Goal: Task Accomplishment & Management: Complete application form

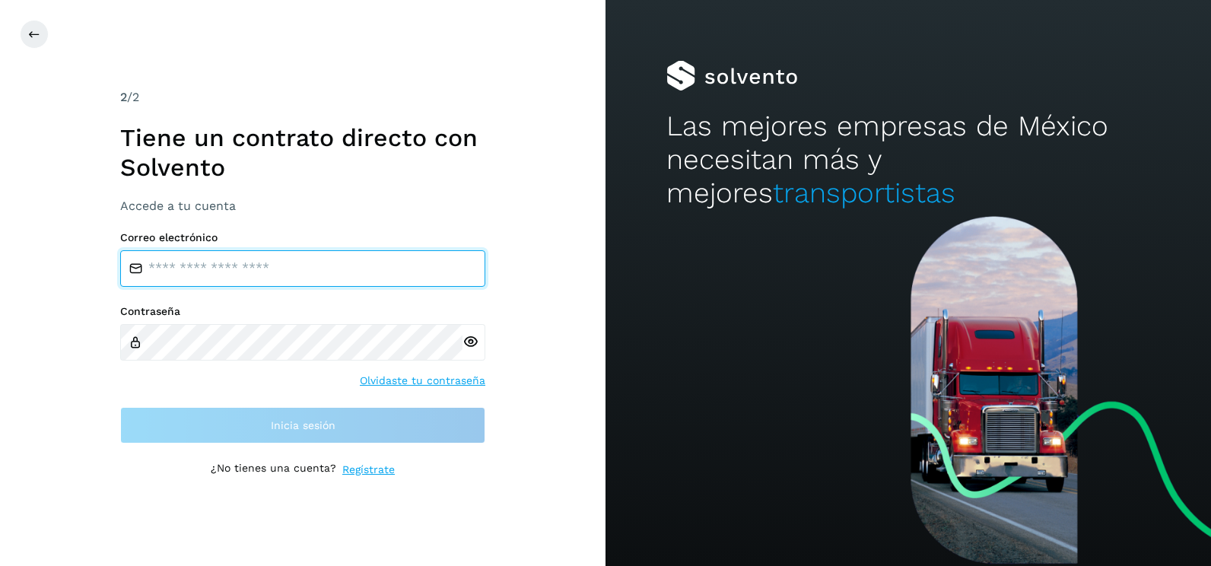
type input "**********"
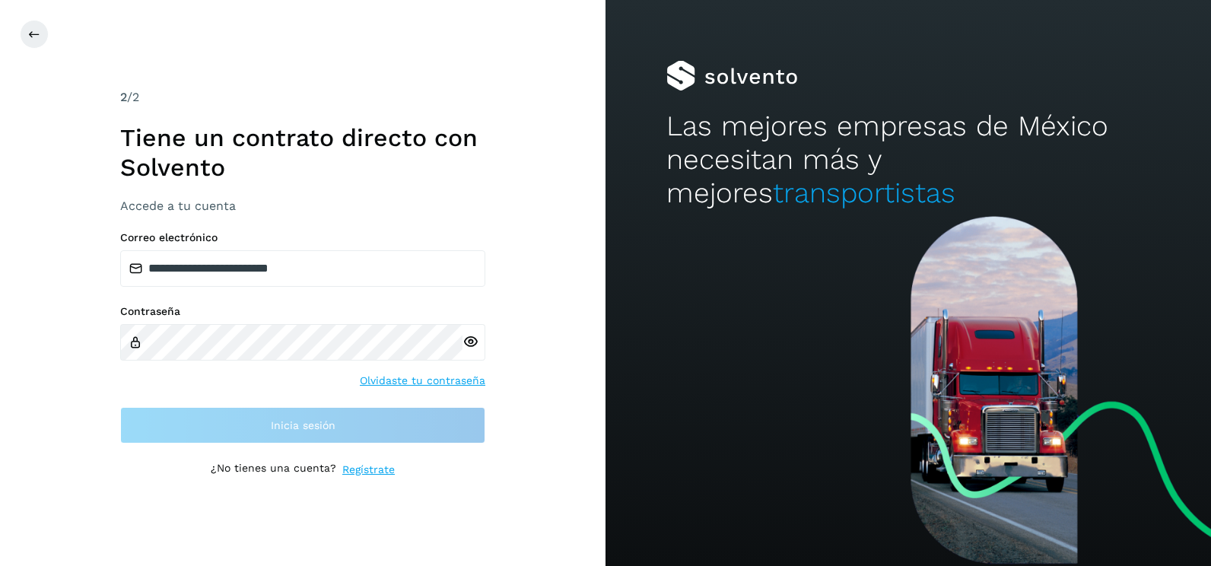
click at [577, 348] on div "**********" at bounding box center [303, 283] width 606 height 566
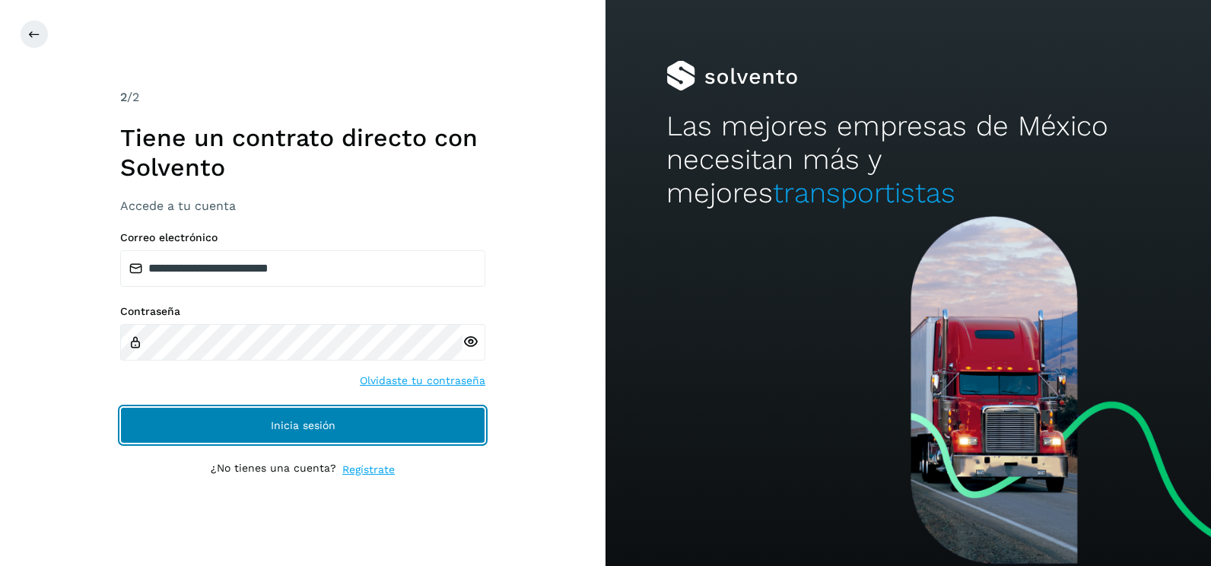
click at [481, 422] on button "Inicia sesión" at bounding box center [302, 425] width 365 height 37
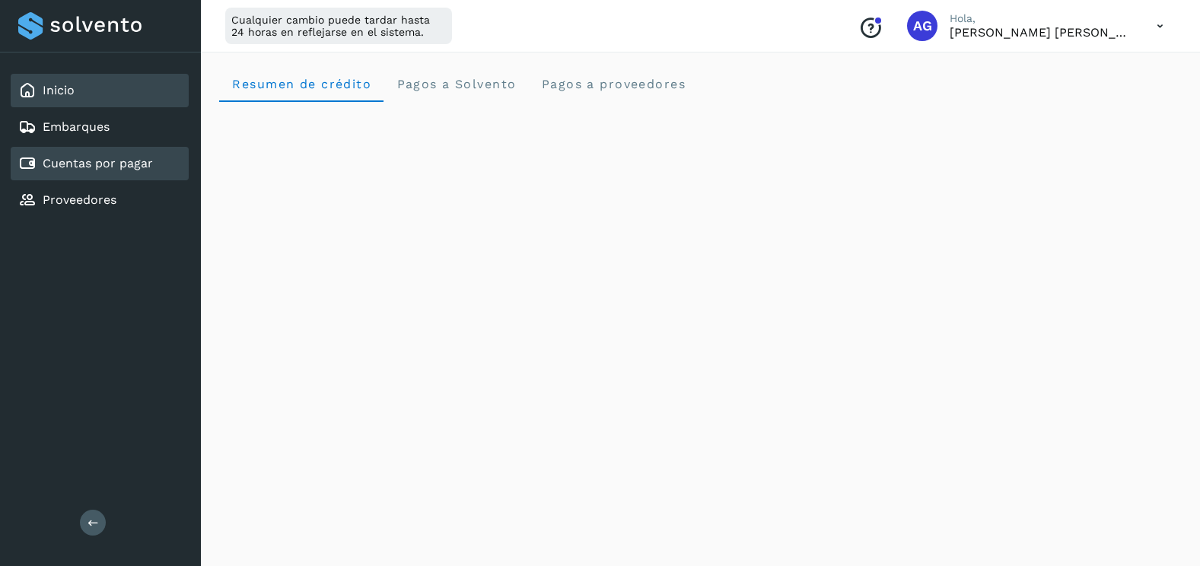
click at [153, 164] on div "Cuentas por pagar" at bounding box center [100, 163] width 178 height 33
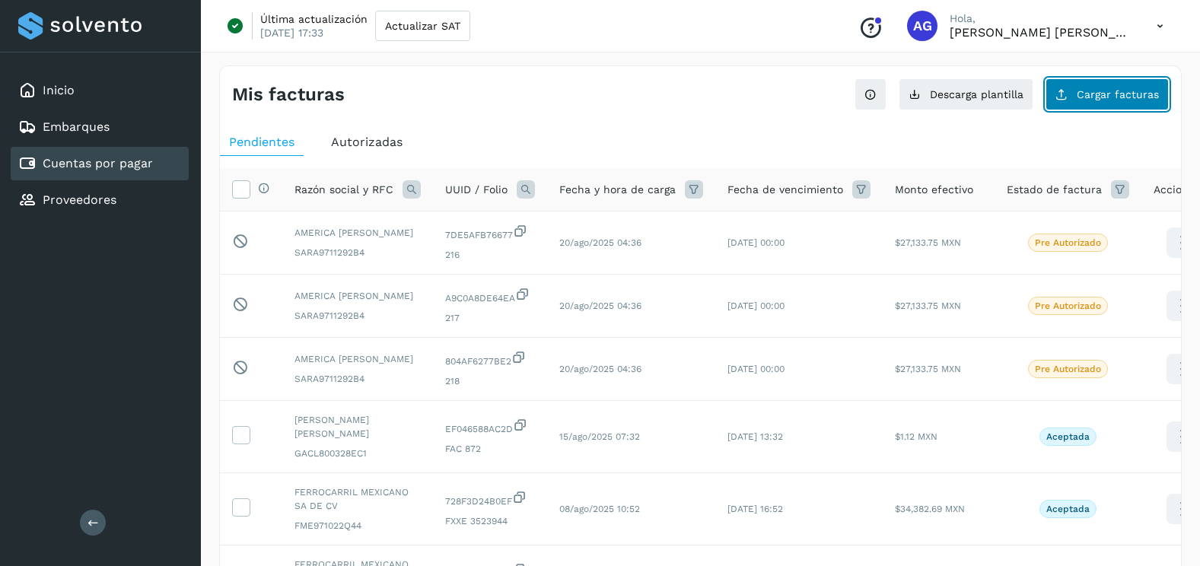
click at [1117, 95] on span "Cargar facturas" at bounding box center [1118, 94] width 82 height 11
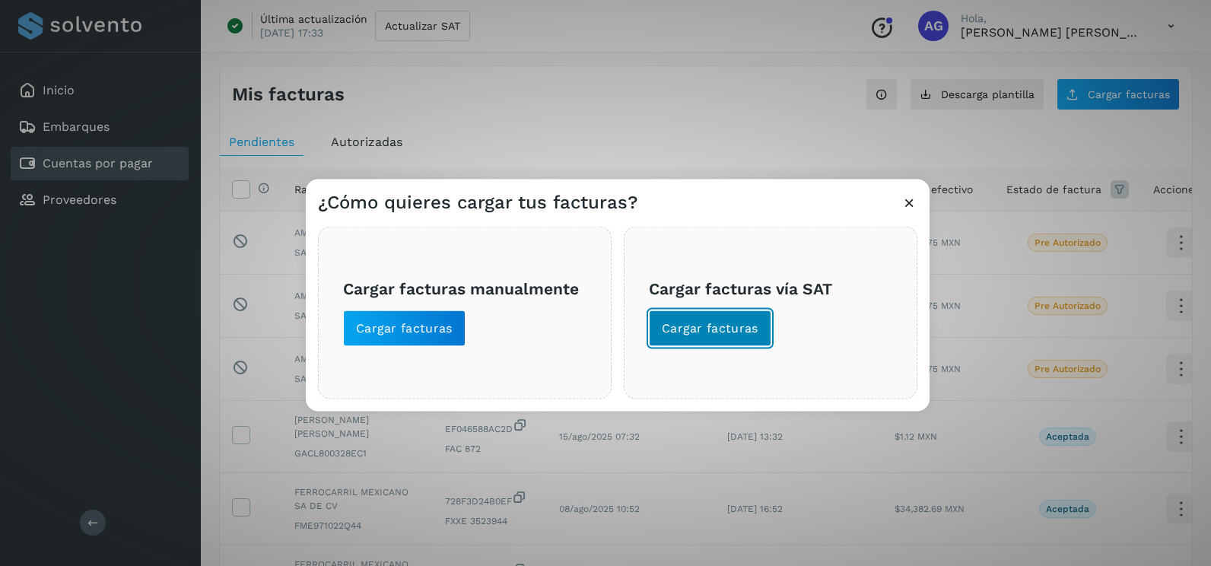
click at [717, 335] on span "Cargar facturas" at bounding box center [710, 328] width 97 height 17
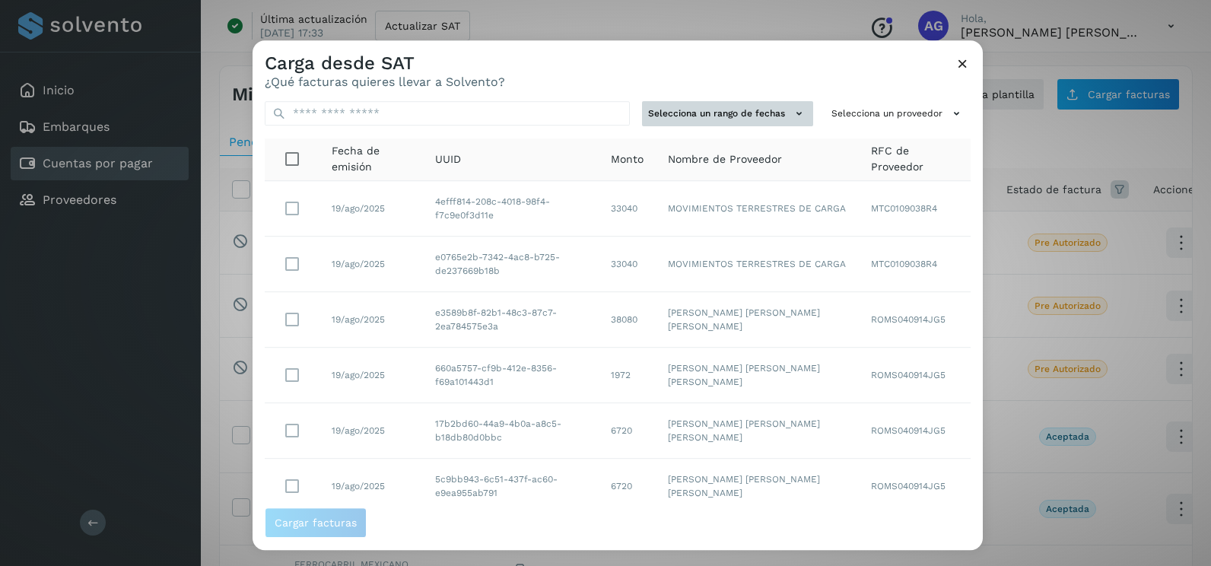
click at [771, 112] on button "Selecciona un rango de fechas" at bounding box center [727, 113] width 171 height 25
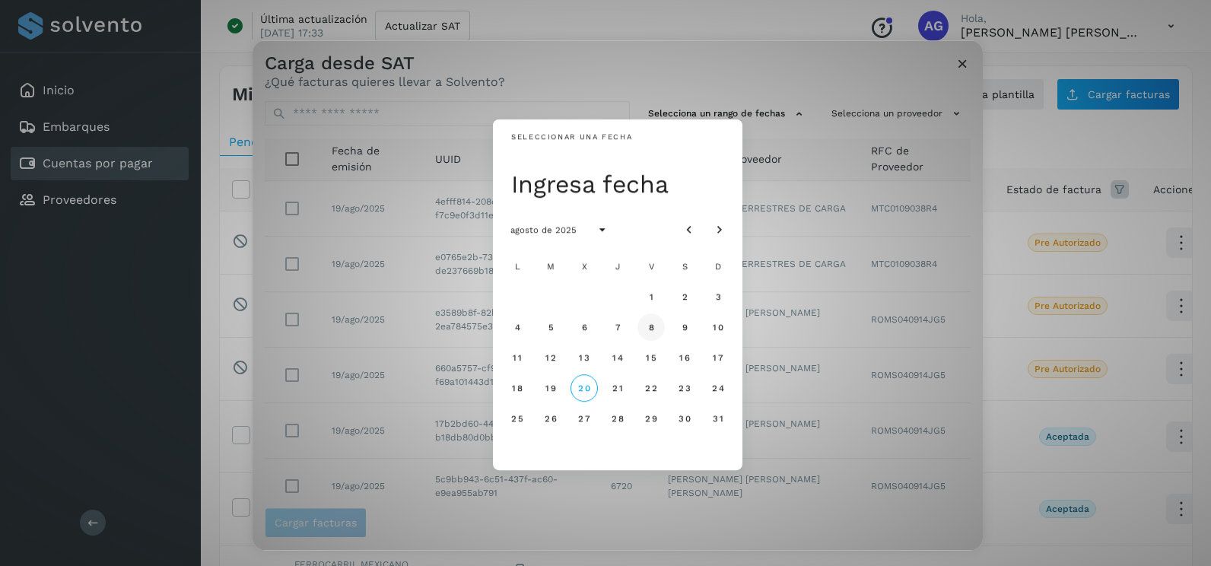
click at [644, 335] on button "8" at bounding box center [651, 326] width 27 height 27
click at [692, 329] on button "9" at bounding box center [684, 326] width 27 height 27
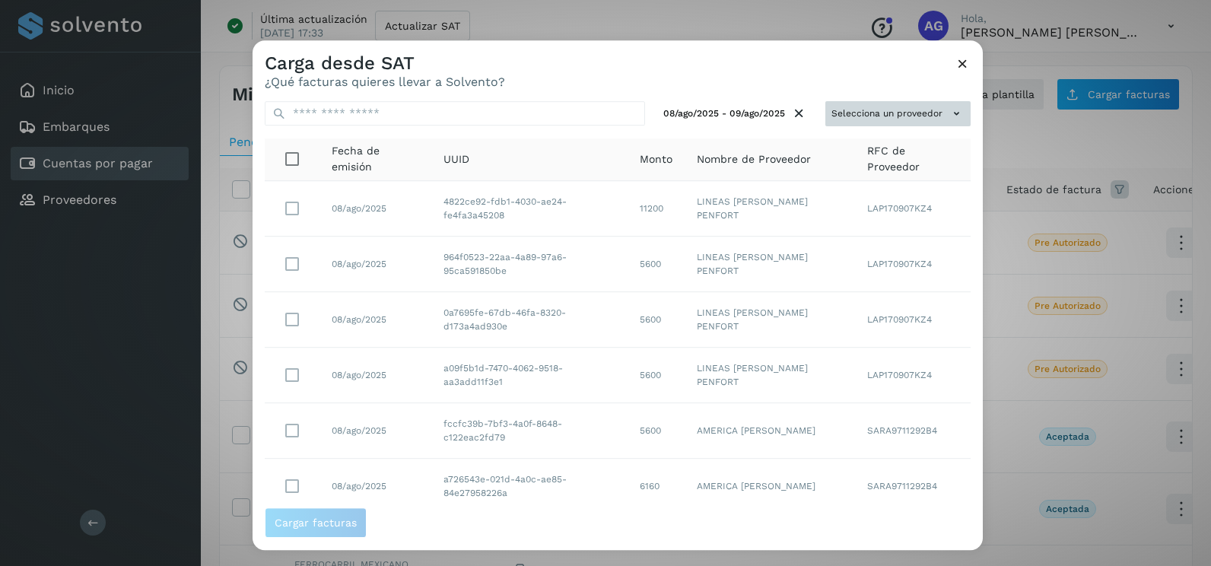
click at [930, 110] on button "Selecciona un proveedor" at bounding box center [898, 113] width 145 height 25
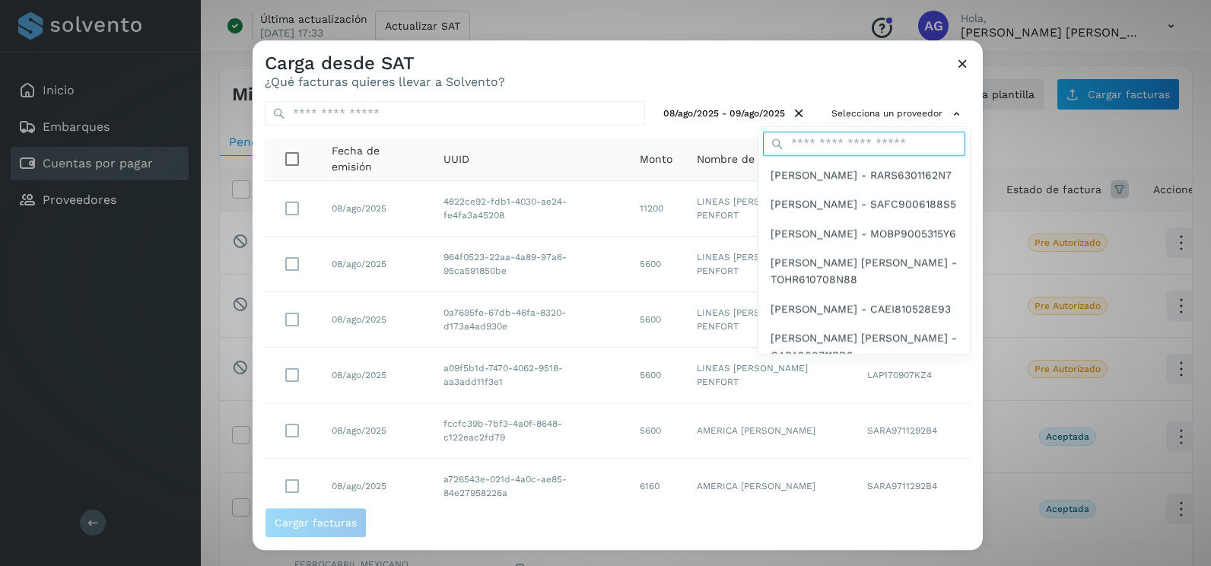
click at [848, 137] on input "text" at bounding box center [864, 144] width 202 height 24
click at [822, 146] on input "text" at bounding box center [864, 144] width 202 height 24
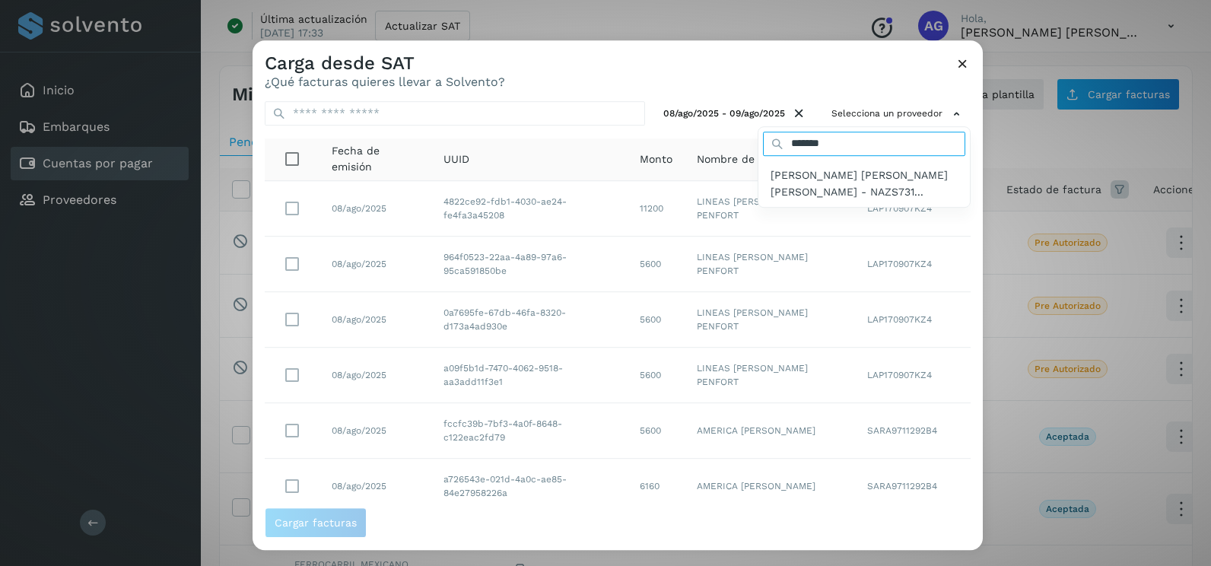
type input "*******"
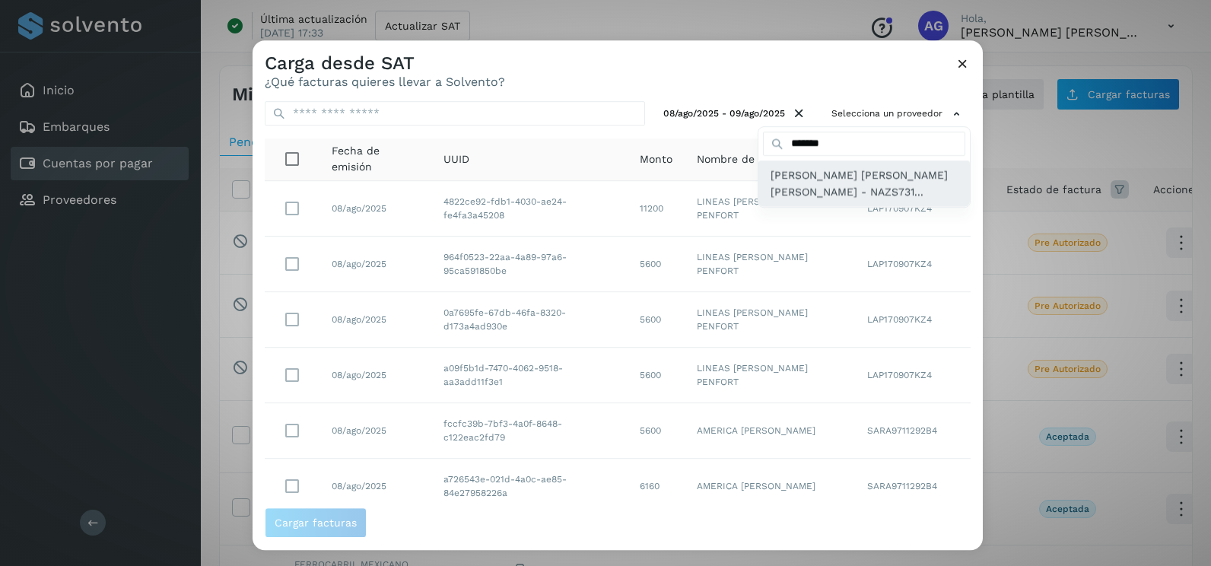
click at [807, 189] on span "[PERSON_NAME] [PERSON_NAME] [PERSON_NAME] - NAZS731..." at bounding box center [864, 184] width 187 height 34
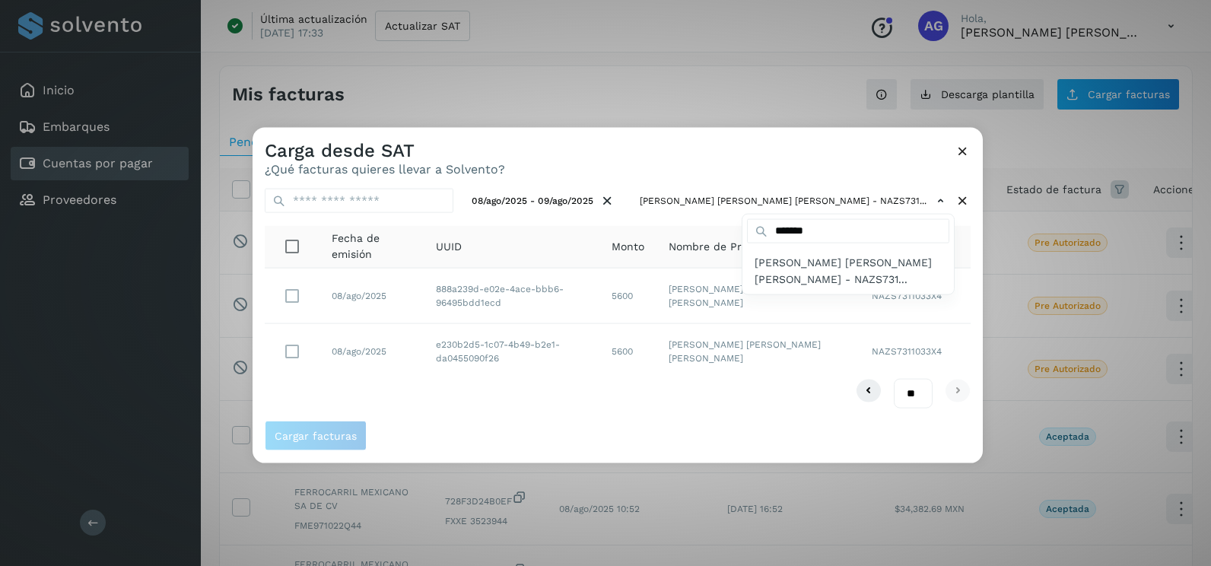
click at [819, 162] on div at bounding box center [858, 411] width 1211 height 566
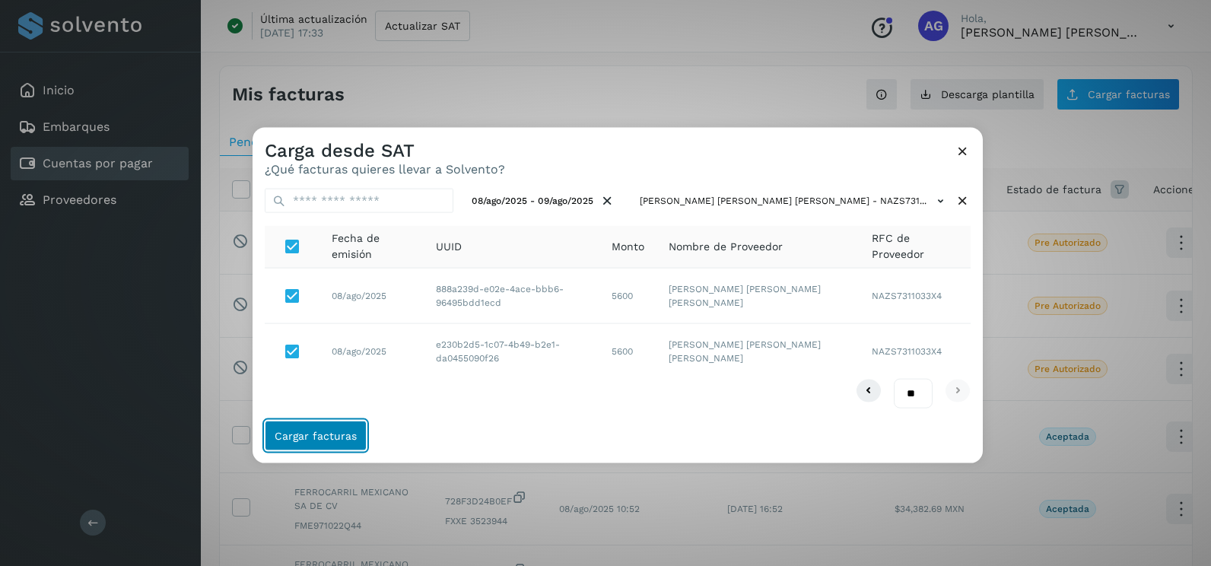
click at [342, 441] on span "Cargar facturas" at bounding box center [316, 435] width 82 height 11
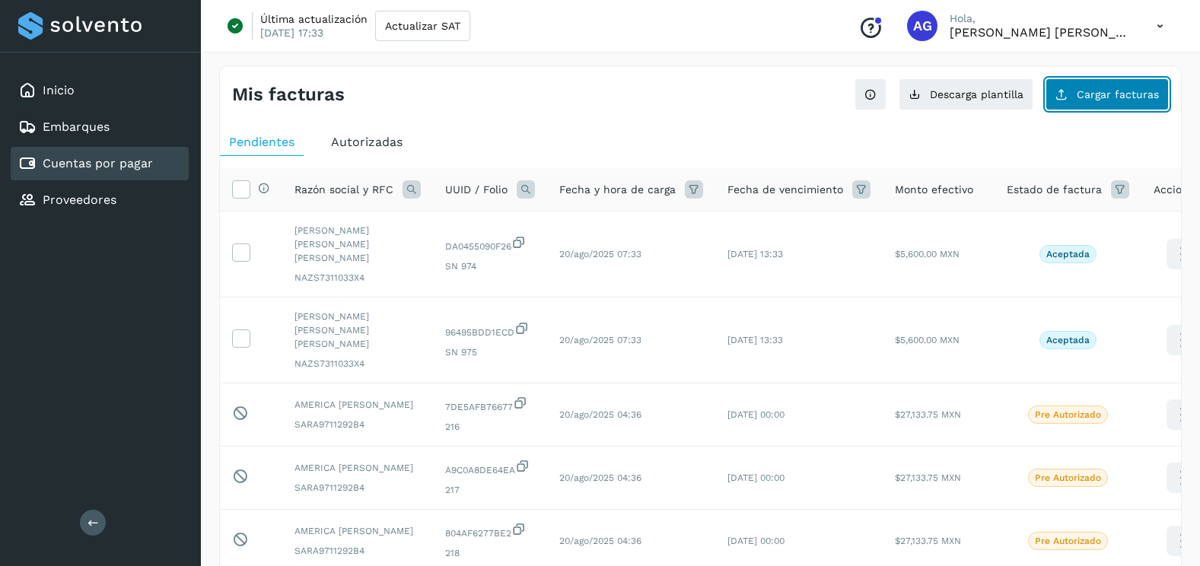
click at [1150, 104] on button "Cargar facturas" at bounding box center [1106, 94] width 123 height 32
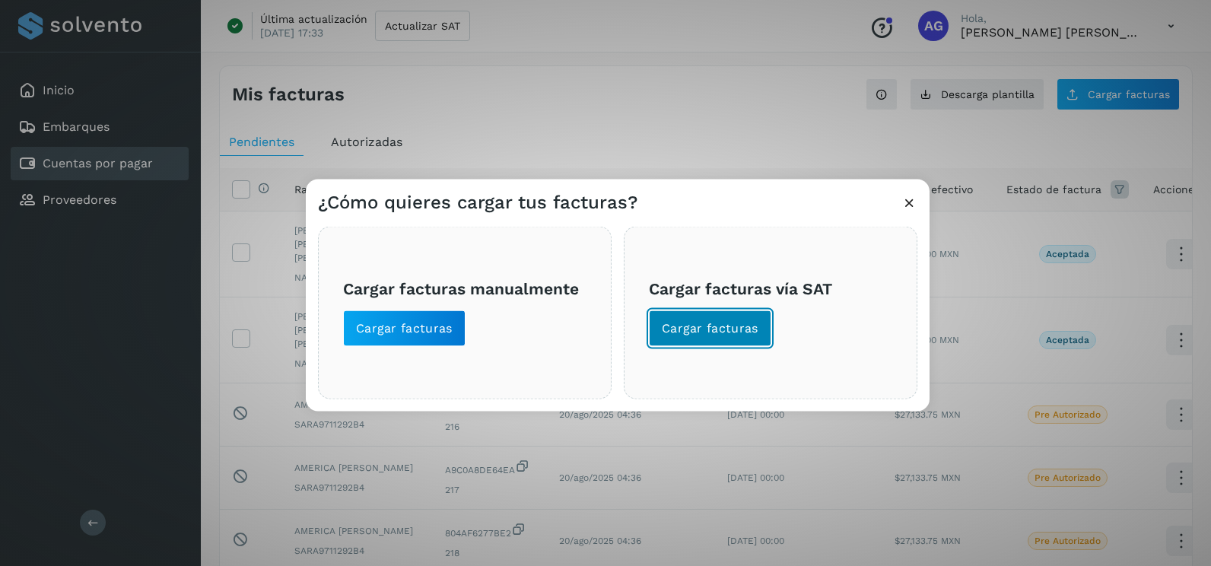
click at [715, 325] on span "Cargar facturas" at bounding box center [710, 328] width 97 height 17
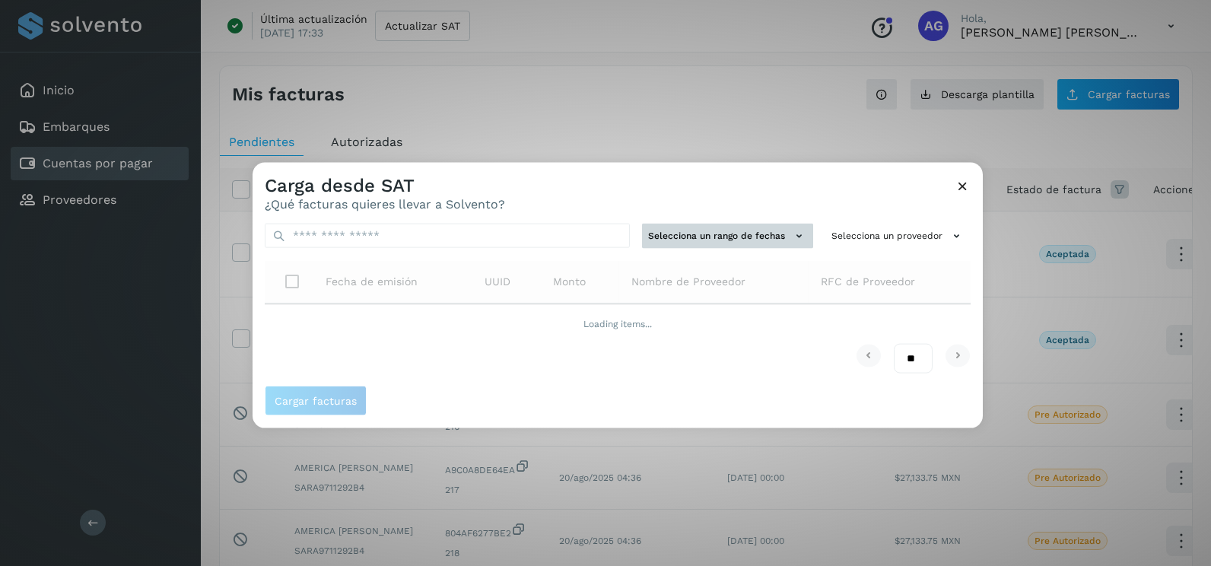
click at [741, 248] on button "Selecciona un rango de fechas" at bounding box center [727, 236] width 171 height 25
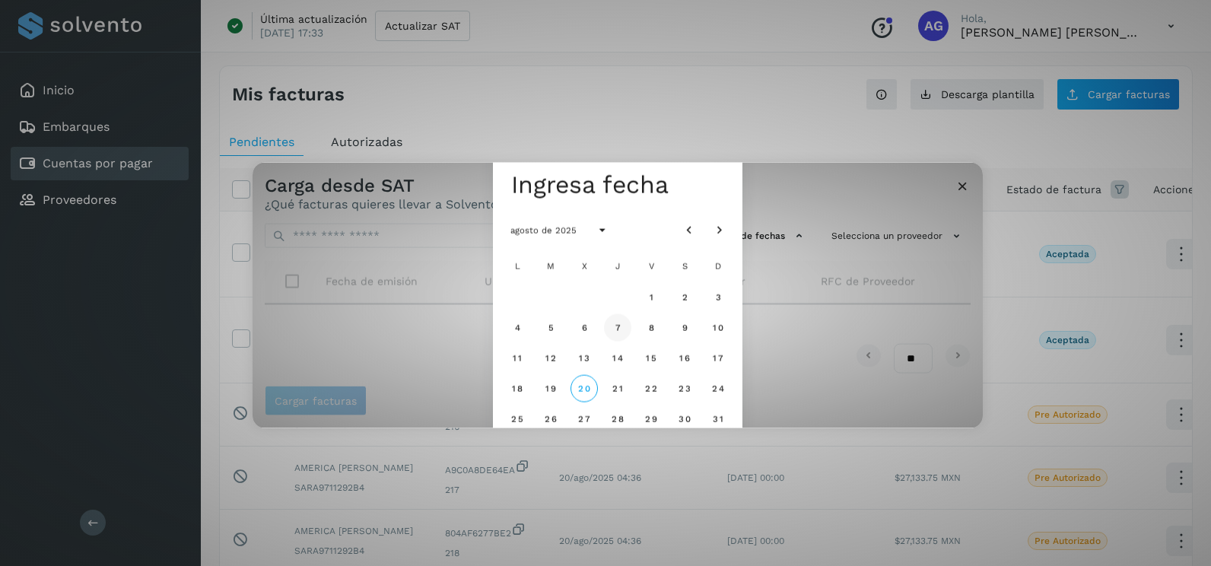
click at [616, 329] on span "7" at bounding box center [617, 327] width 7 height 11
click at [654, 327] on span "8" at bounding box center [650, 327] width 7 height 11
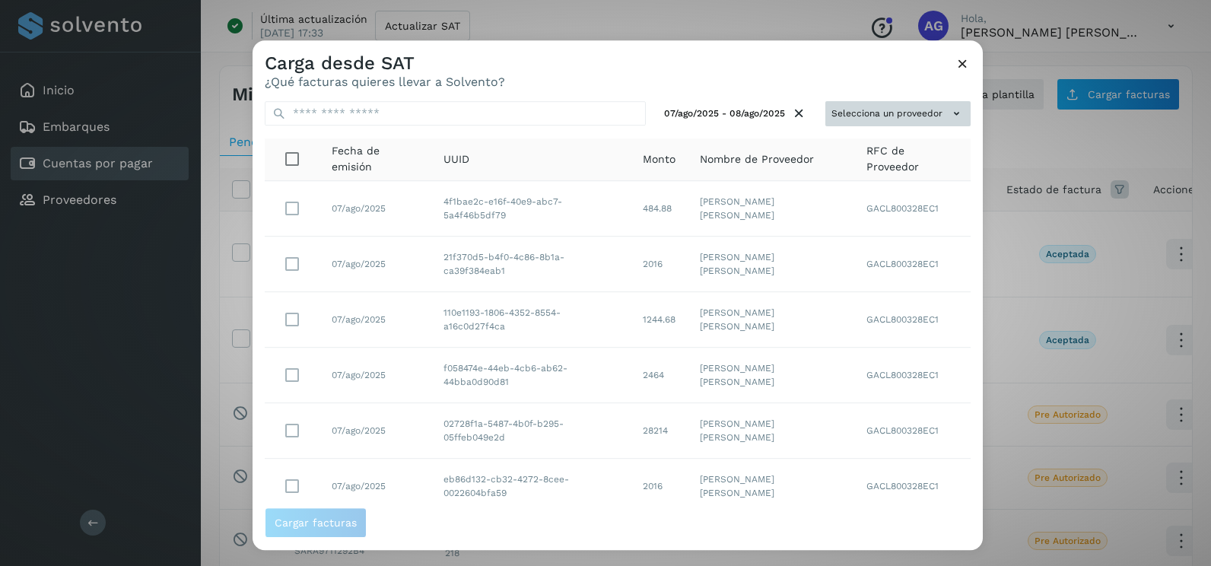
click at [882, 117] on button "Selecciona un proveedor" at bounding box center [898, 113] width 145 height 25
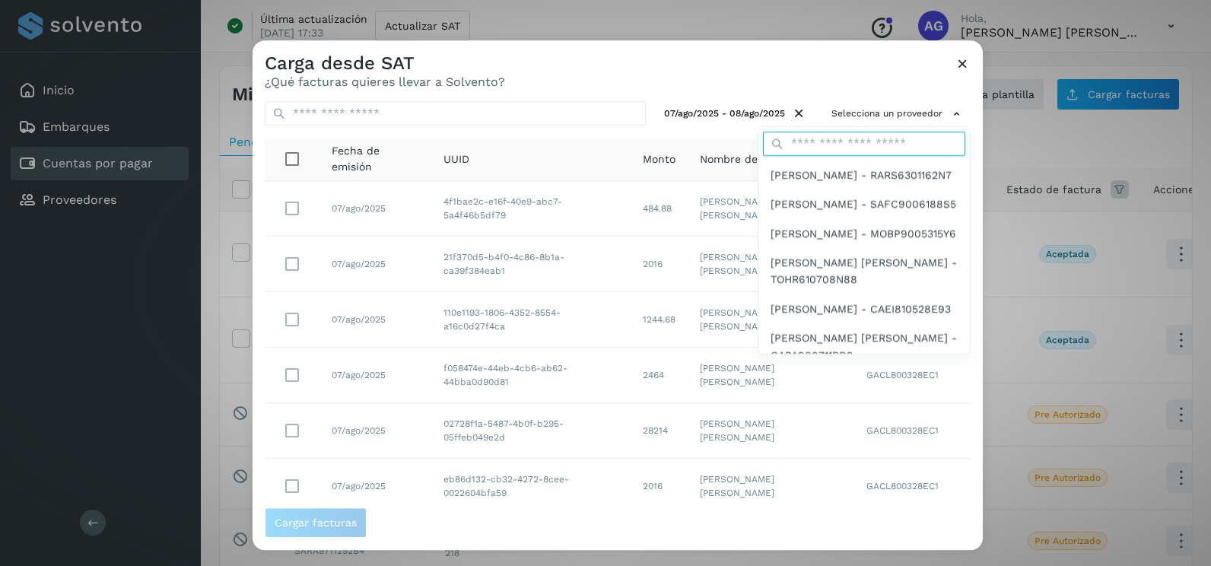
click at [875, 154] on input "text" at bounding box center [864, 144] width 202 height 24
type input "*******"
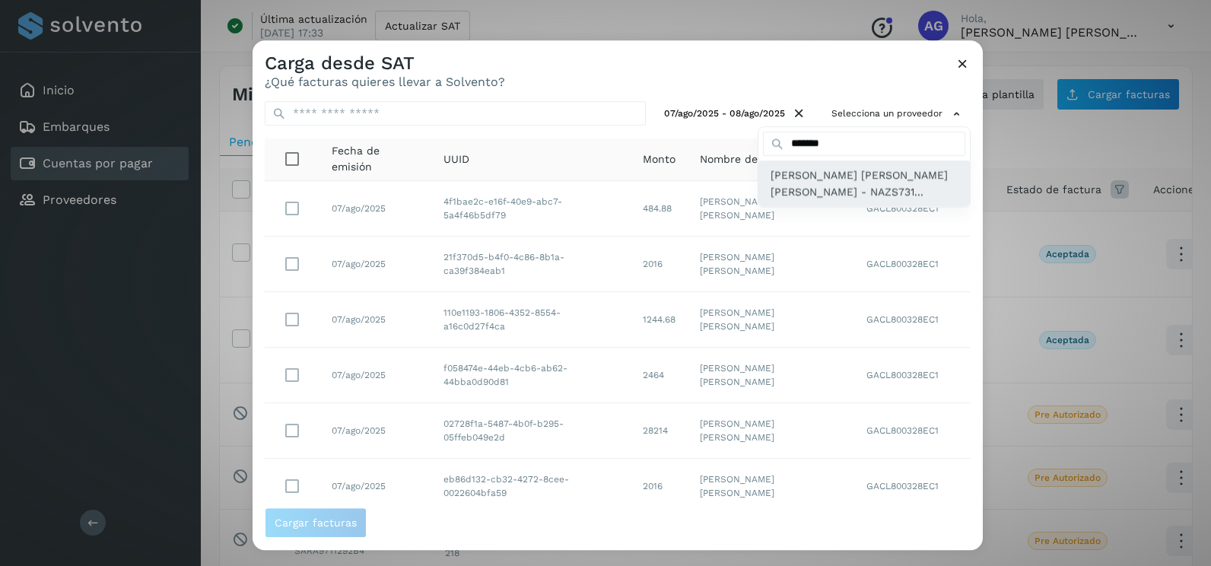
click at [861, 192] on span "[PERSON_NAME] [PERSON_NAME] [PERSON_NAME] - NAZS731..." at bounding box center [864, 184] width 187 height 34
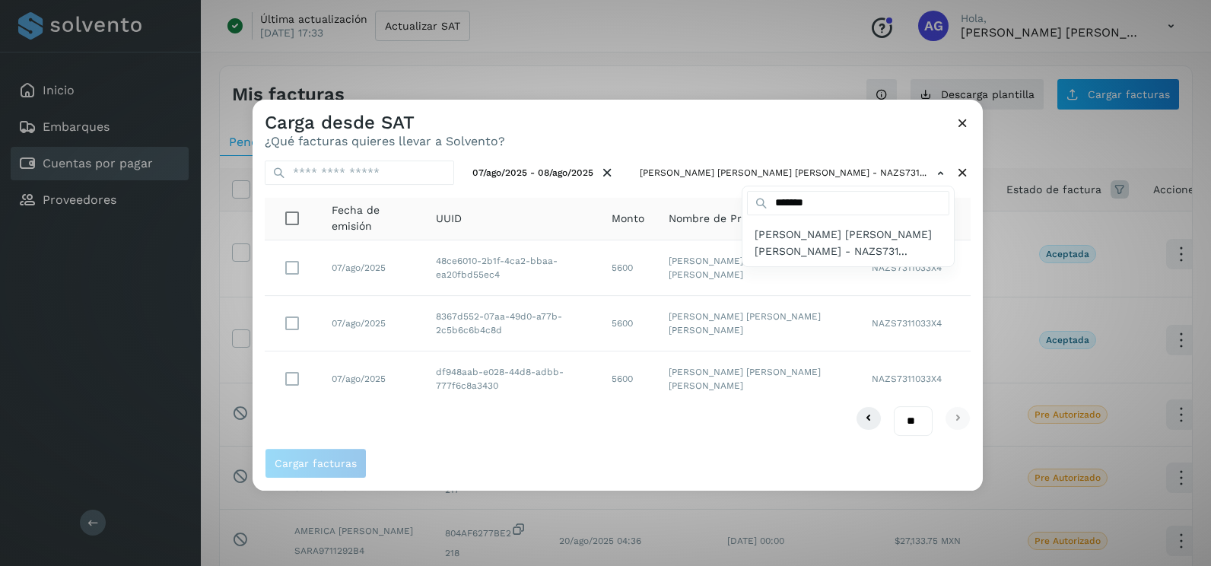
click at [308, 260] on div at bounding box center [858, 383] width 1211 height 566
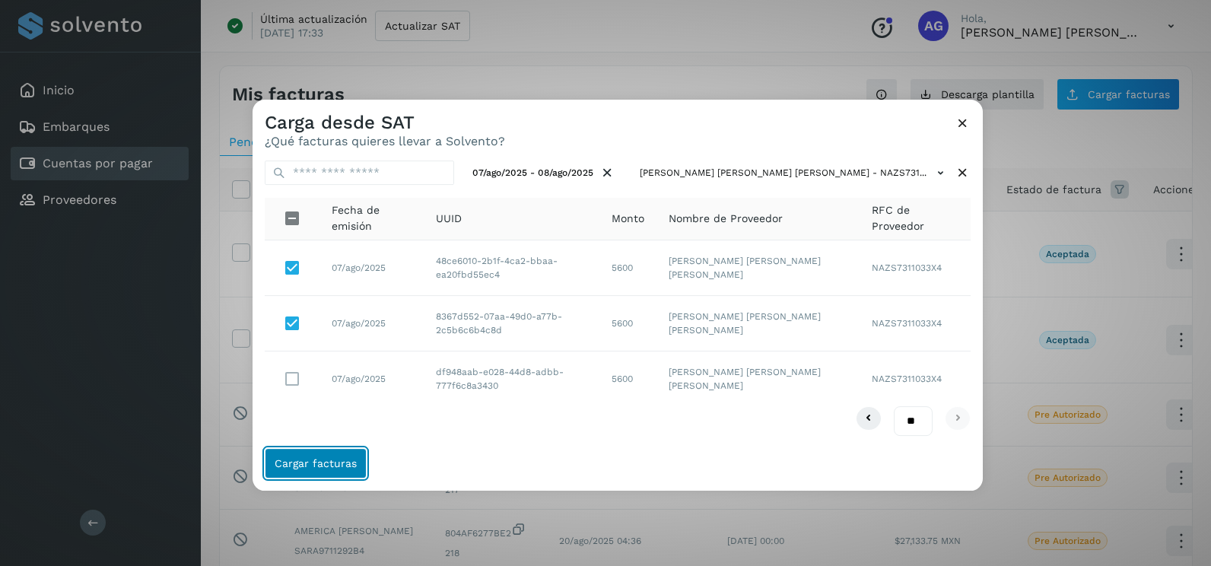
click at [327, 475] on button "Cargar facturas" at bounding box center [316, 463] width 102 height 30
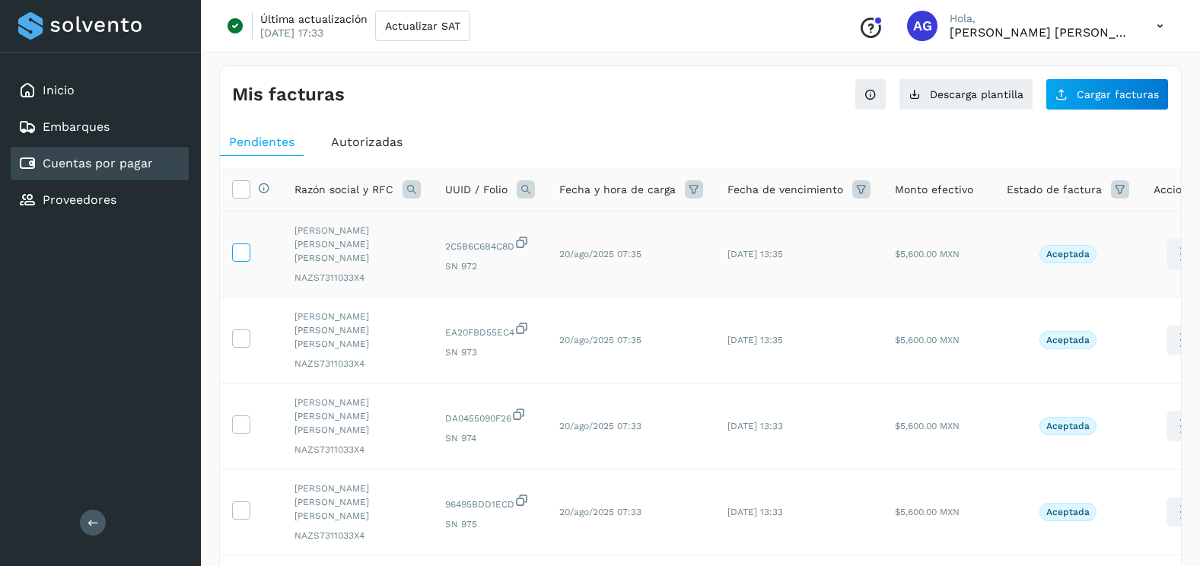
click at [237, 246] on icon at bounding box center [241, 251] width 16 height 16
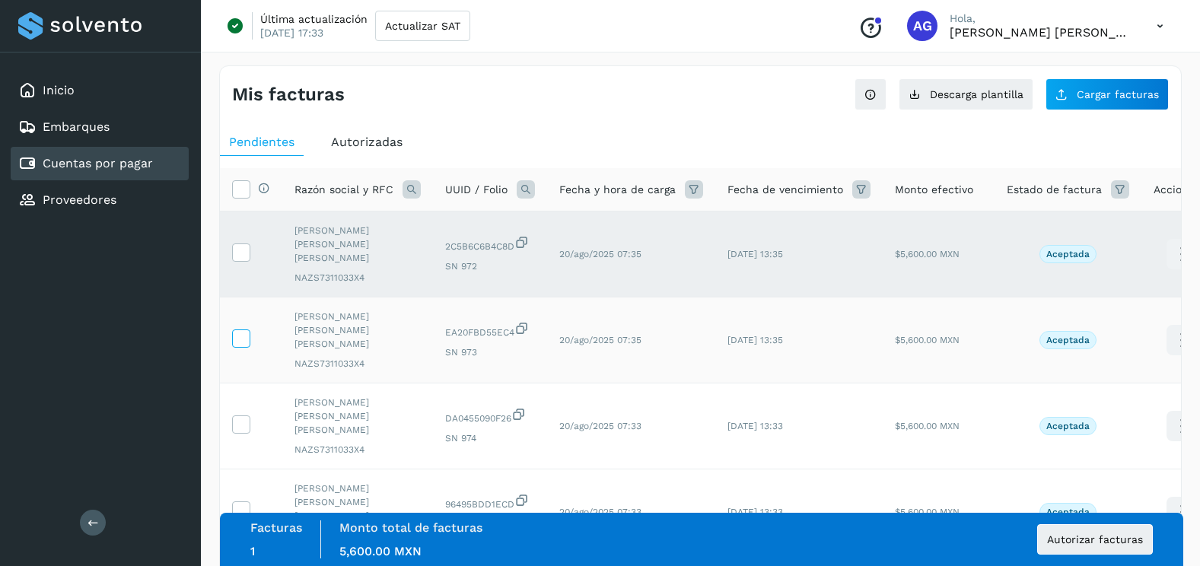
click at [244, 329] on label at bounding box center [241, 338] width 18 height 18
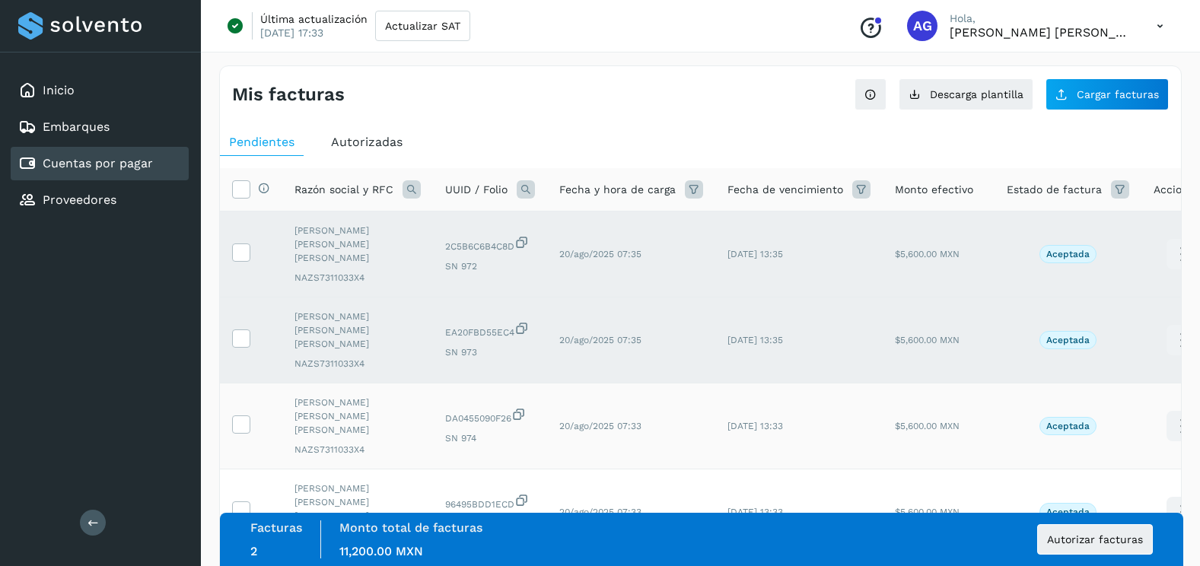
click at [243, 403] on td at bounding box center [251, 426] width 62 height 86
click at [244, 501] on icon at bounding box center [241, 509] width 16 height 16
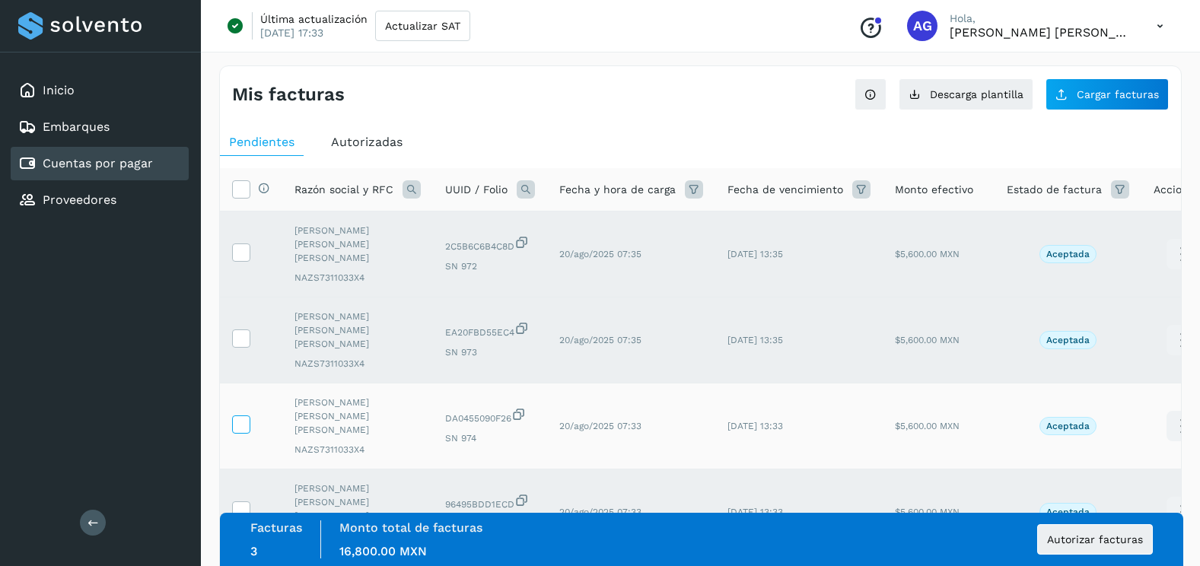
click at [248, 415] on icon at bounding box center [241, 423] width 16 height 16
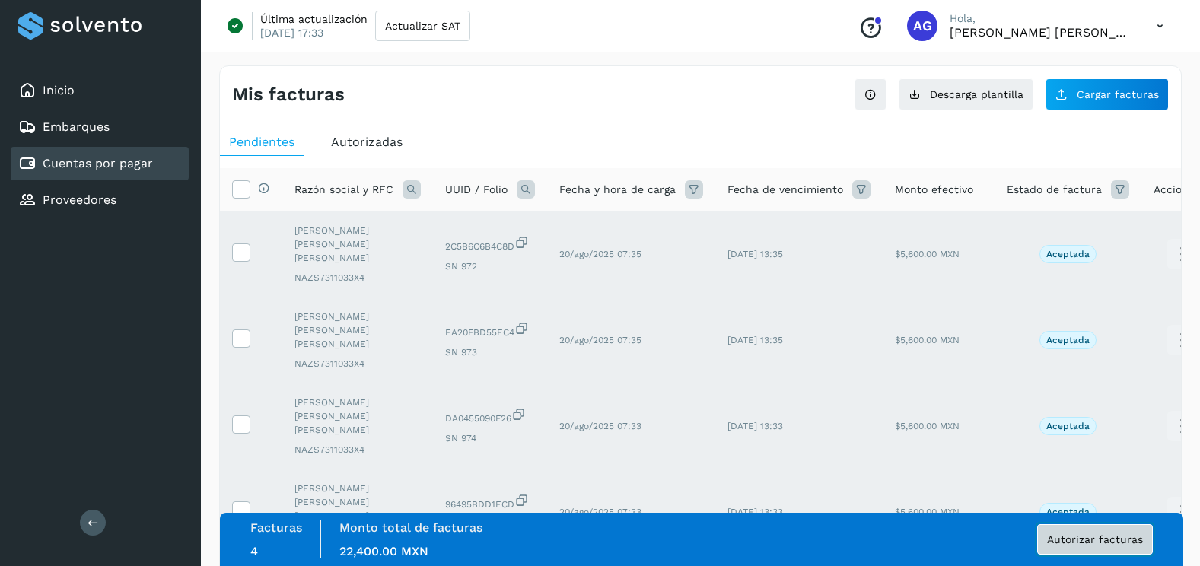
click at [1060, 535] on span "Autorizar facturas" at bounding box center [1095, 539] width 96 height 11
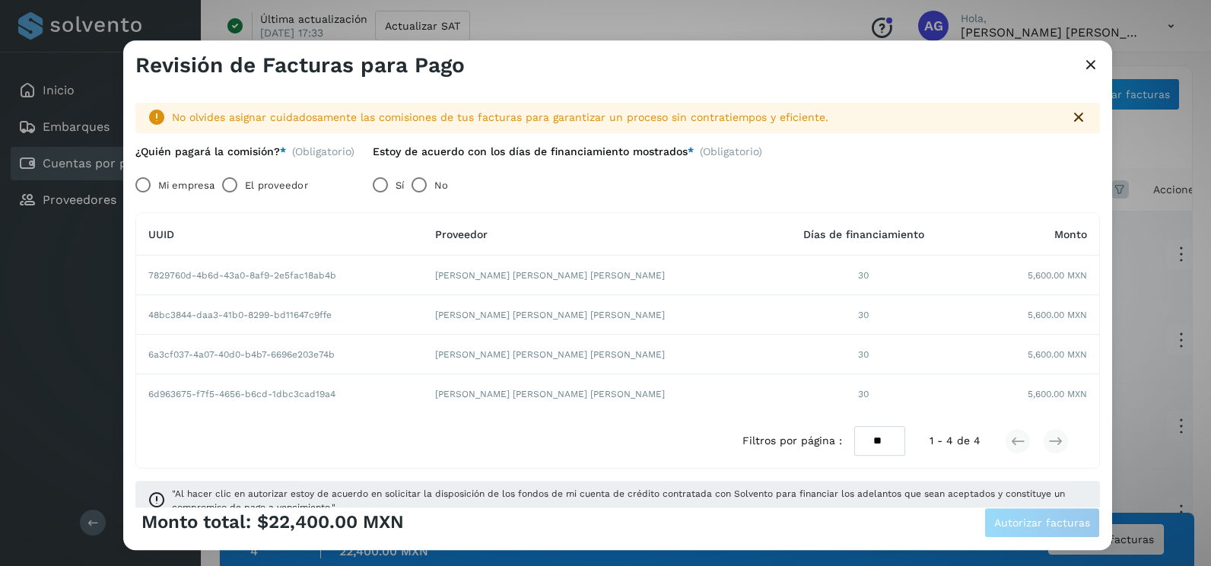
click at [249, 183] on label "El proveedor" at bounding box center [276, 185] width 62 height 30
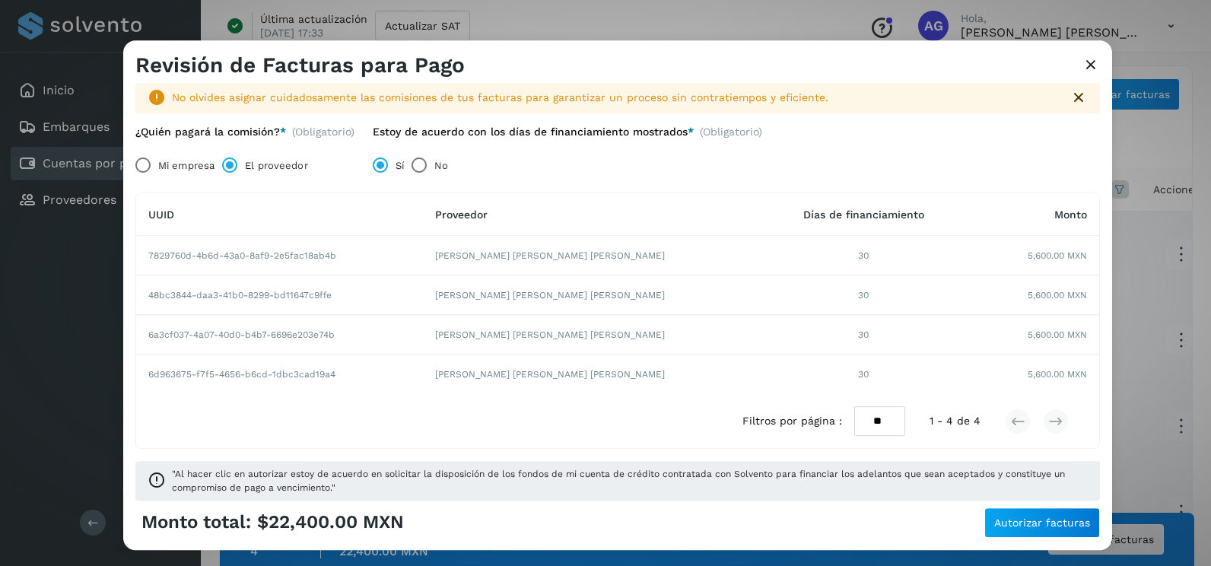
scroll to position [25, 0]
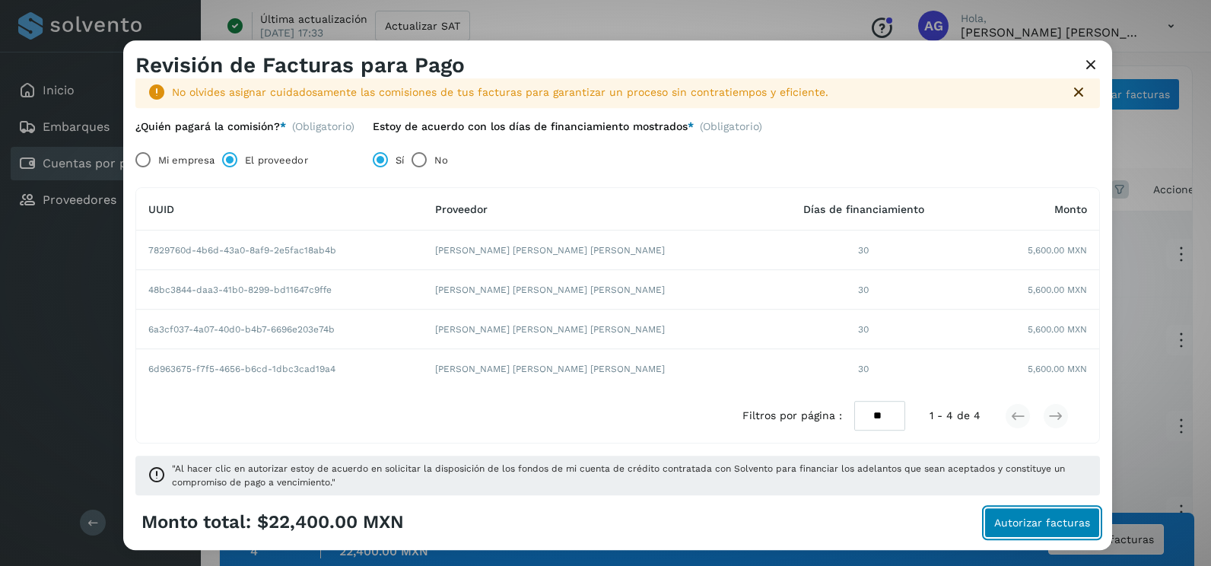
click at [1035, 527] on span "Autorizar facturas" at bounding box center [1042, 522] width 96 height 11
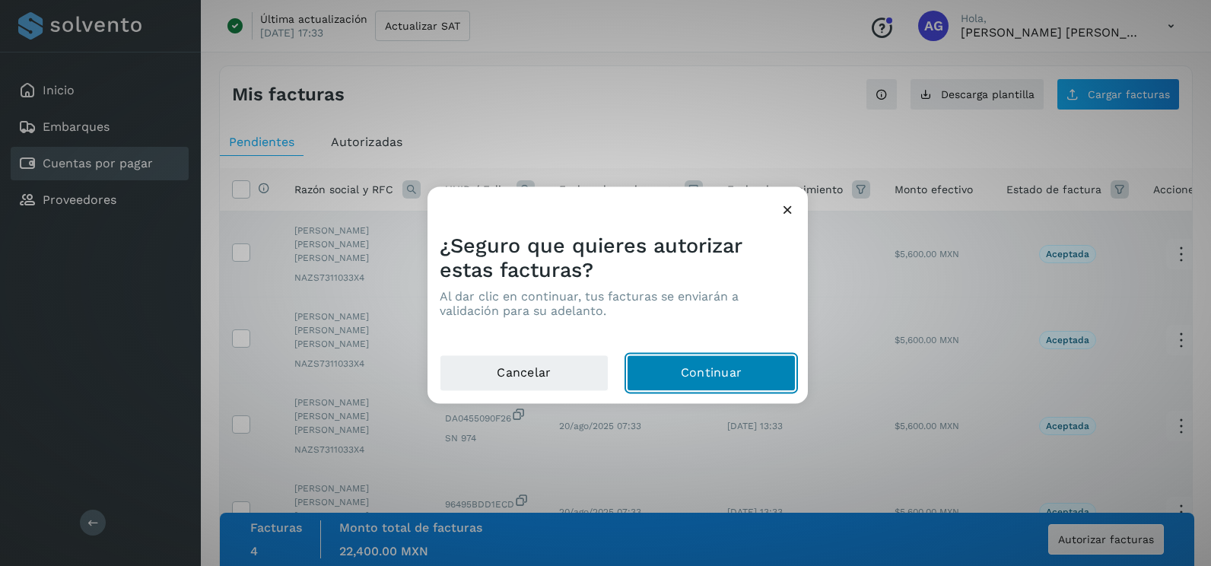
click at [750, 377] on button "Continuar" at bounding box center [711, 373] width 169 height 37
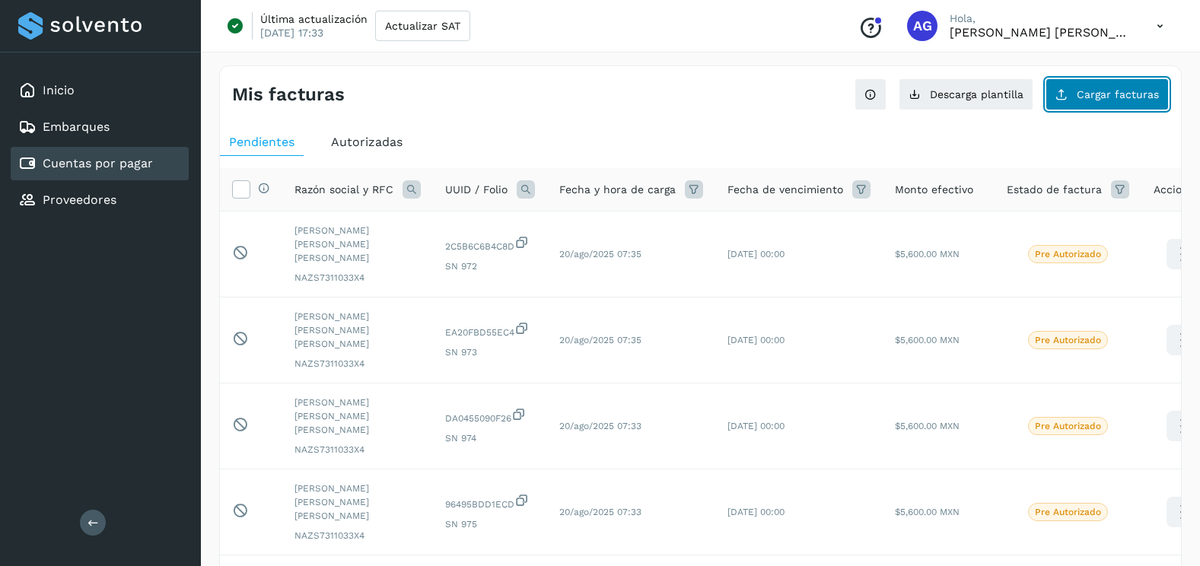
click at [1148, 107] on button "Cargar facturas" at bounding box center [1106, 94] width 123 height 32
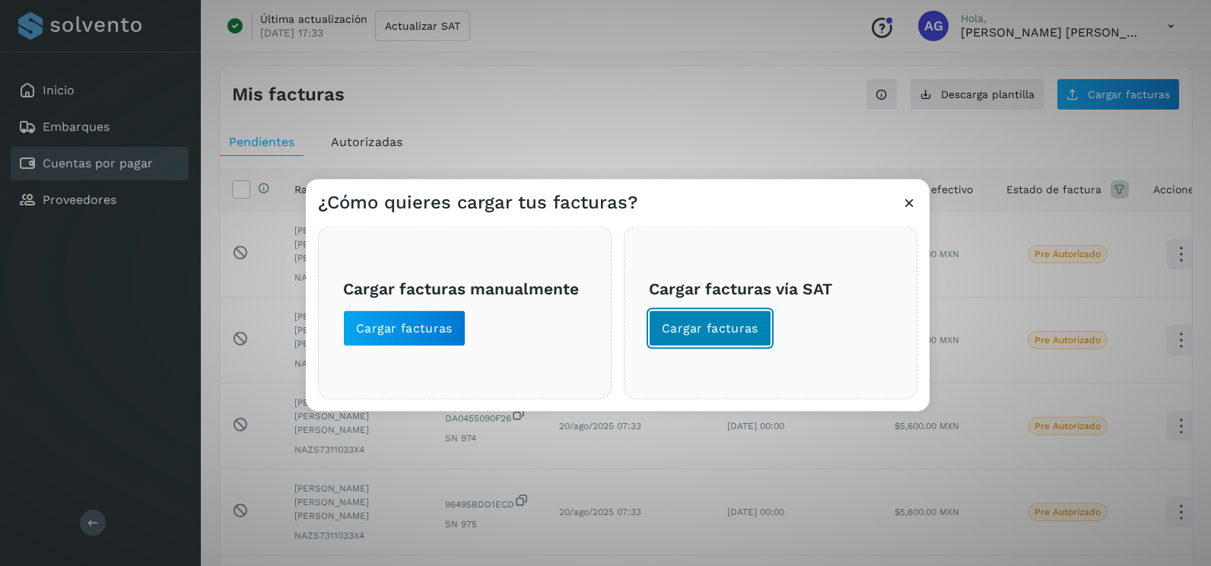
click at [750, 338] on button "Cargar facturas" at bounding box center [710, 328] width 122 height 37
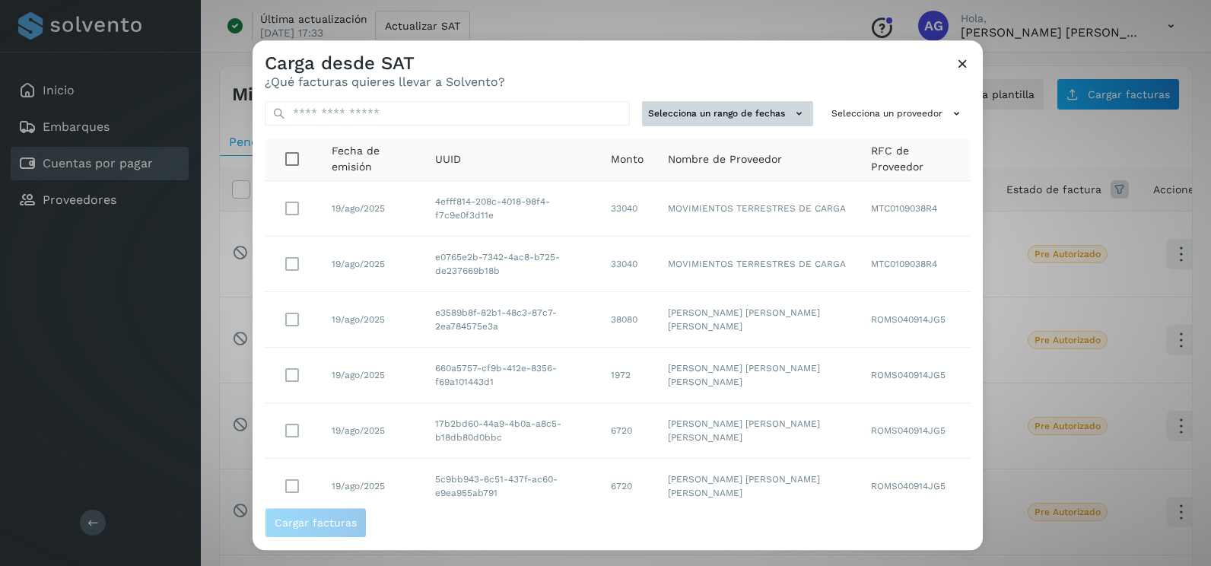
click at [791, 109] on icon at bounding box center [799, 114] width 16 height 16
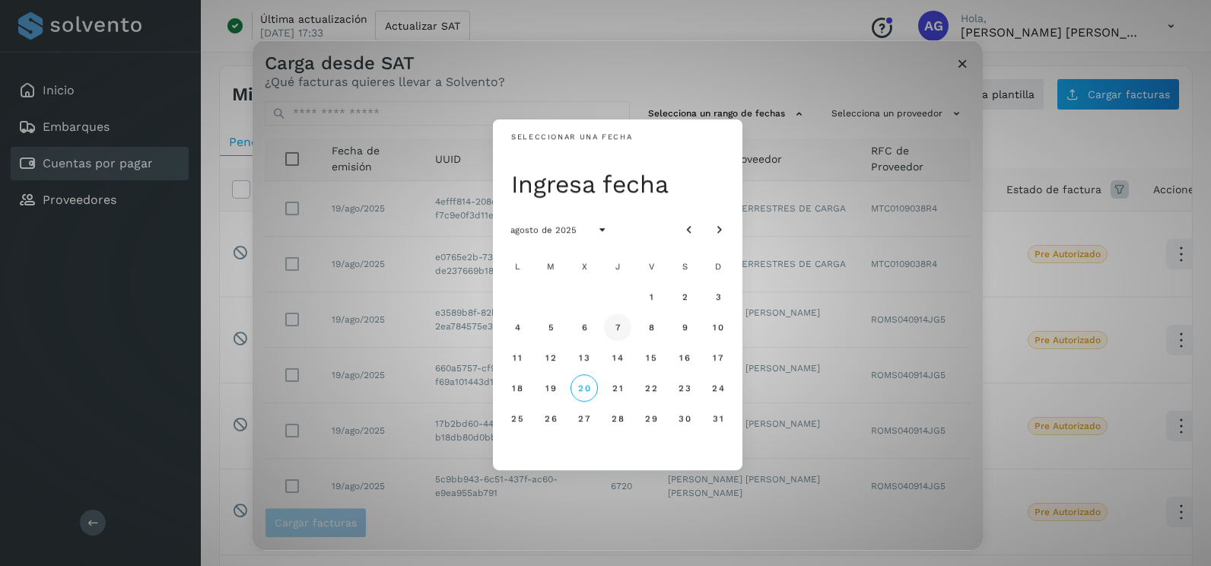
click at [621, 320] on button "7" at bounding box center [617, 326] width 27 height 27
click at [651, 323] on span "8" at bounding box center [650, 327] width 7 height 11
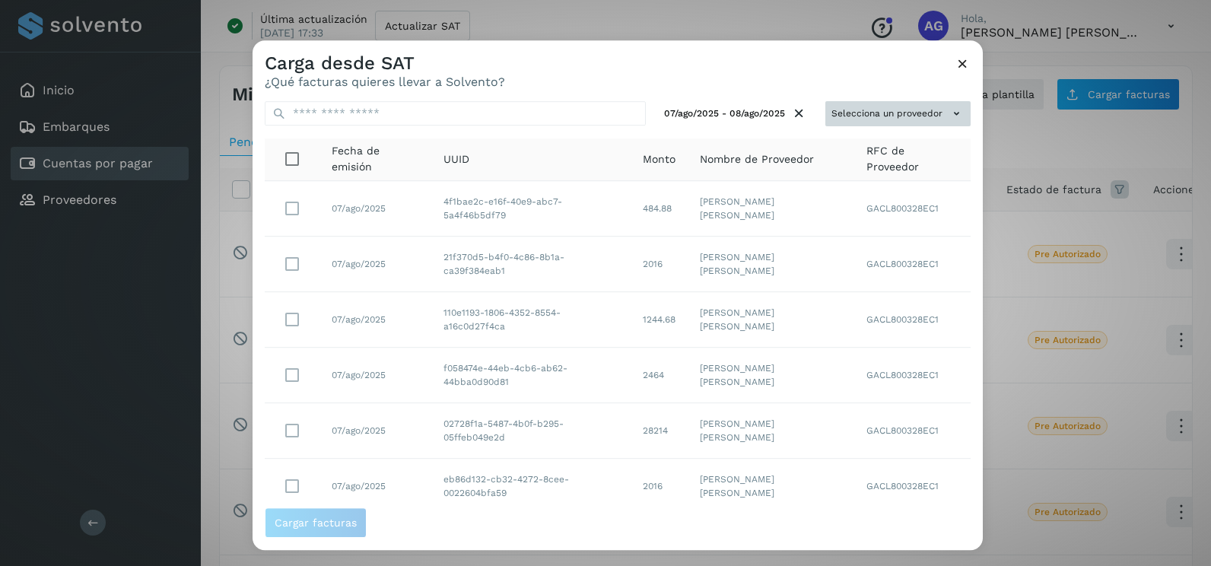
click at [875, 110] on button "Selecciona un proveedor" at bounding box center [898, 113] width 145 height 25
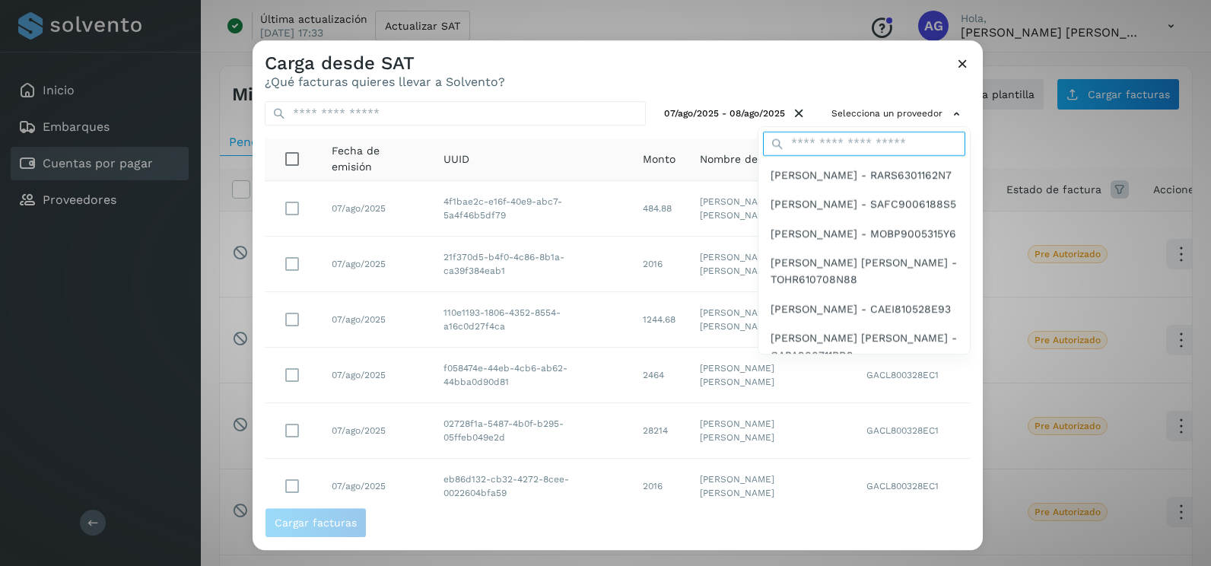
click at [809, 138] on input "text" at bounding box center [864, 144] width 202 height 24
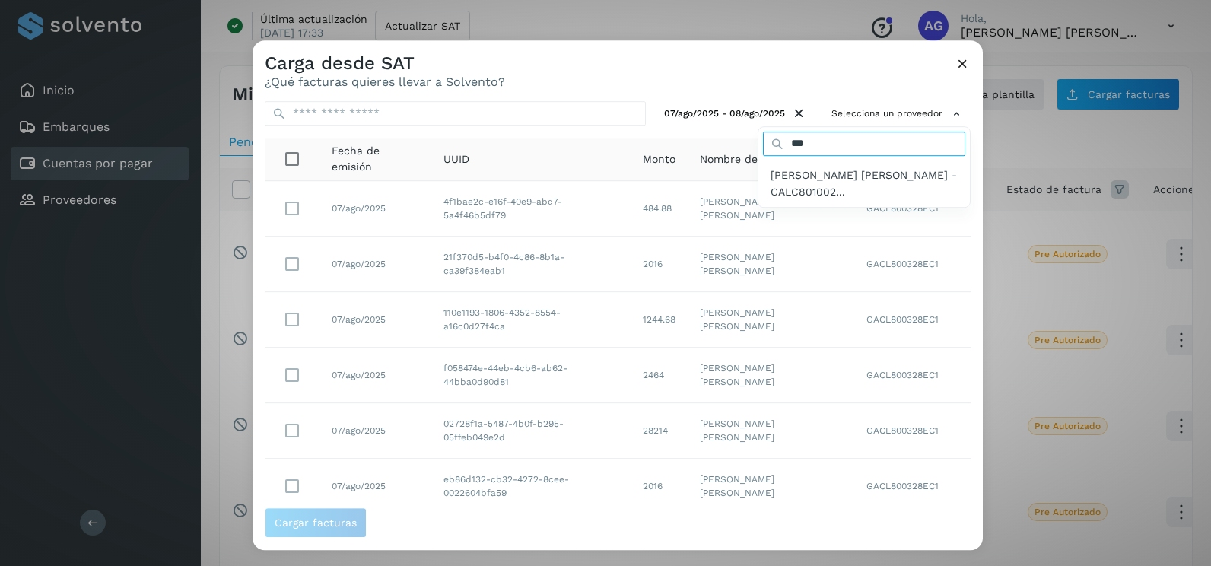
type input "*******"
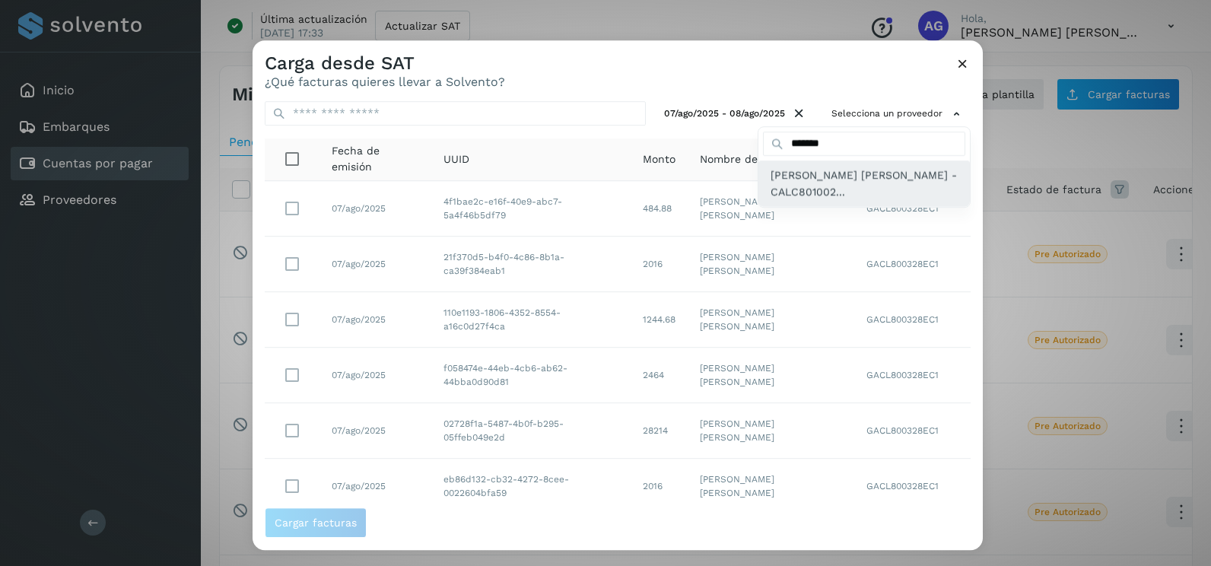
click at [798, 189] on span "[PERSON_NAME] [PERSON_NAME] - CALC801002..." at bounding box center [864, 184] width 187 height 34
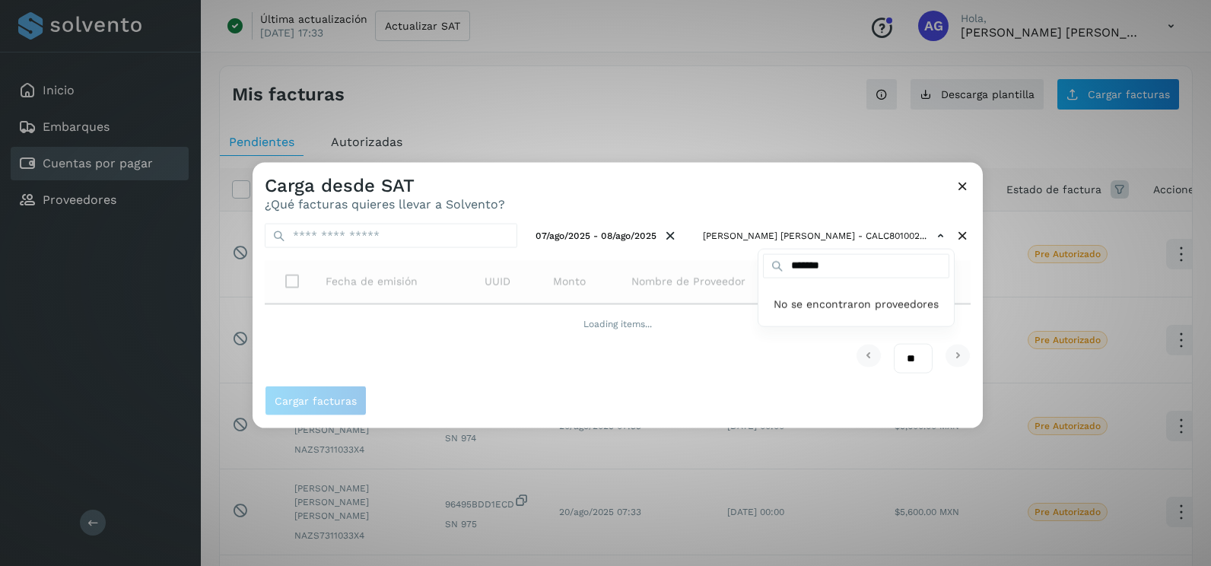
click at [790, 187] on div at bounding box center [858, 446] width 1211 height 566
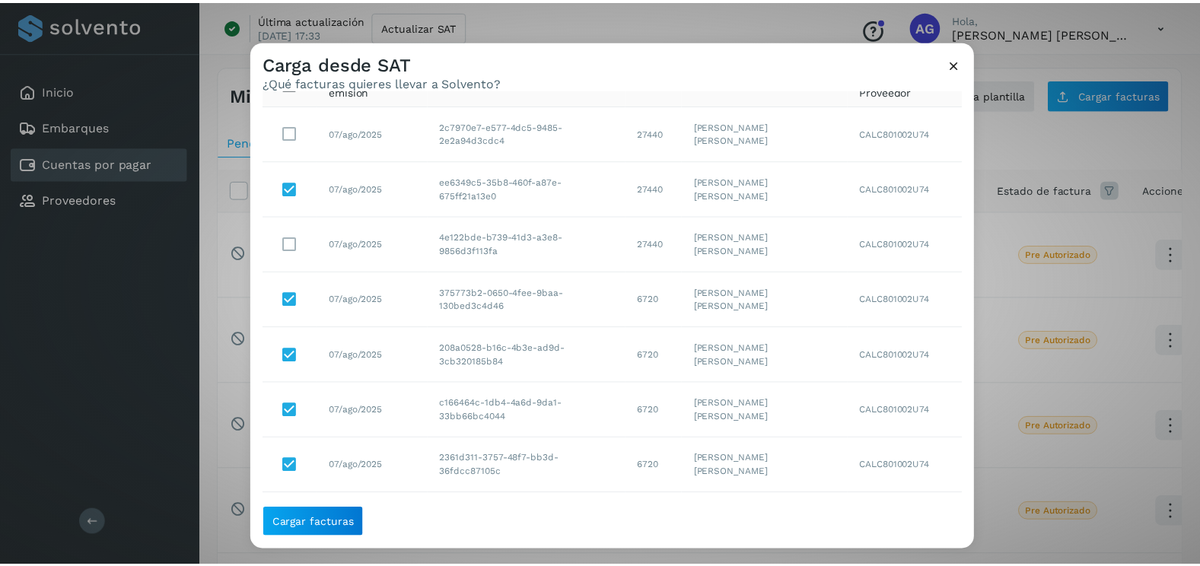
scroll to position [0, 0]
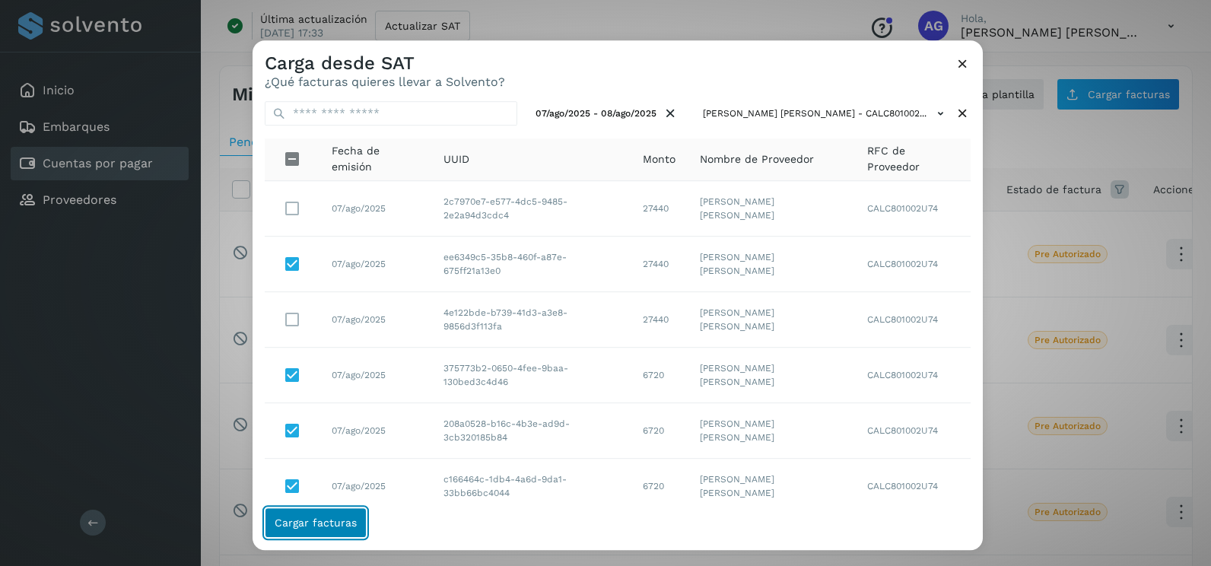
click at [336, 536] on button "Cargar facturas" at bounding box center [316, 522] width 102 height 30
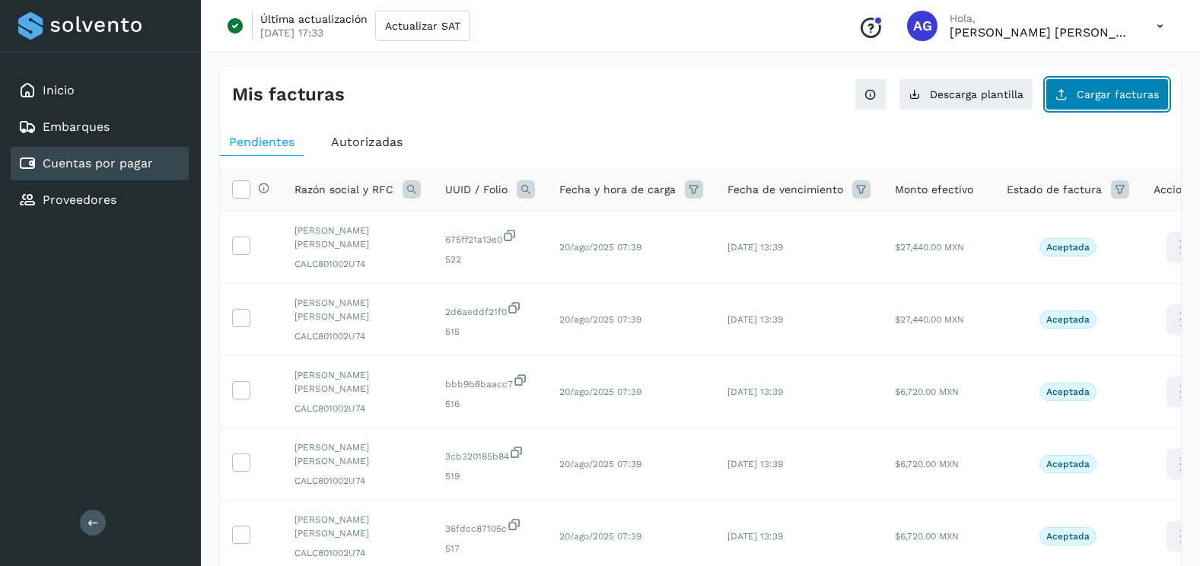
click at [1108, 97] on span "Cargar facturas" at bounding box center [1118, 94] width 82 height 11
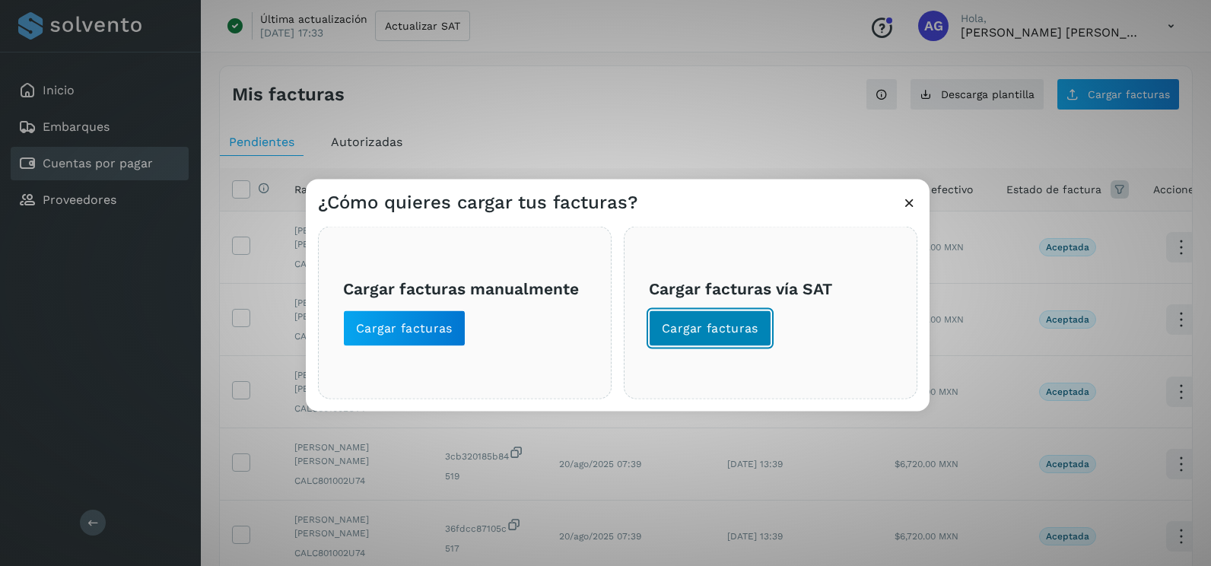
click at [711, 325] on span "Cargar facturas" at bounding box center [710, 328] width 97 height 17
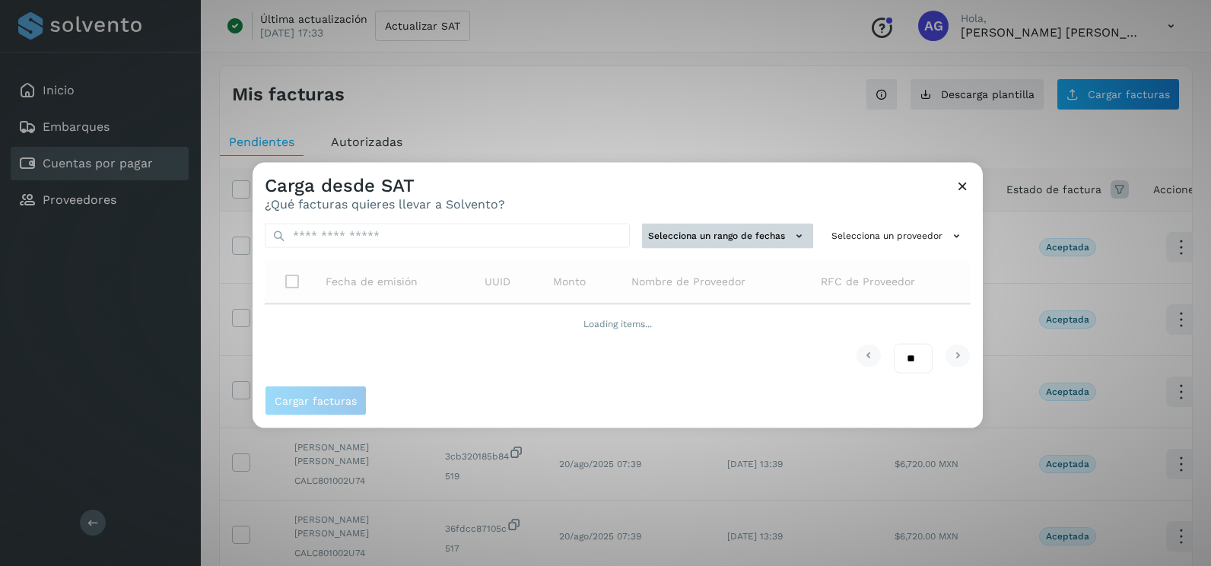
click at [711, 232] on button "Selecciona un rango de fechas" at bounding box center [727, 236] width 171 height 25
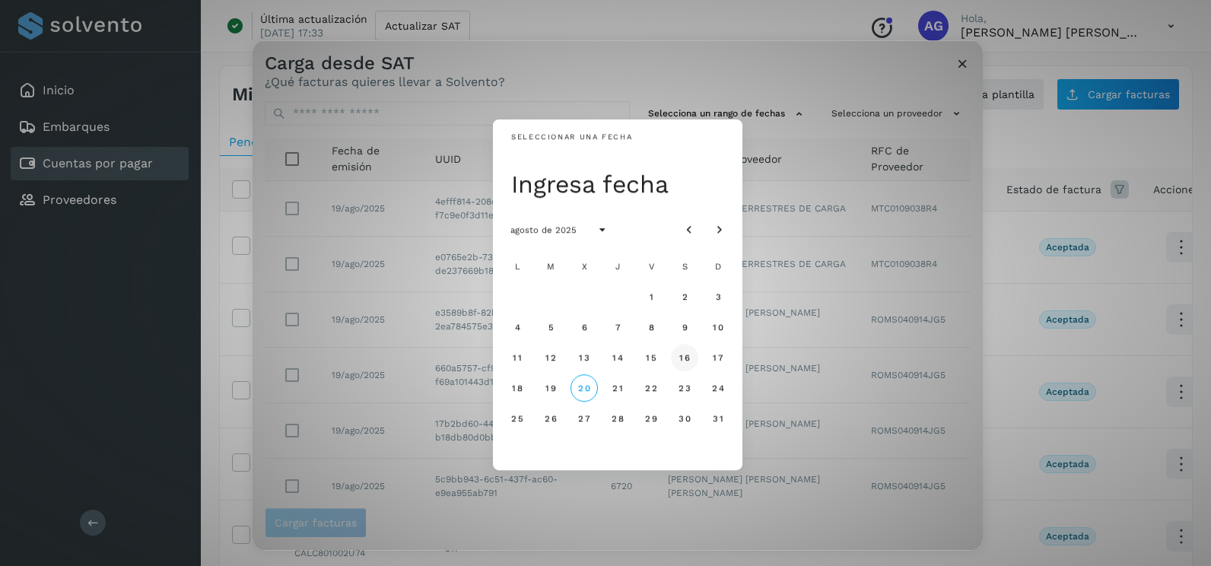
click at [686, 355] on span "16" at bounding box center [684, 357] width 11 height 11
click at [724, 356] on span "17" at bounding box center [717, 357] width 11 height 11
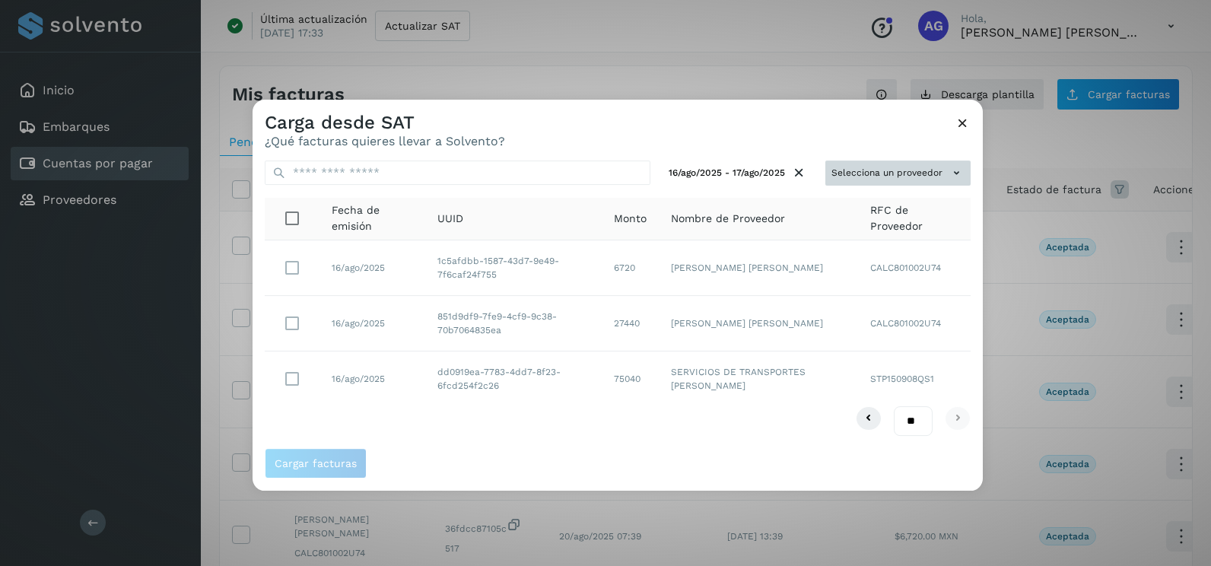
click at [899, 170] on button "Selecciona un proveedor" at bounding box center [898, 173] width 145 height 25
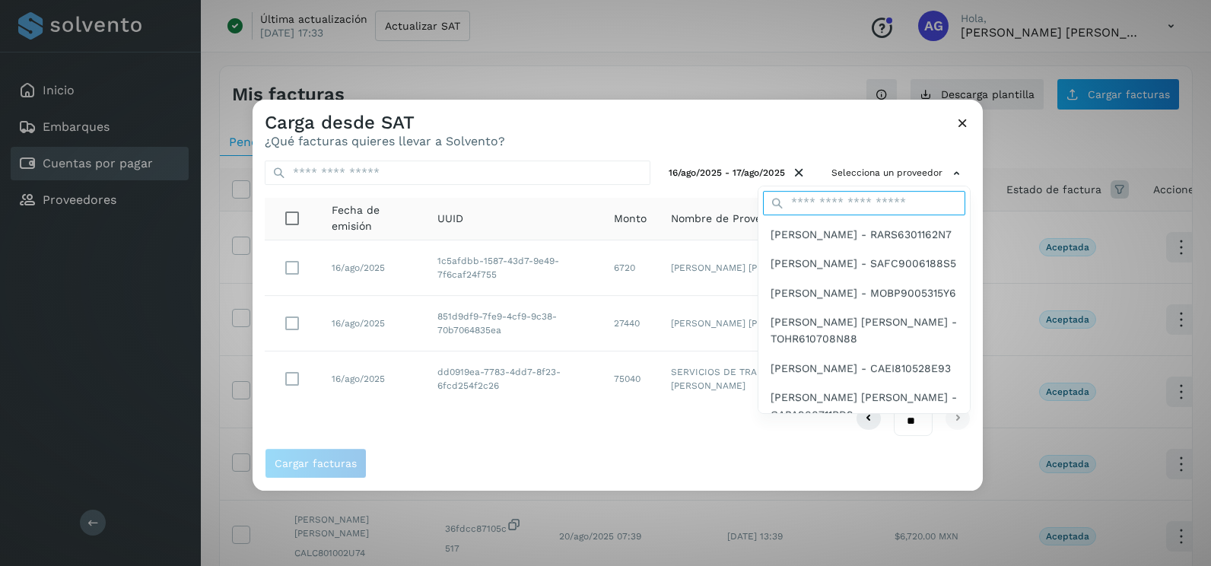
click at [850, 205] on input "text" at bounding box center [864, 203] width 202 height 24
type input "*******"
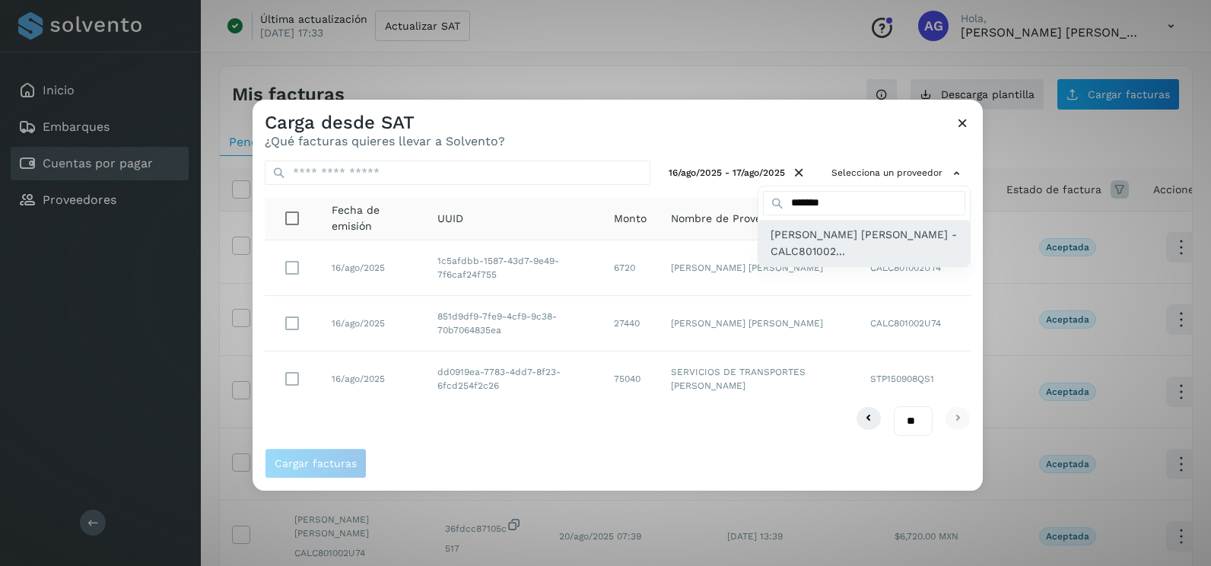
click at [841, 250] on span "[PERSON_NAME] [PERSON_NAME] - CALC801002..." at bounding box center [864, 243] width 187 height 34
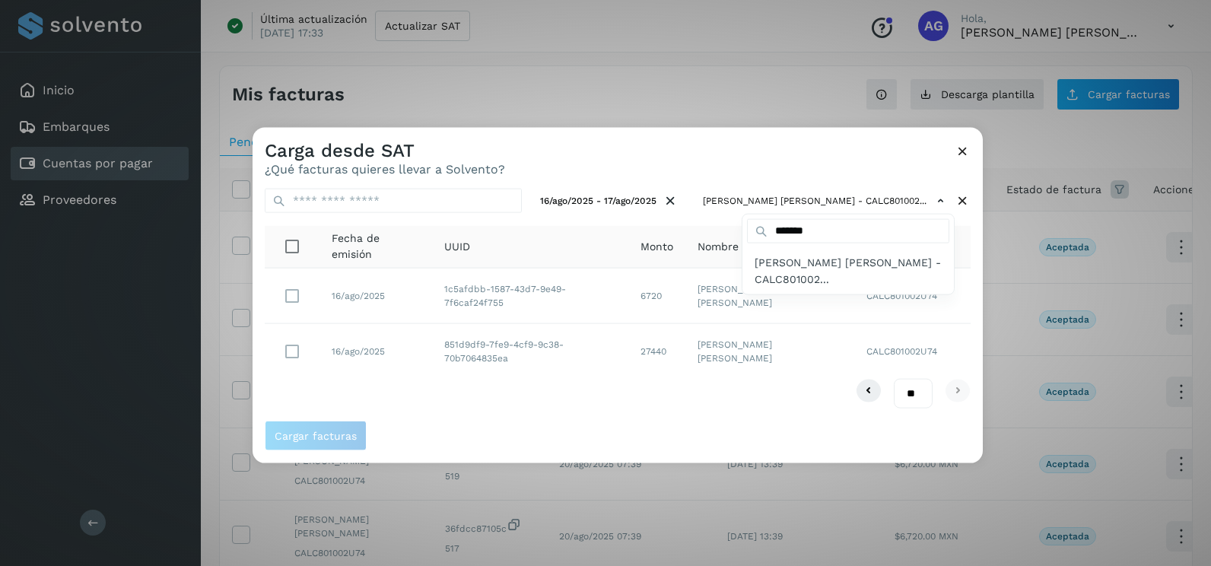
click at [294, 301] on div at bounding box center [858, 411] width 1211 height 566
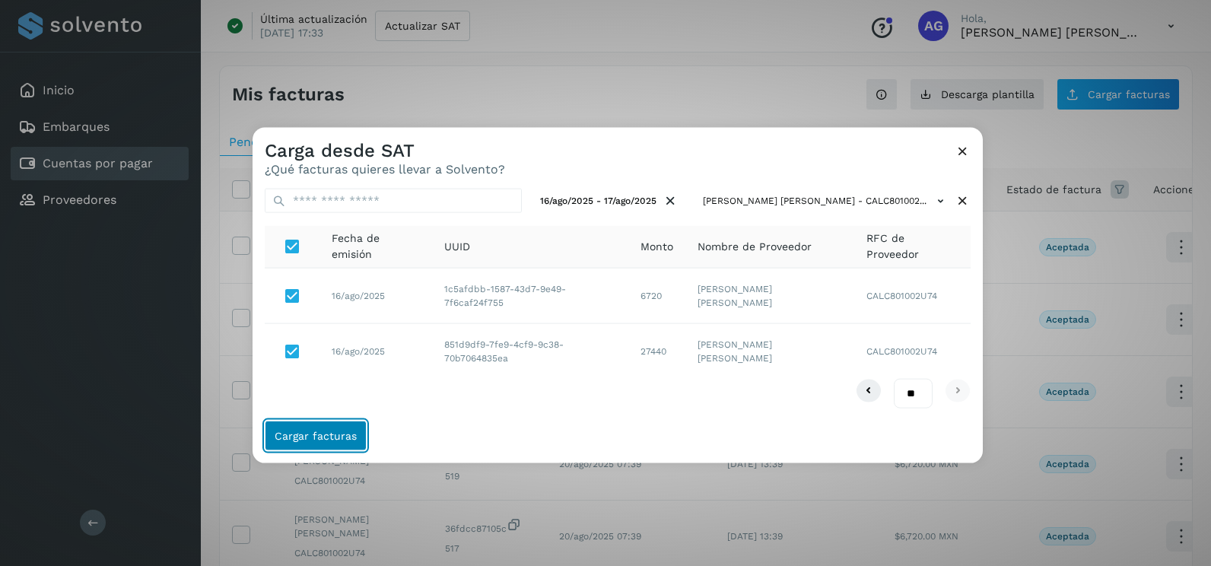
click at [357, 434] on button "Cargar facturas" at bounding box center [316, 435] width 102 height 30
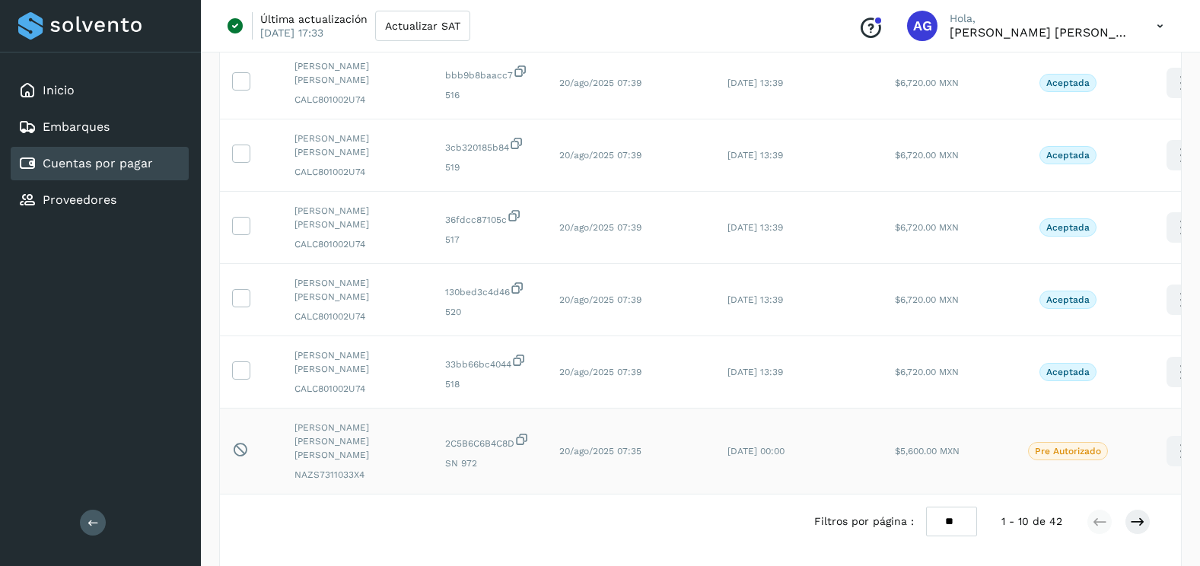
scroll to position [457, 0]
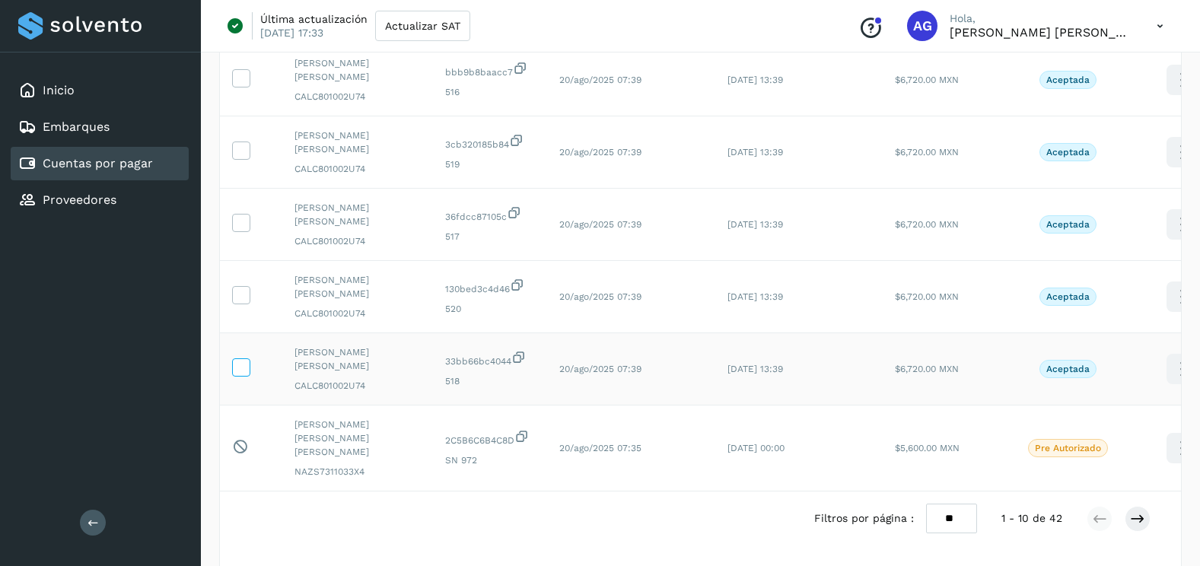
click at [243, 369] on icon at bounding box center [241, 366] width 16 height 16
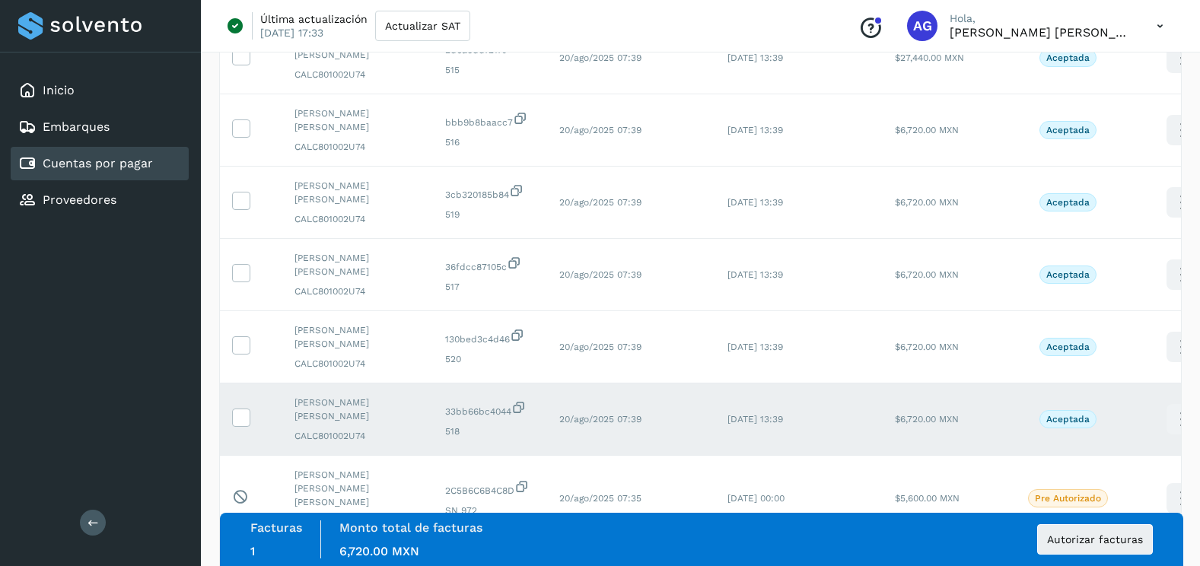
scroll to position [380, 0]
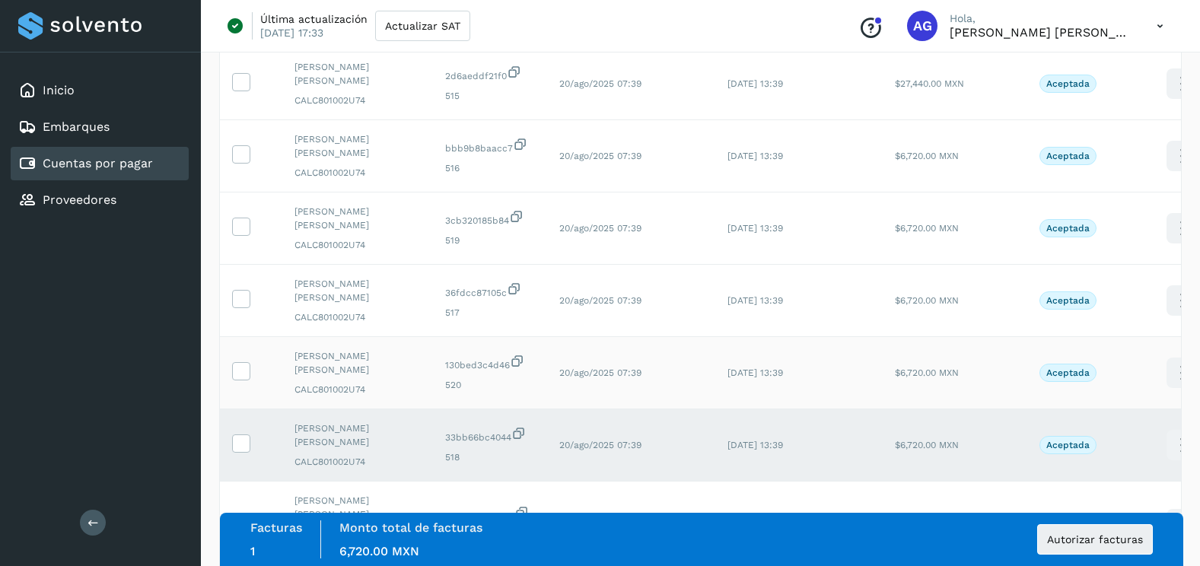
drag, startPoint x: 242, startPoint y: 381, endPoint x: 246, endPoint y: 347, distance: 34.4
click at [243, 381] on td at bounding box center [251, 373] width 62 height 72
drag, startPoint x: 242, startPoint y: 380, endPoint x: 245, endPoint y: 304, distance: 76.1
click at [243, 379] on label at bounding box center [241, 371] width 18 height 18
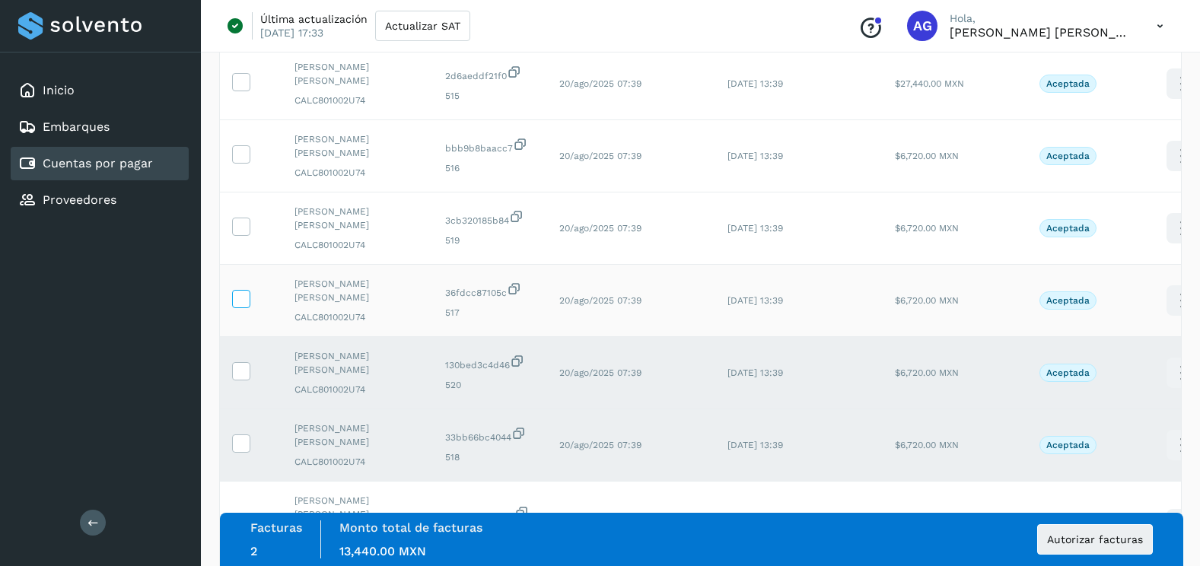
click at [243, 291] on icon at bounding box center [241, 298] width 16 height 16
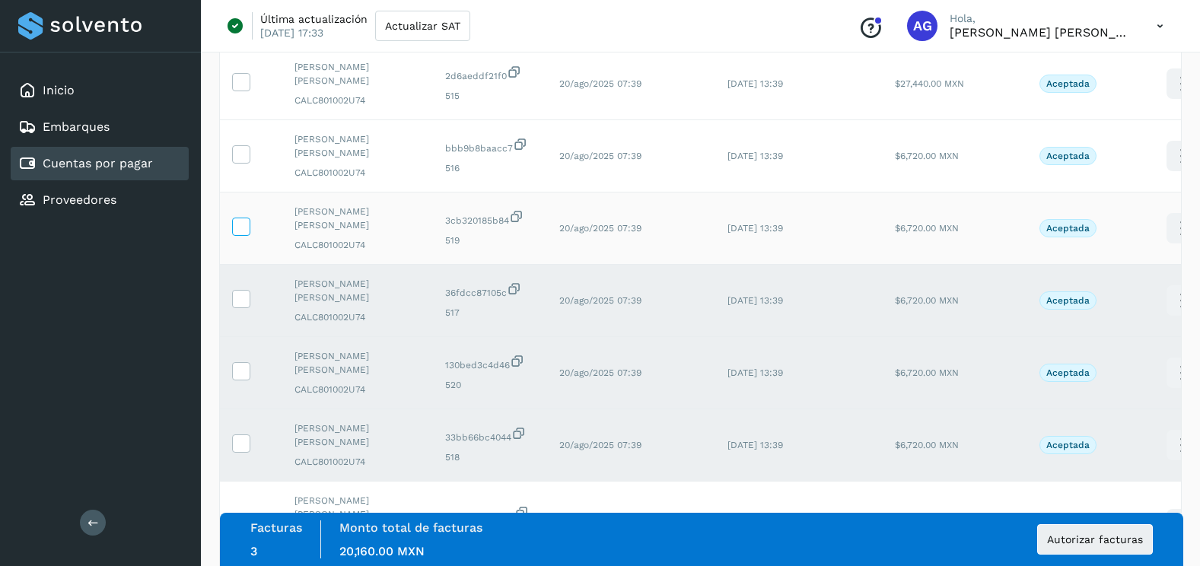
click at [240, 221] on icon at bounding box center [241, 226] width 16 height 16
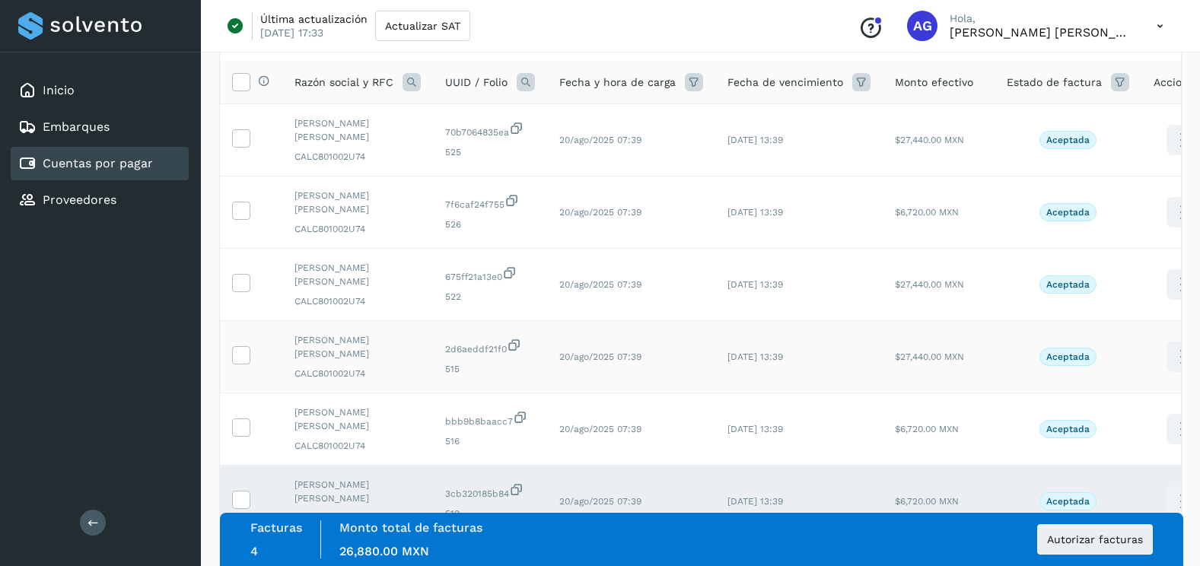
scroll to position [76, 0]
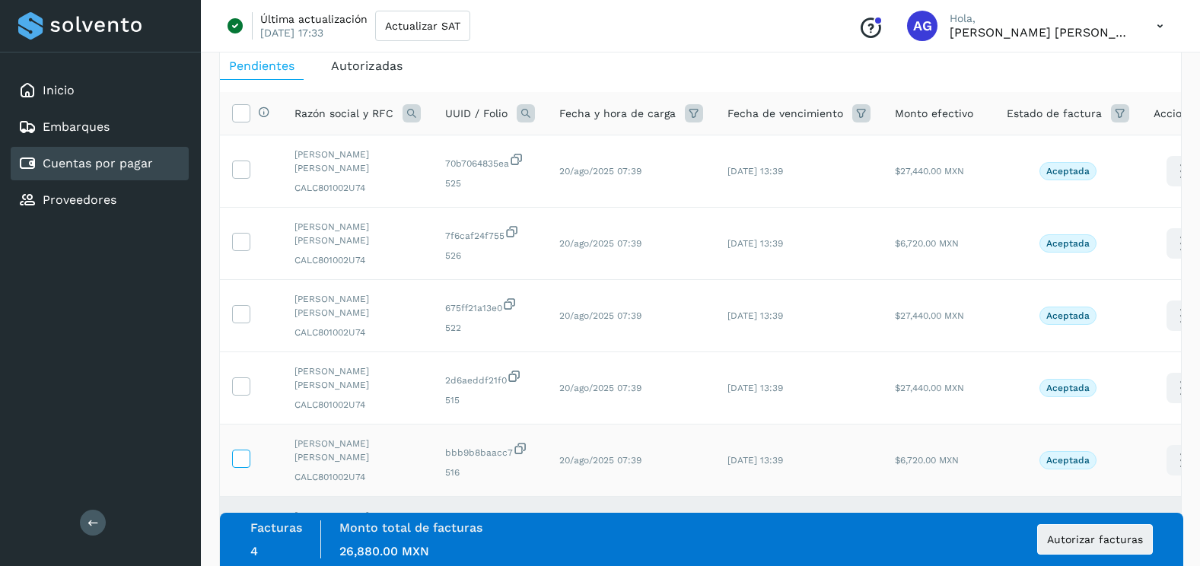
click at [244, 456] on icon at bounding box center [241, 458] width 16 height 16
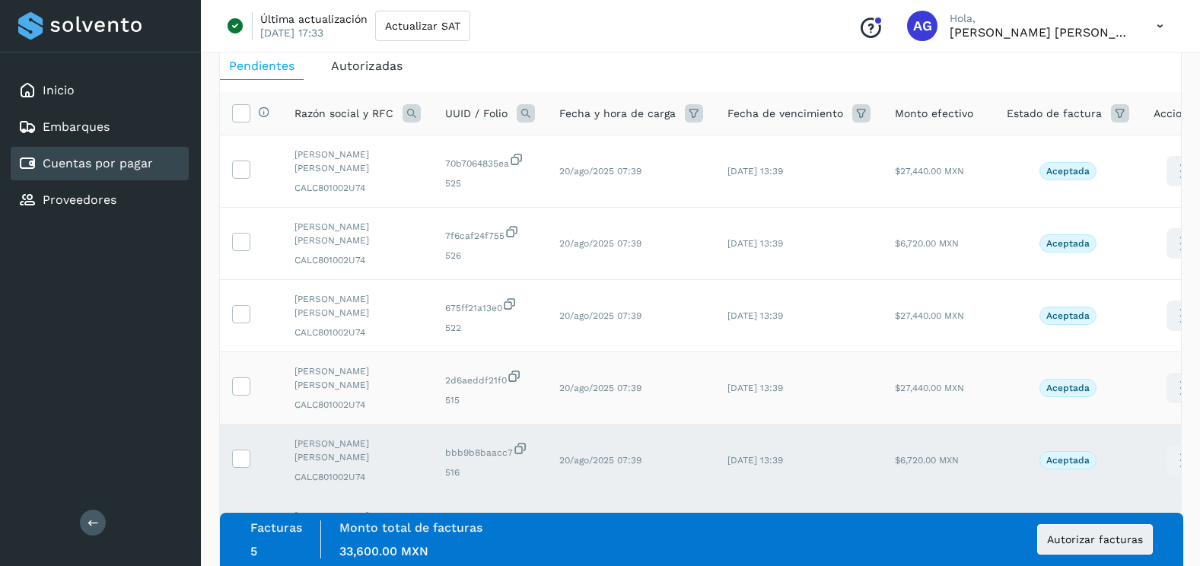
click at [241, 371] on td at bounding box center [251, 388] width 62 height 72
click at [241, 388] on icon at bounding box center [241, 385] width 16 height 16
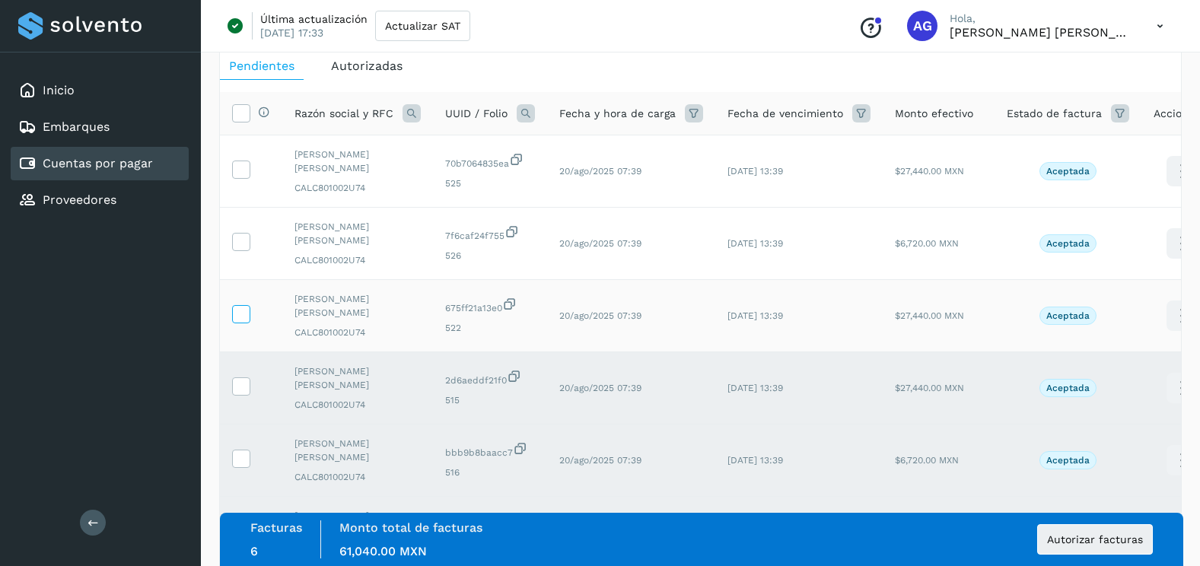
click at [243, 317] on icon at bounding box center [241, 313] width 16 height 16
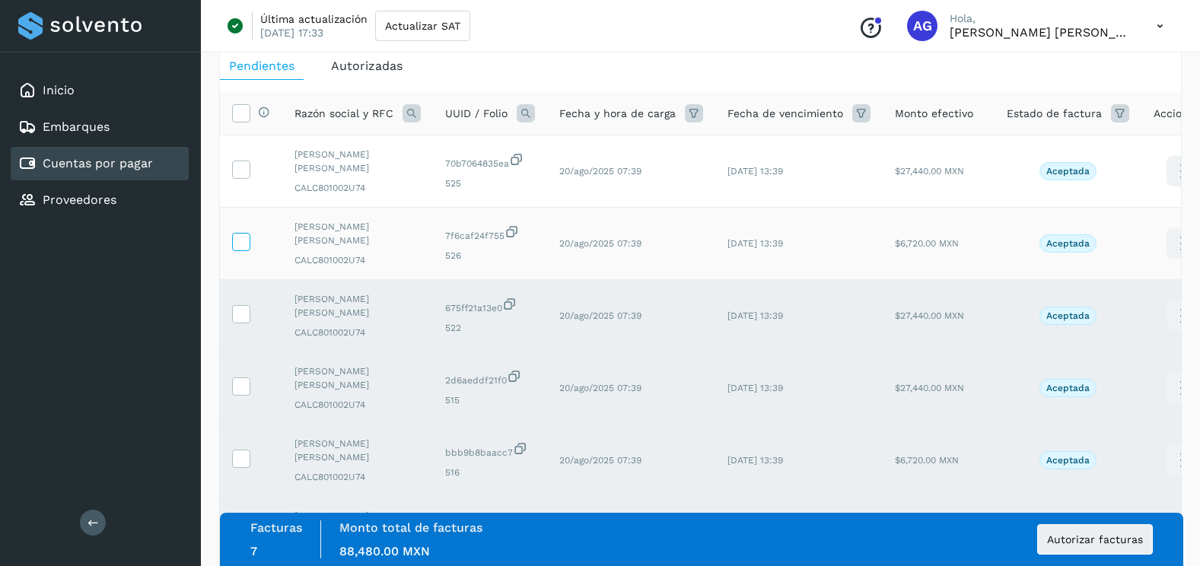
click at [240, 248] on icon at bounding box center [241, 241] width 16 height 16
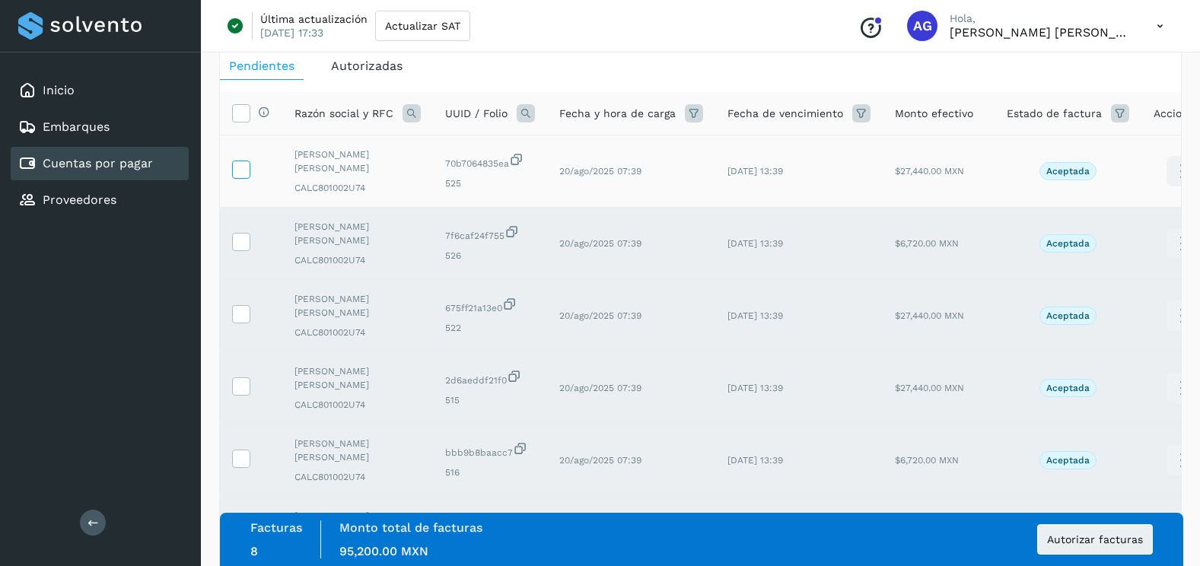
click at [238, 168] on icon at bounding box center [241, 169] width 16 height 16
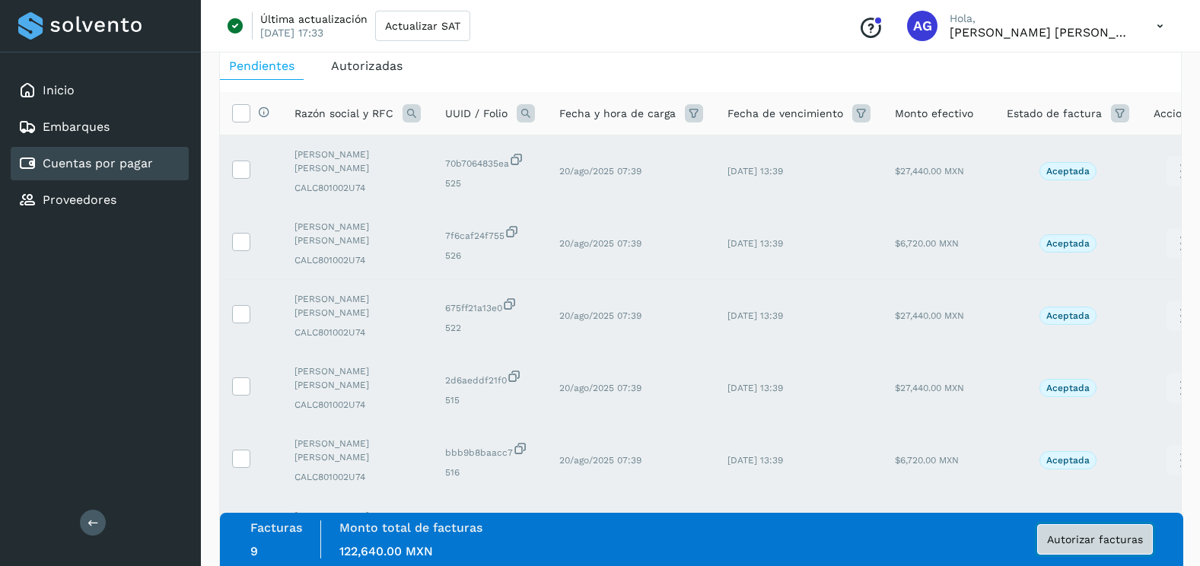
click at [1110, 546] on button "Autorizar facturas" at bounding box center [1095, 539] width 116 height 30
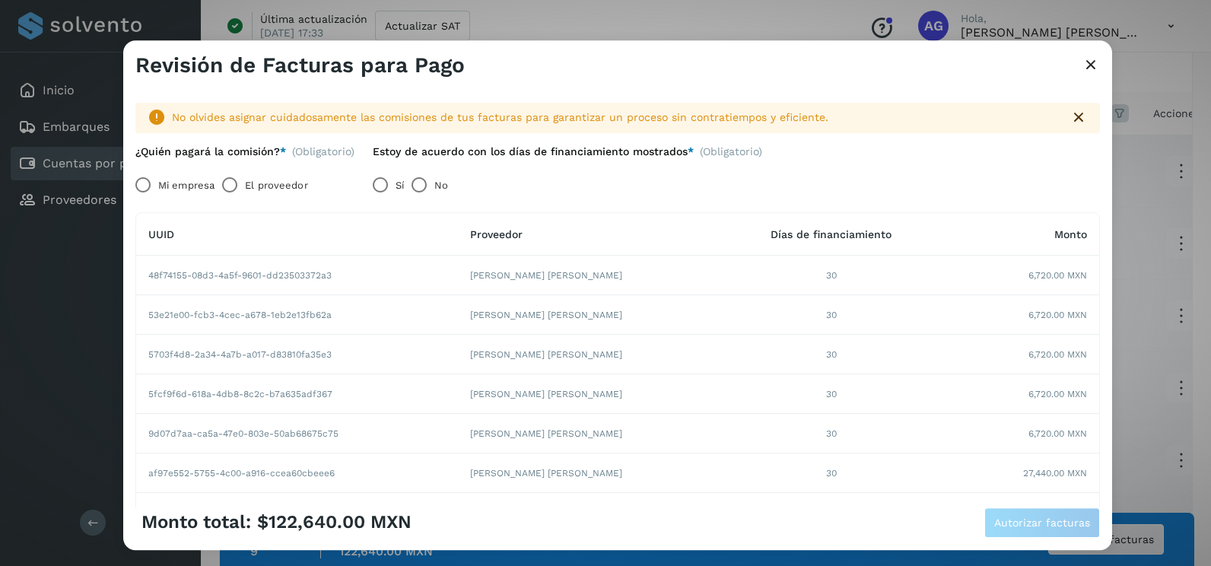
click at [247, 185] on label "El proveedor" at bounding box center [276, 185] width 62 height 30
click at [1019, 526] on span "Autorizar facturas" at bounding box center [1042, 522] width 96 height 11
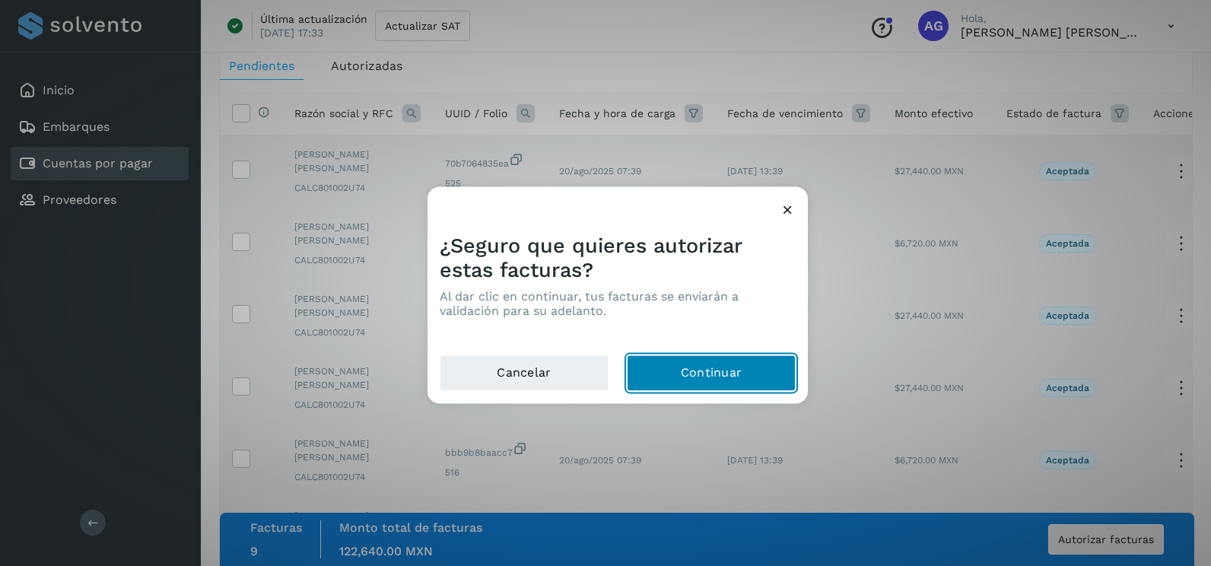
click at [705, 374] on button "Continuar" at bounding box center [711, 373] width 169 height 37
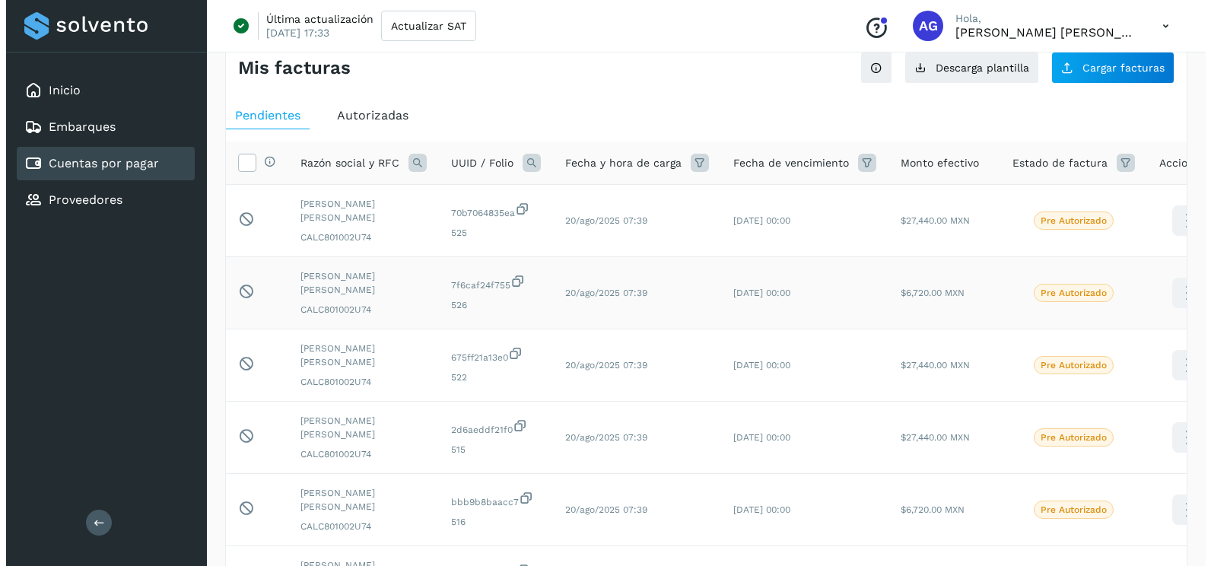
scroll to position [0, 0]
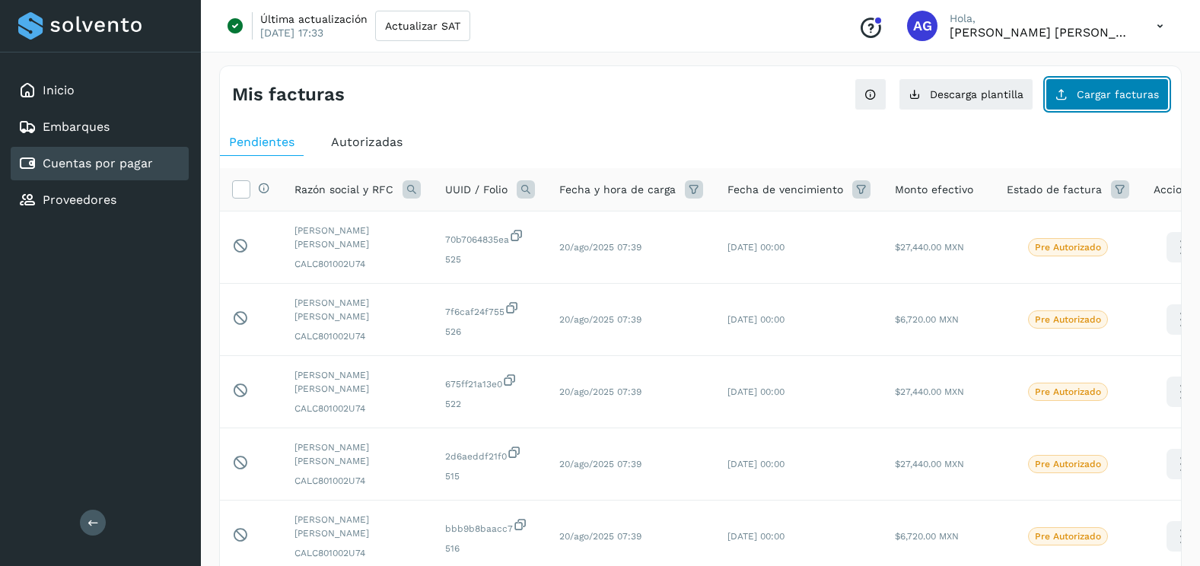
click at [1075, 110] on button "Cargar facturas" at bounding box center [1106, 94] width 123 height 32
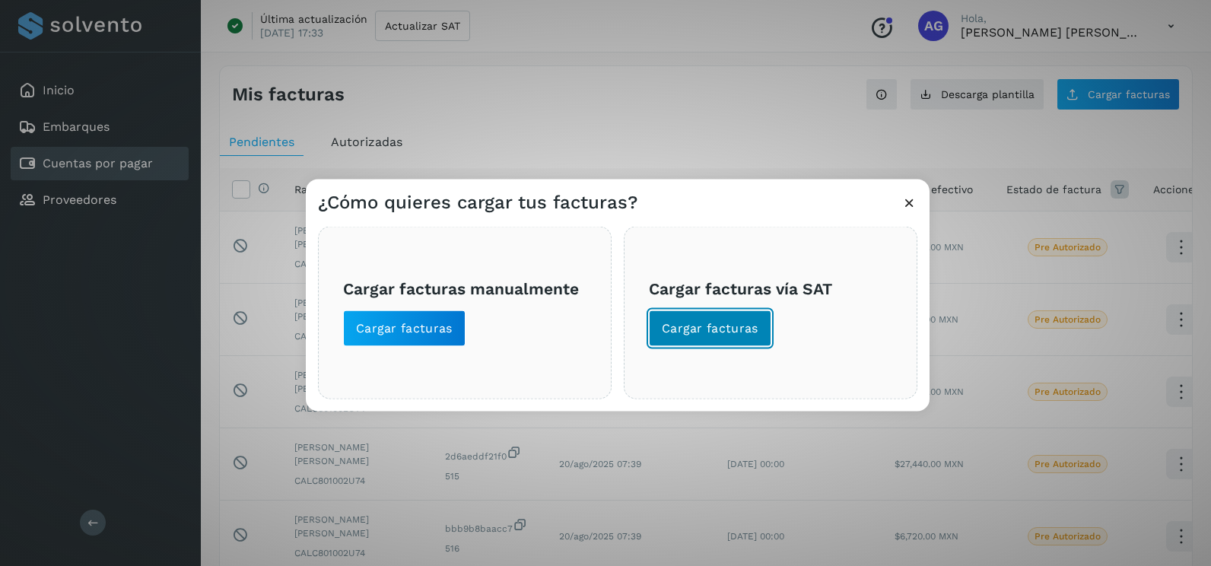
click at [756, 318] on button "Cargar facturas" at bounding box center [710, 328] width 122 height 37
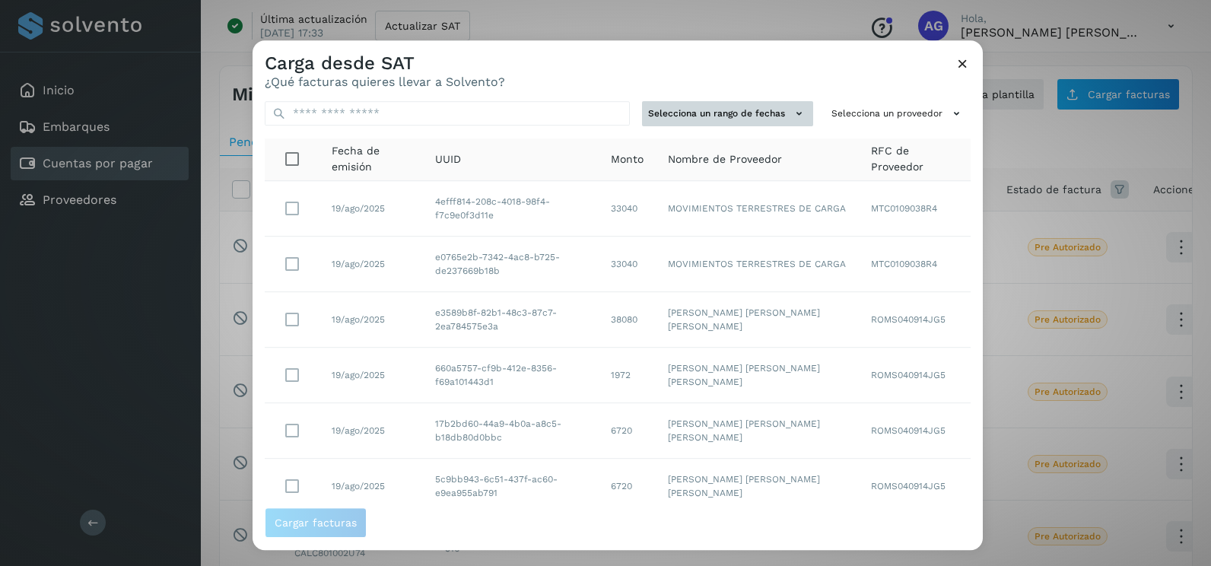
click at [768, 119] on button "Selecciona un rango de fechas" at bounding box center [727, 113] width 171 height 25
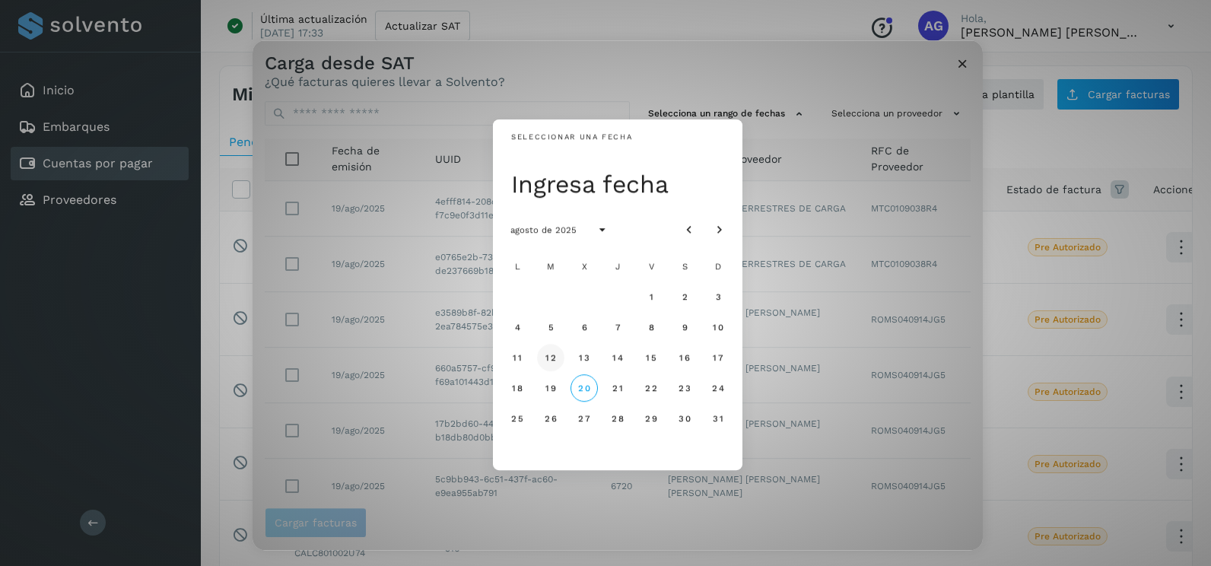
click at [550, 359] on span "12" at bounding box center [550, 357] width 11 height 11
click at [587, 360] on span "13" at bounding box center [583, 357] width 11 height 11
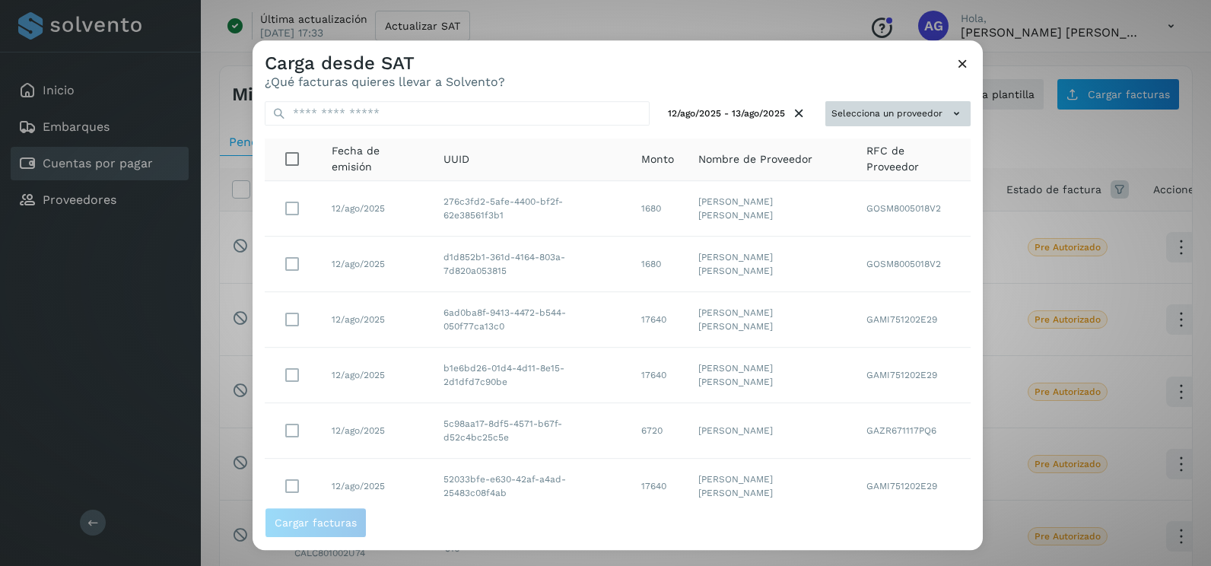
click at [896, 109] on button "Selecciona un proveedor" at bounding box center [898, 113] width 145 height 25
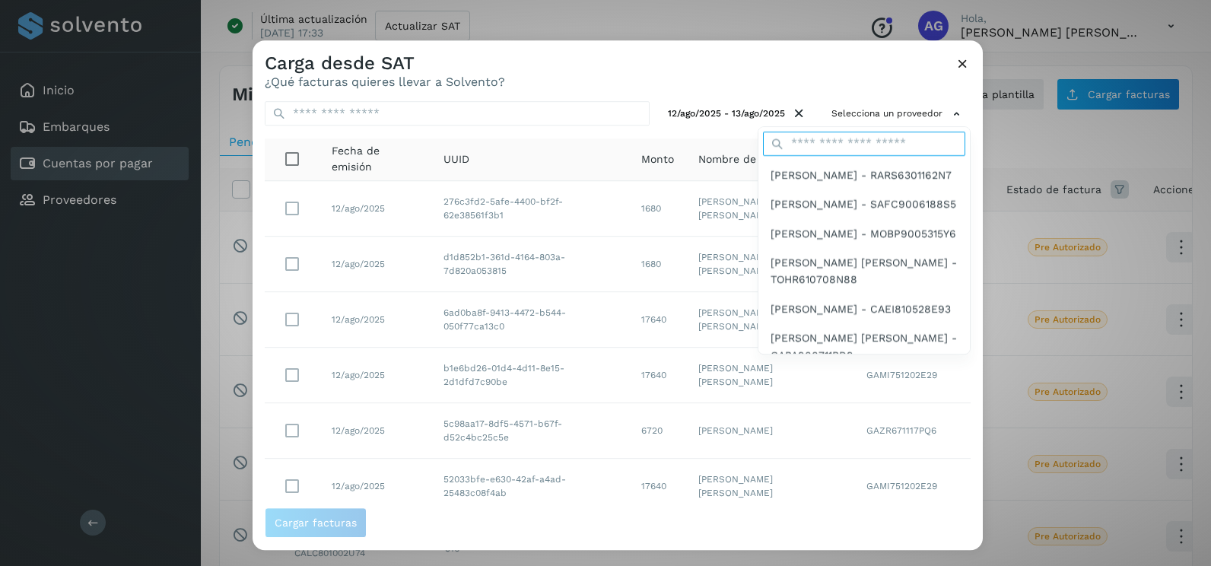
click at [810, 151] on input "text" at bounding box center [864, 144] width 202 height 24
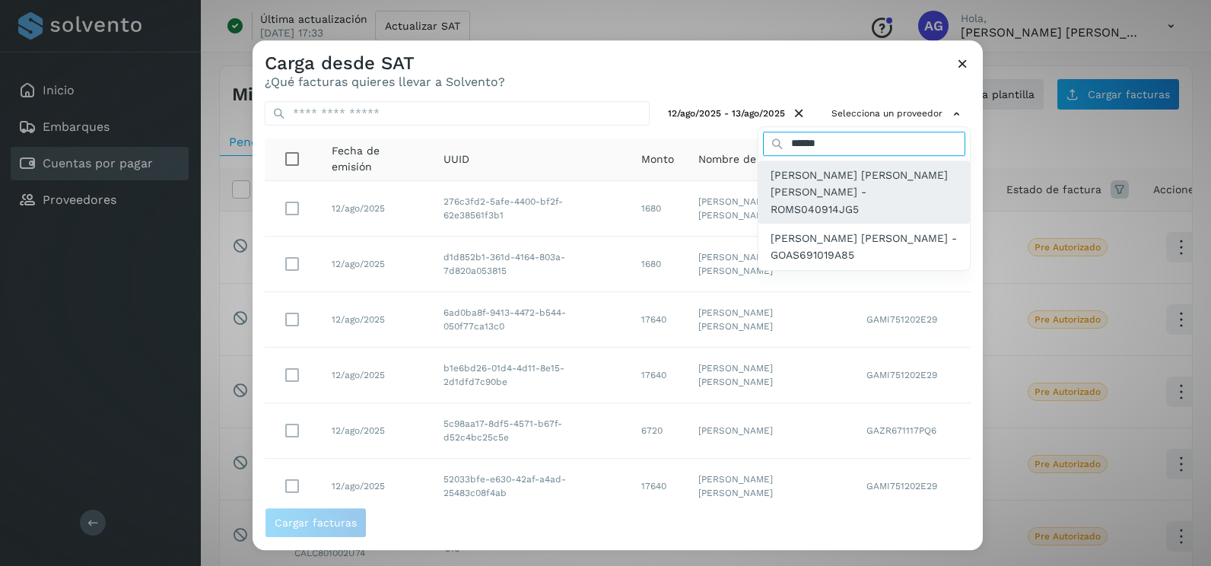
type input "******"
click at [863, 195] on span "[PERSON_NAME] [PERSON_NAME] [PERSON_NAME] - ROMS040914JG5" at bounding box center [864, 192] width 187 height 51
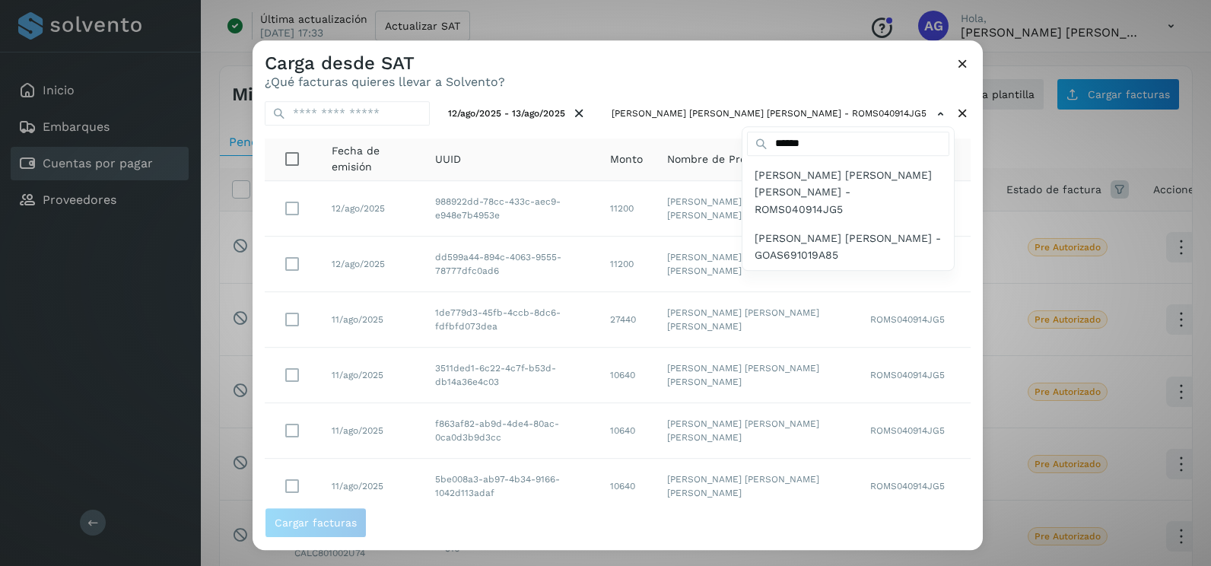
click at [966, 272] on div at bounding box center [858, 323] width 1211 height 566
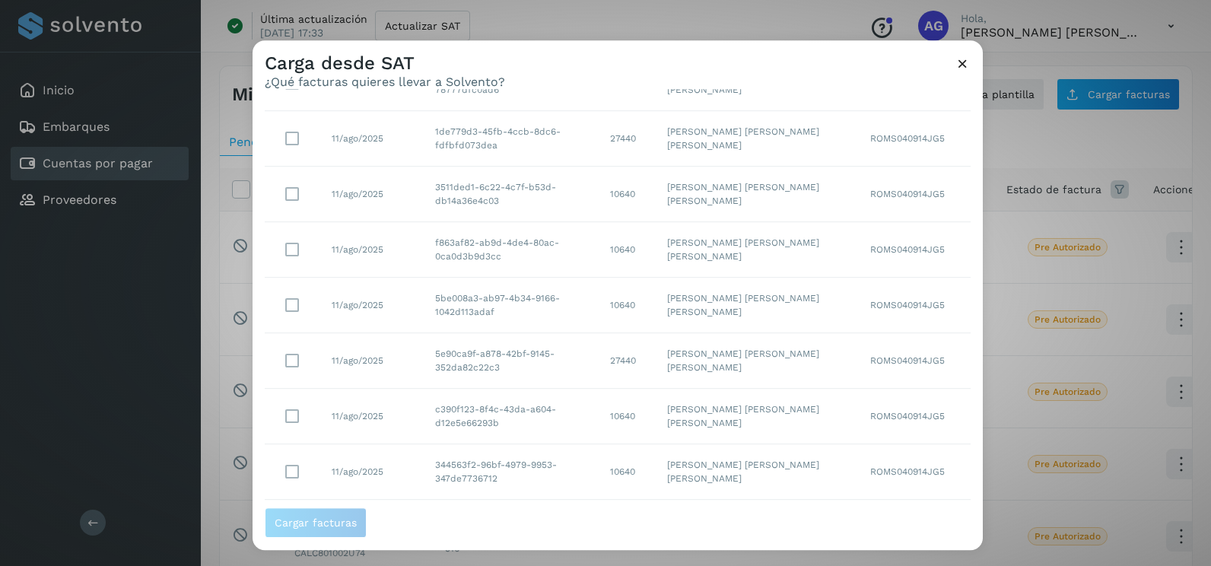
scroll to position [270, 0]
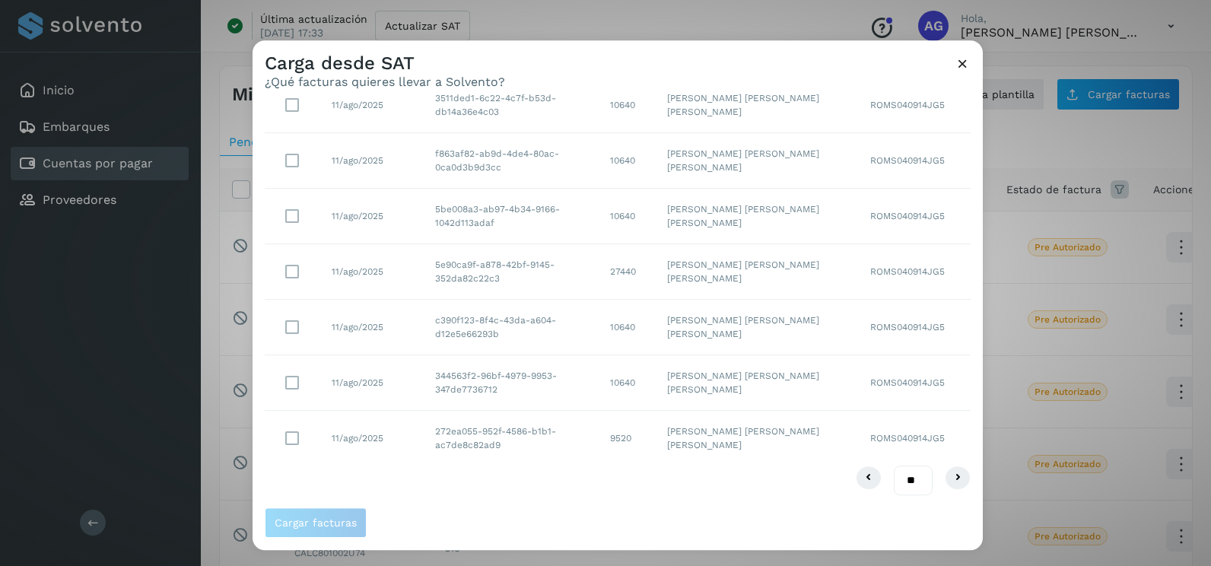
click at [901, 479] on select "** ** **" at bounding box center [913, 481] width 39 height 30
select select "**"
click at [894, 466] on select "** ** **" at bounding box center [913, 481] width 39 height 30
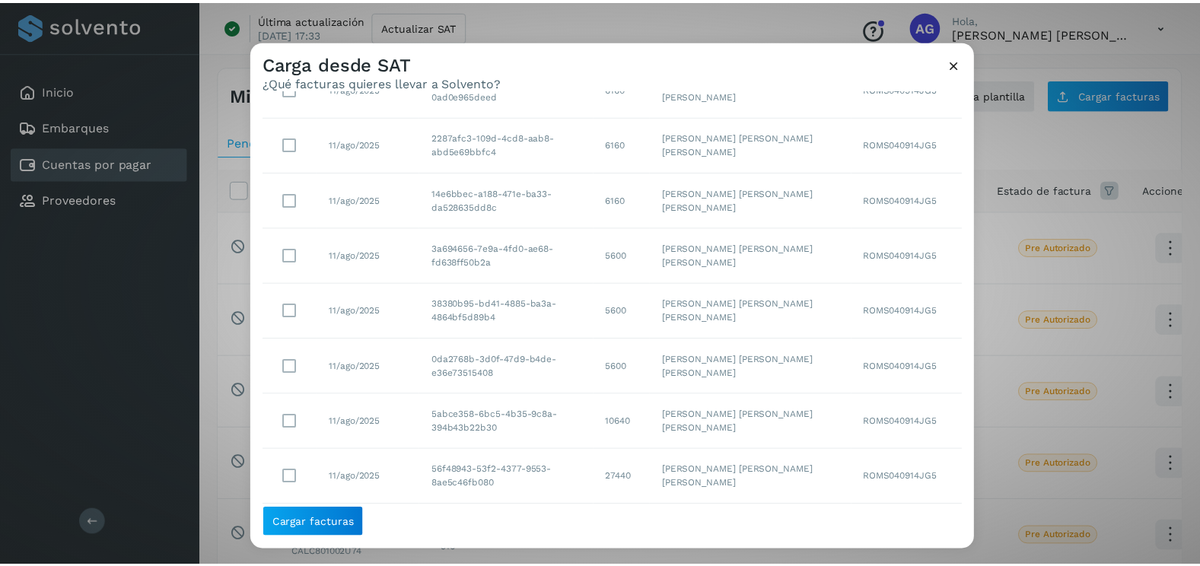
scroll to position [711, 0]
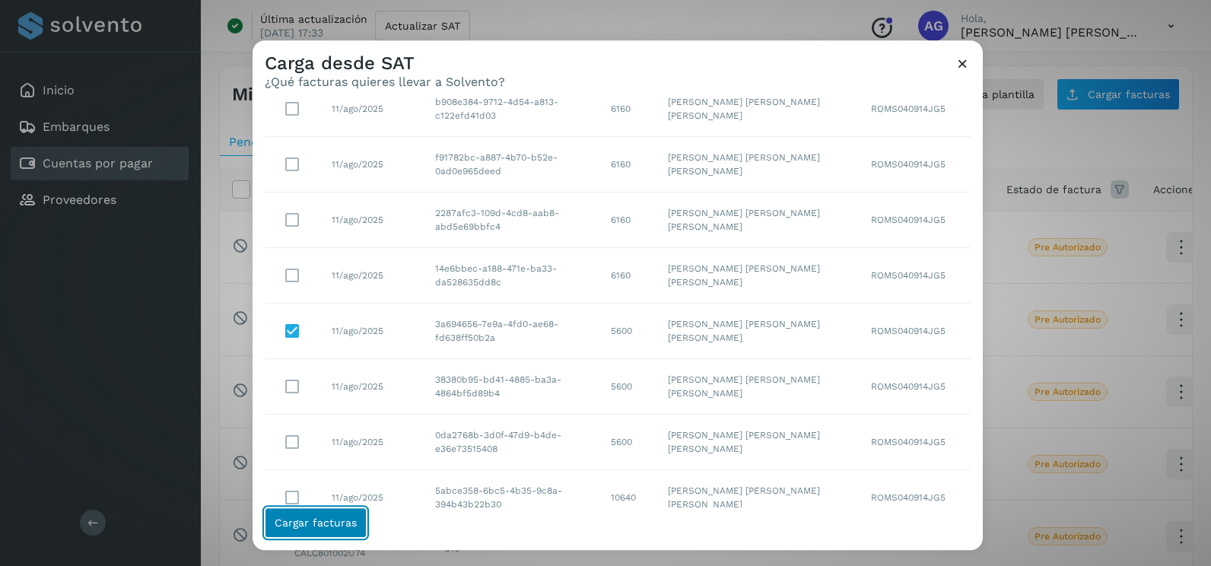
click at [311, 526] on span "Cargar facturas" at bounding box center [316, 522] width 82 height 11
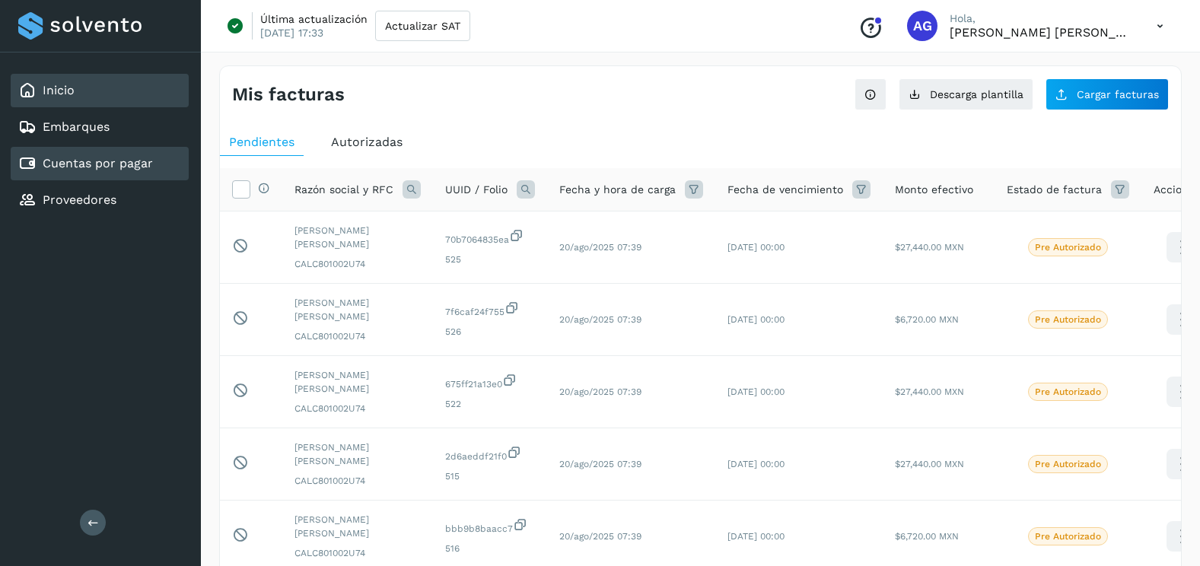
click at [66, 91] on link "Inicio" at bounding box center [59, 90] width 32 height 14
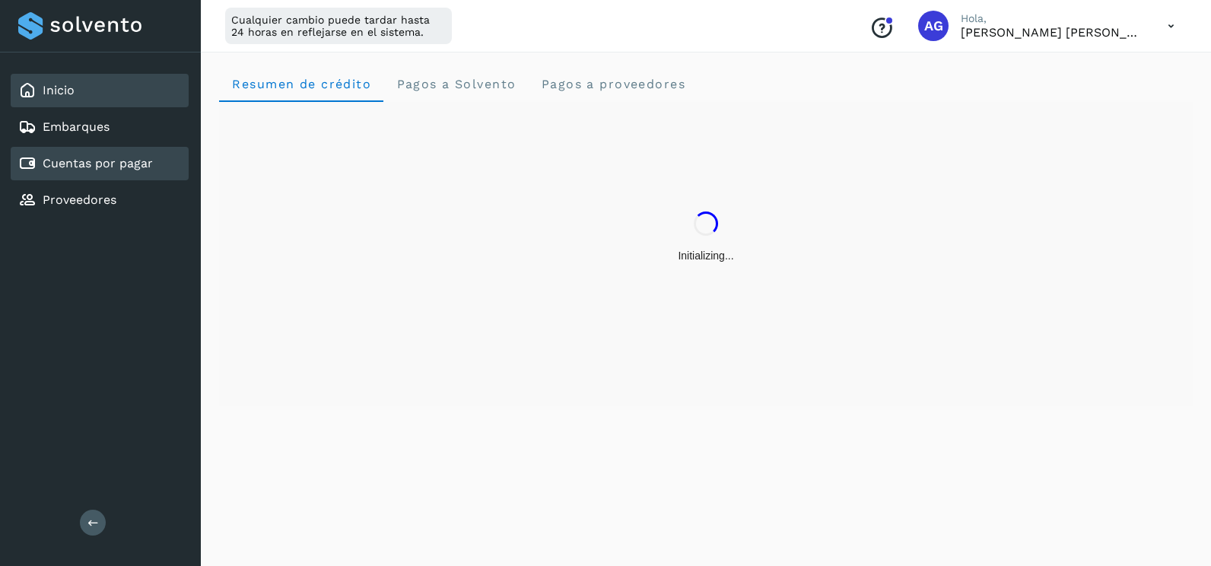
click at [142, 157] on link "Cuentas por pagar" at bounding box center [98, 163] width 110 height 14
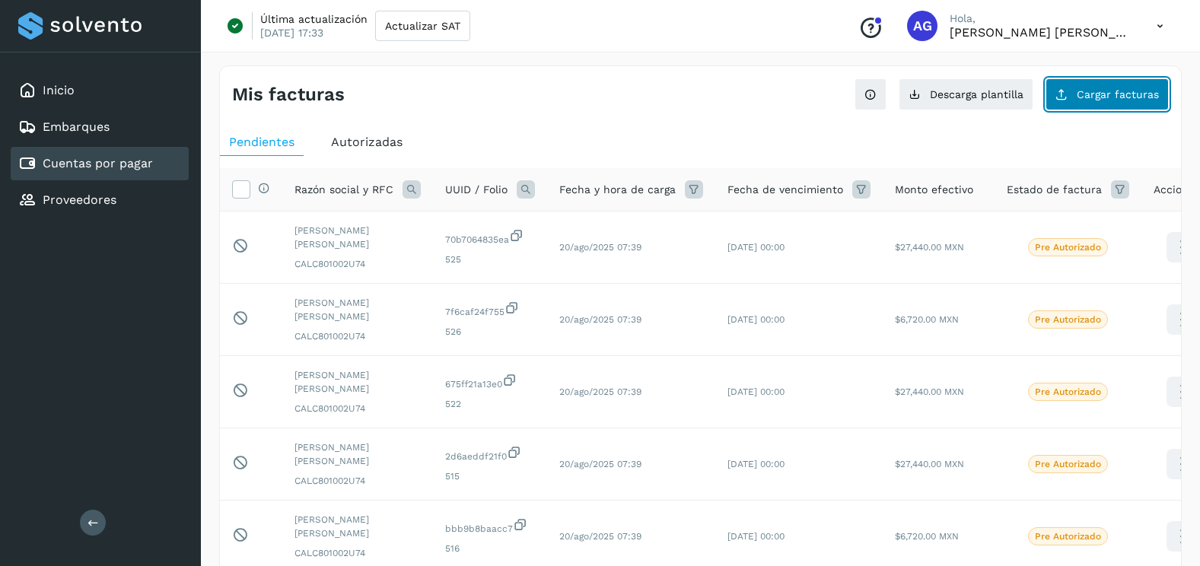
click at [1119, 78] on button "Cargar facturas" at bounding box center [1106, 94] width 123 height 32
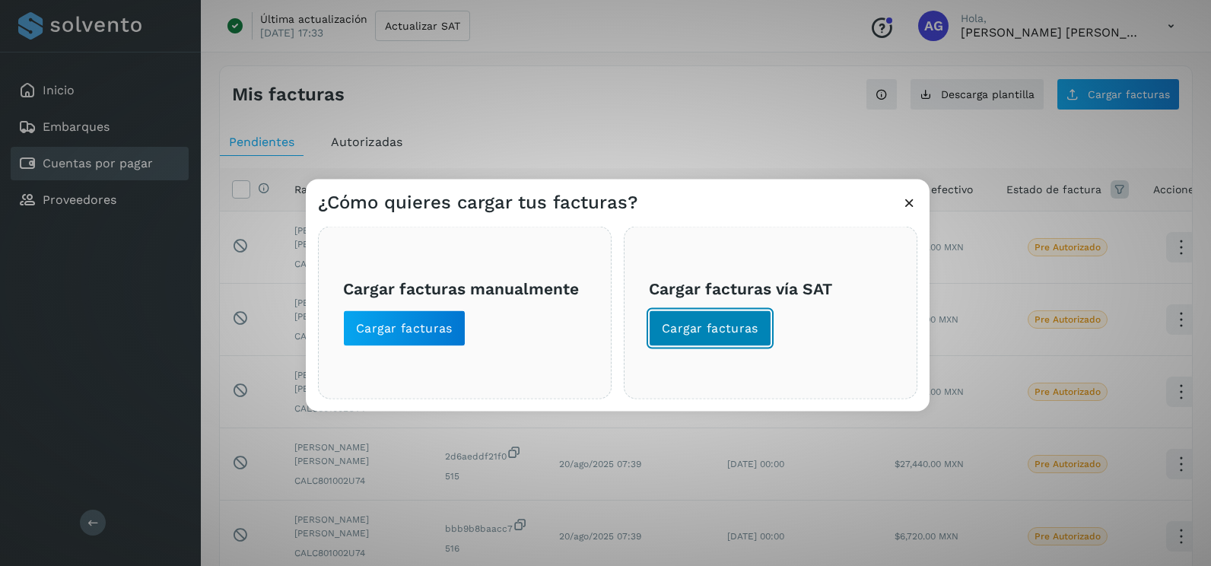
click at [695, 328] on span "Cargar facturas" at bounding box center [710, 328] width 97 height 17
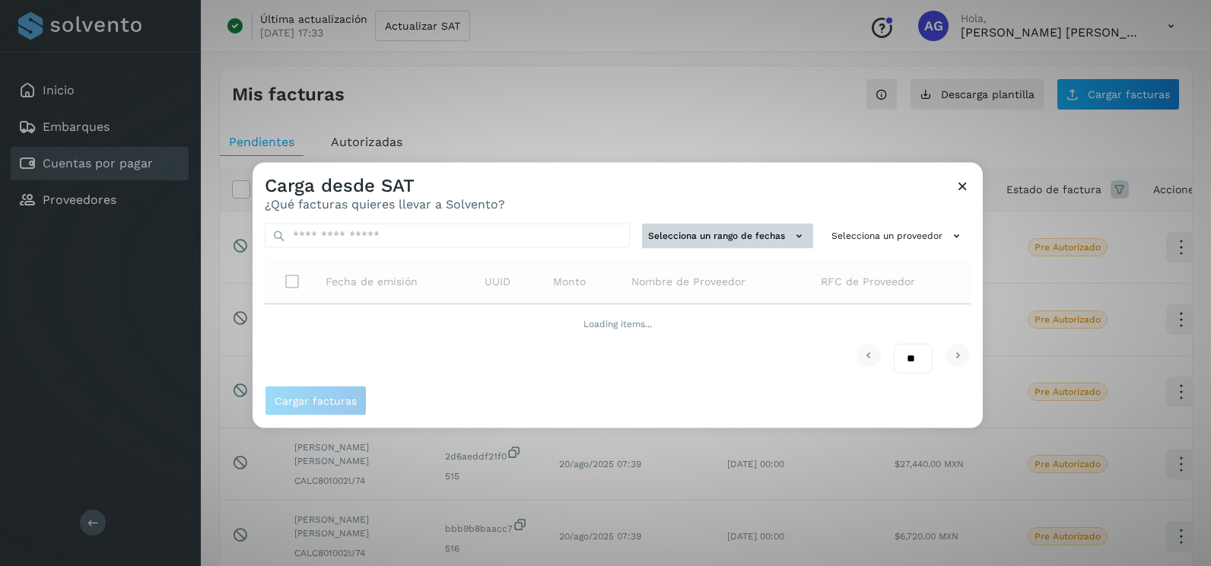
click at [711, 231] on button "Selecciona un rango de fechas" at bounding box center [727, 236] width 171 height 25
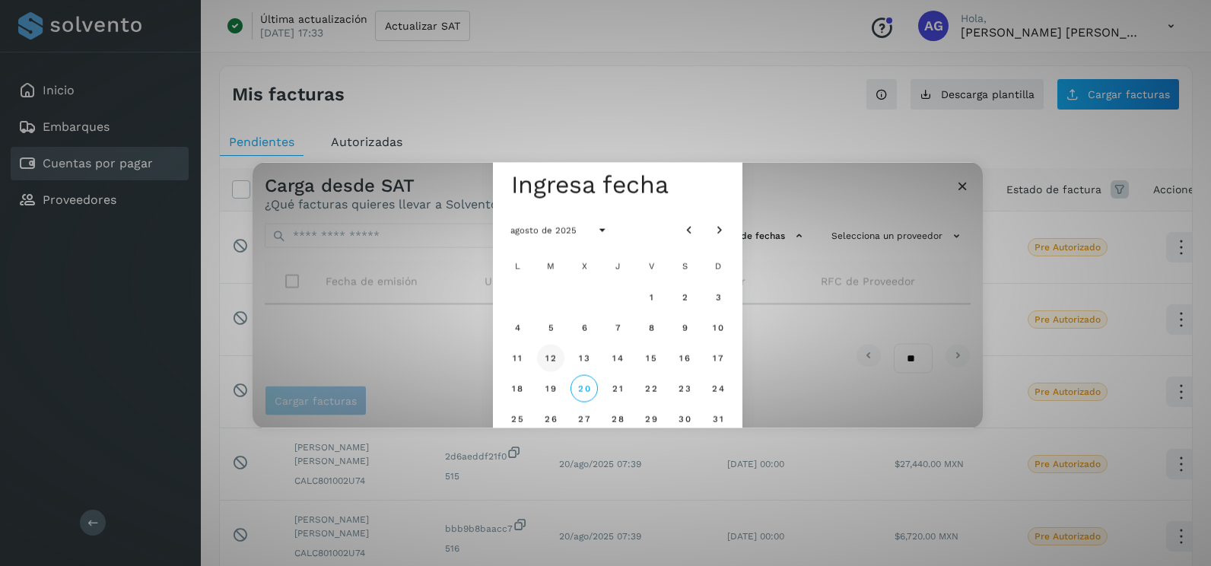
click at [544, 361] on button "12" at bounding box center [550, 357] width 27 height 27
click at [581, 358] on span "13" at bounding box center [583, 357] width 11 height 11
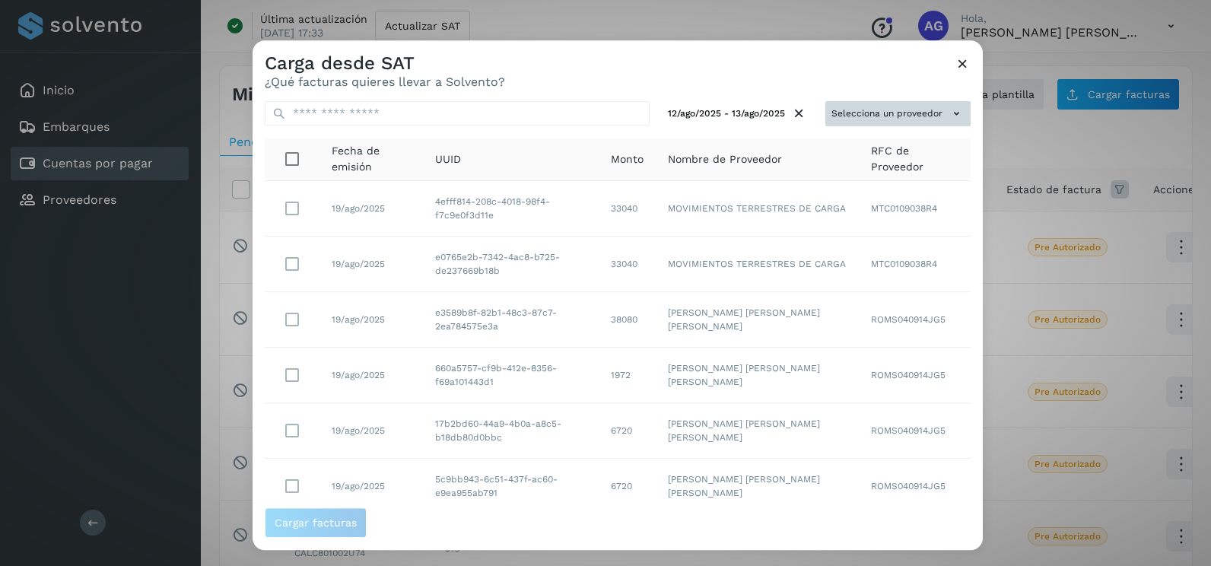
click at [949, 116] on icon at bounding box center [957, 114] width 16 height 16
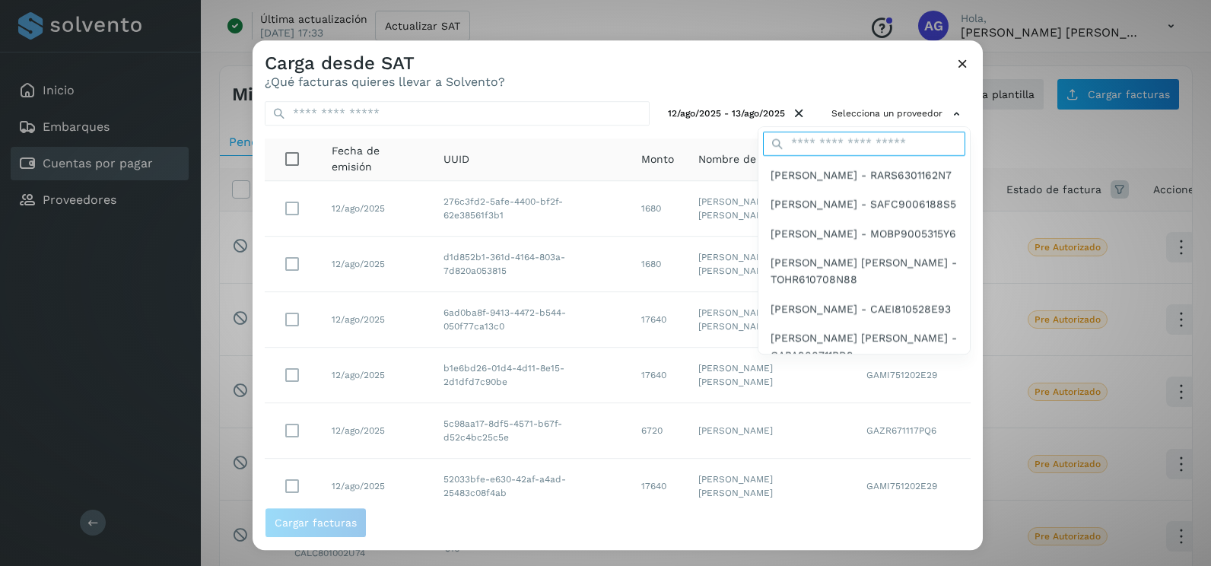
click at [813, 142] on input "text" at bounding box center [864, 144] width 202 height 24
type input "******"
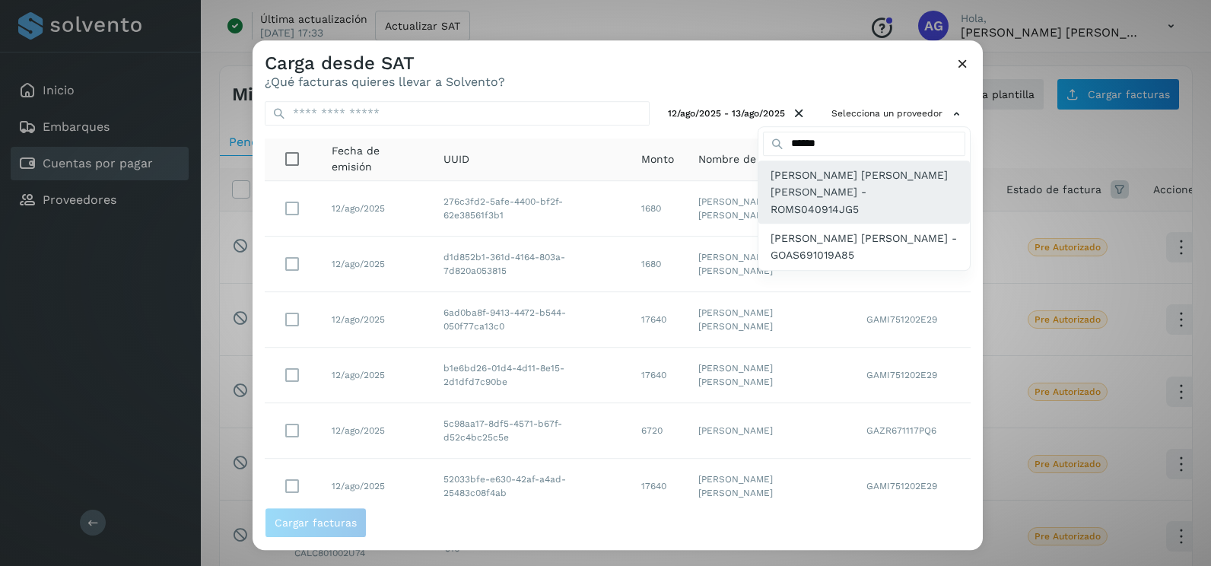
click at [819, 187] on span "[PERSON_NAME] [PERSON_NAME] [PERSON_NAME] - ROMS040914JG5" at bounding box center [864, 192] width 187 height 51
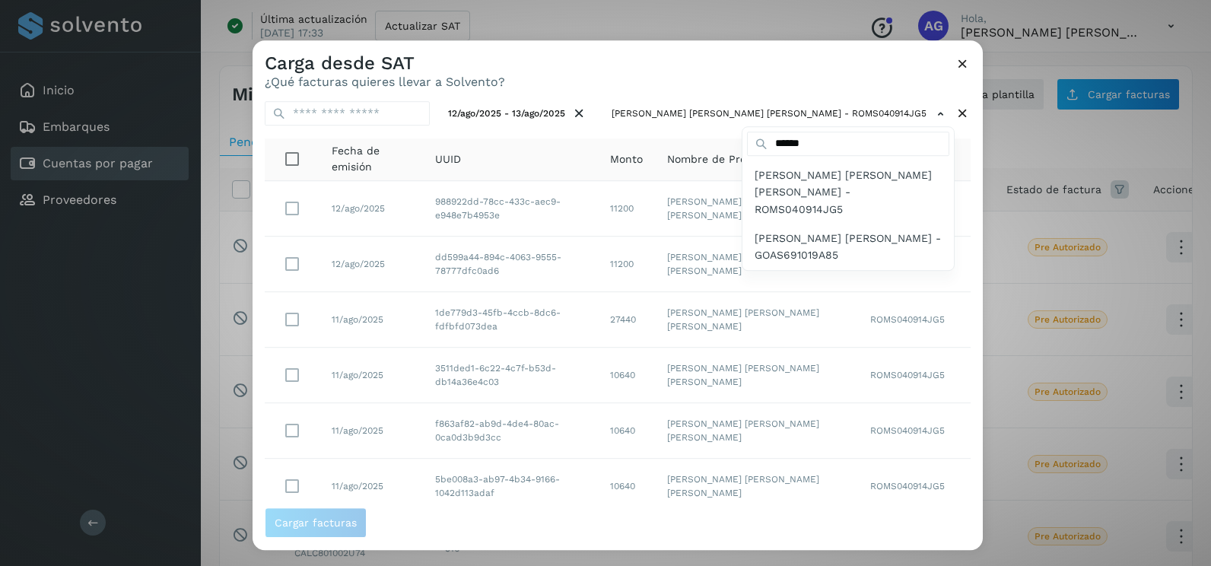
click at [967, 314] on div at bounding box center [858, 323] width 1211 height 566
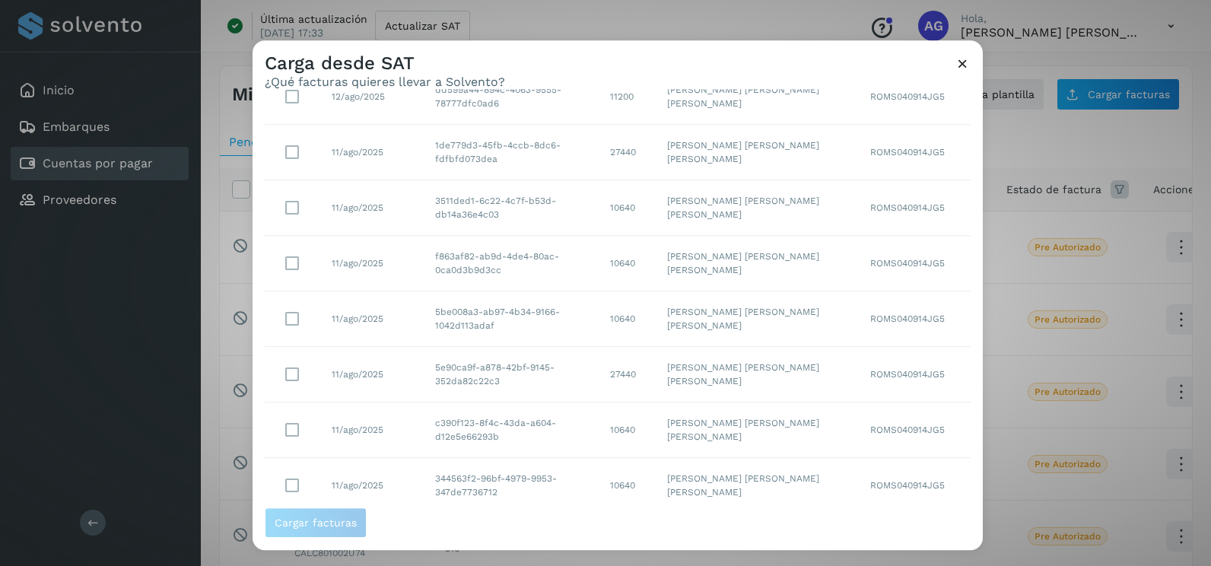
scroll to position [270, 0]
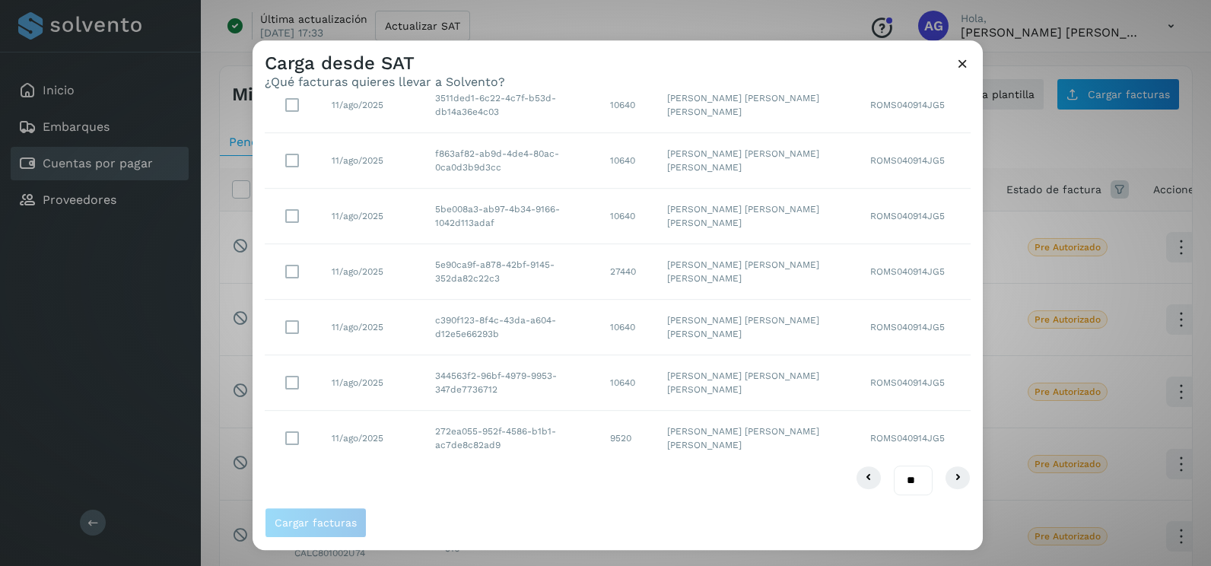
click at [908, 475] on select "** ** **" at bounding box center [913, 481] width 39 height 30
select select "**"
click at [894, 466] on select "** ** **" at bounding box center [913, 481] width 39 height 30
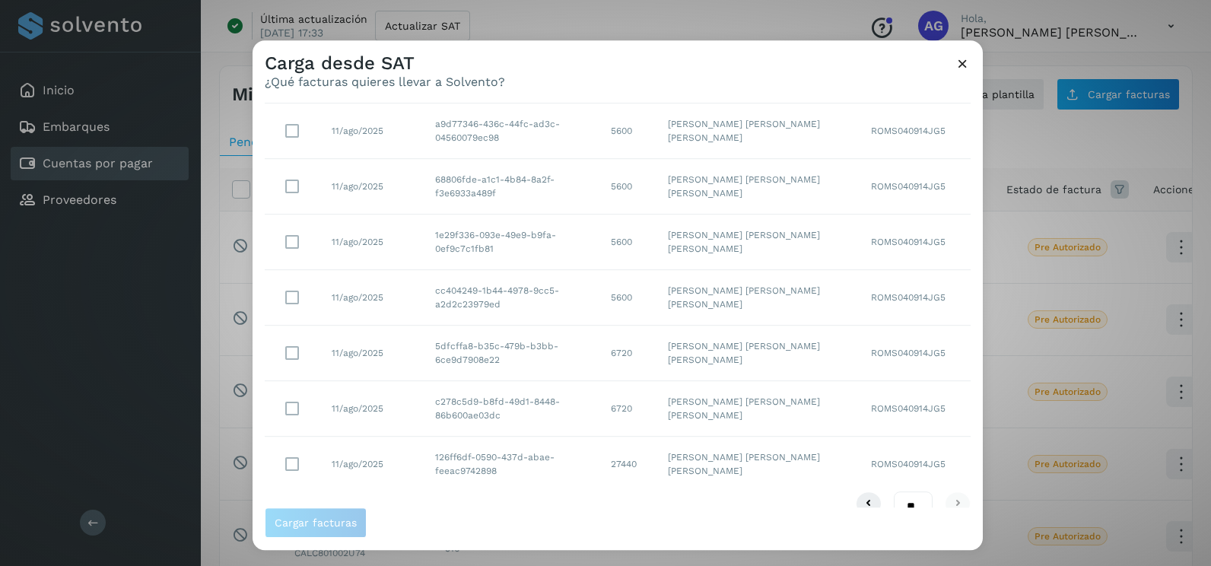
scroll to position [1548, 0]
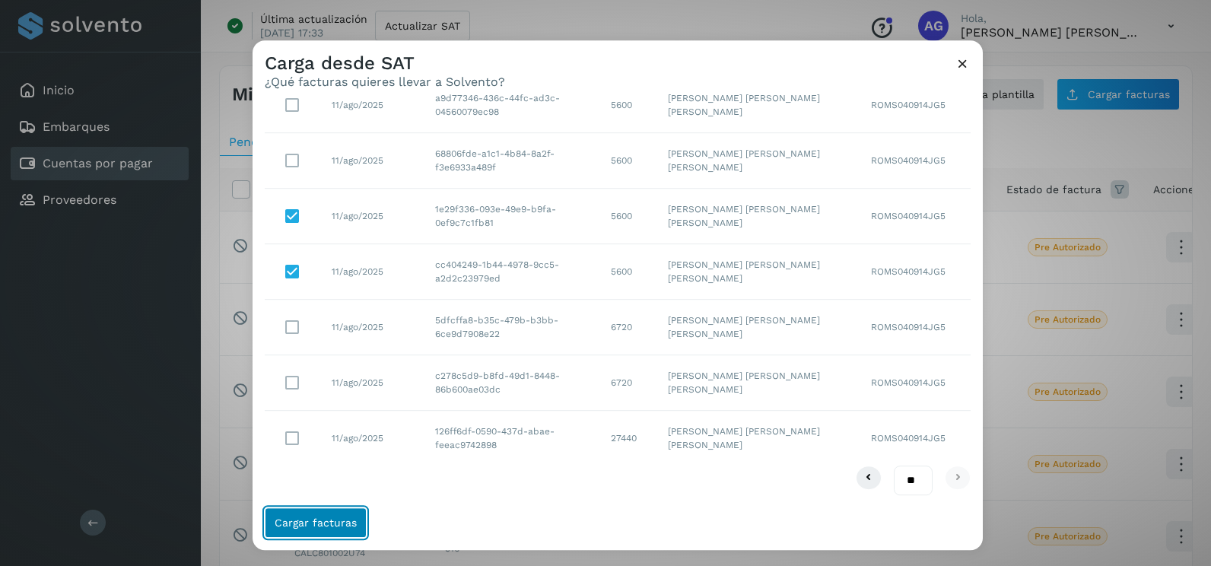
click at [338, 517] on span "Cargar facturas" at bounding box center [316, 522] width 82 height 11
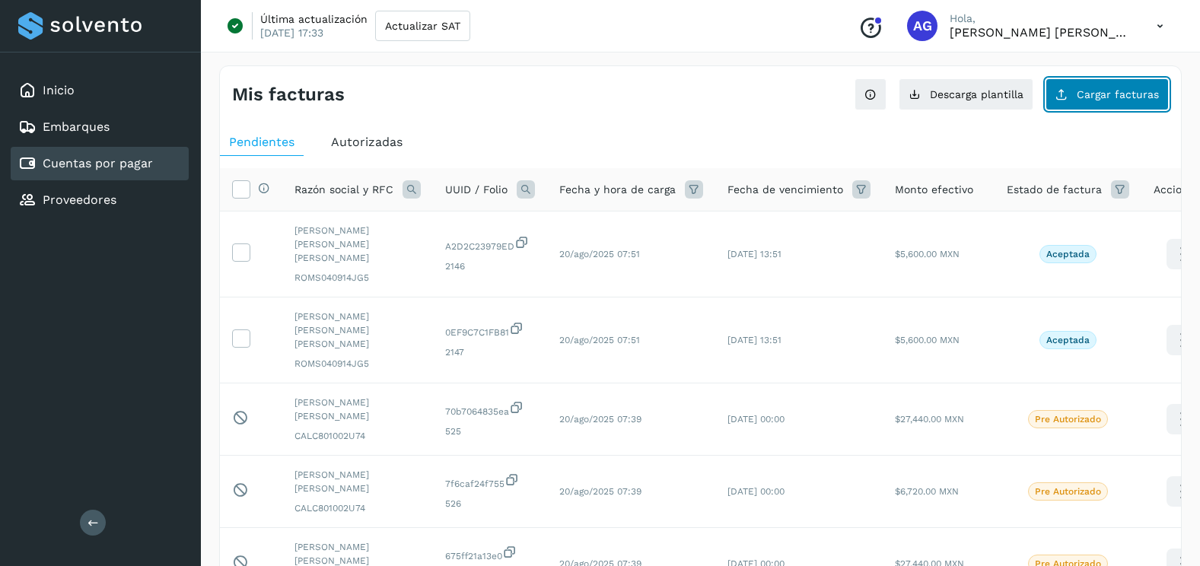
click at [1063, 92] on icon at bounding box center [1061, 94] width 12 height 12
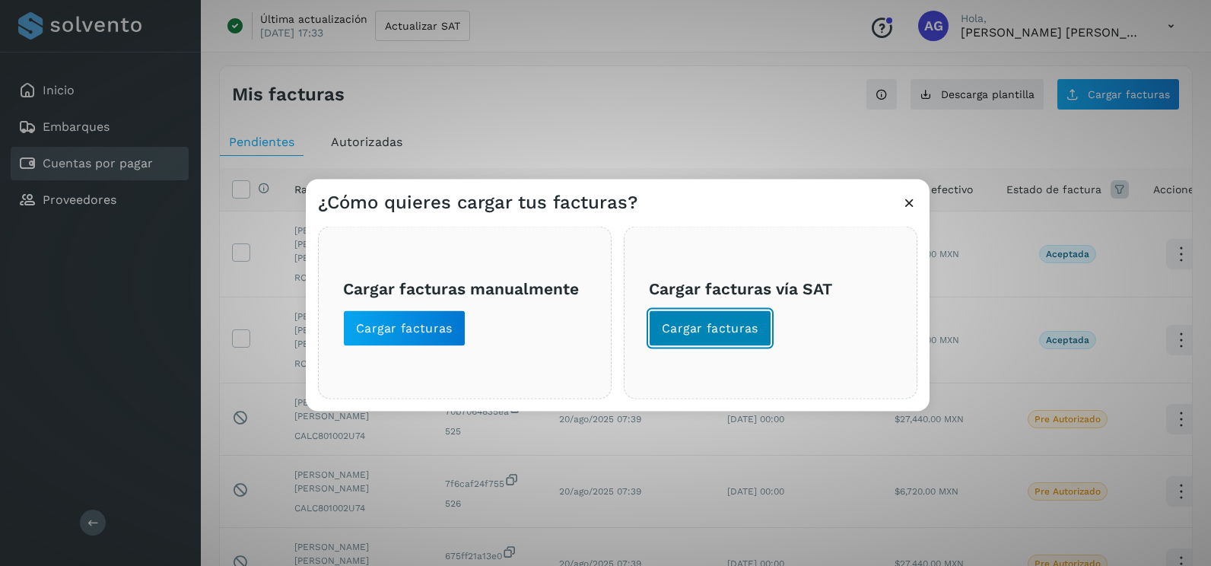
click at [658, 315] on button "Cargar facturas" at bounding box center [710, 328] width 122 height 37
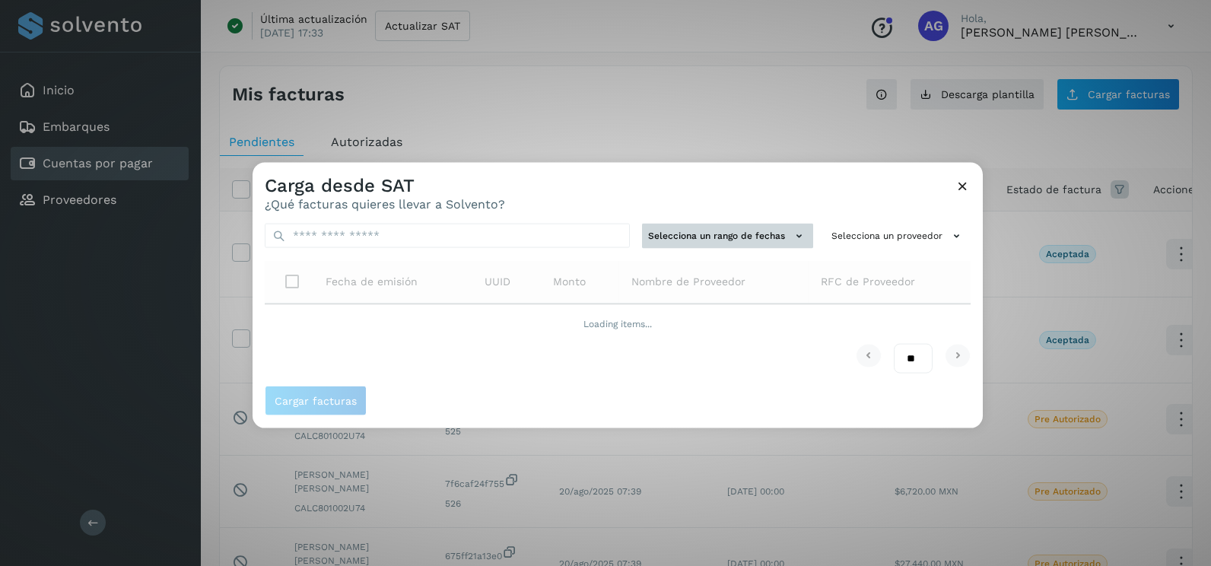
click at [733, 226] on button "Selecciona un rango de fechas" at bounding box center [727, 236] width 171 height 25
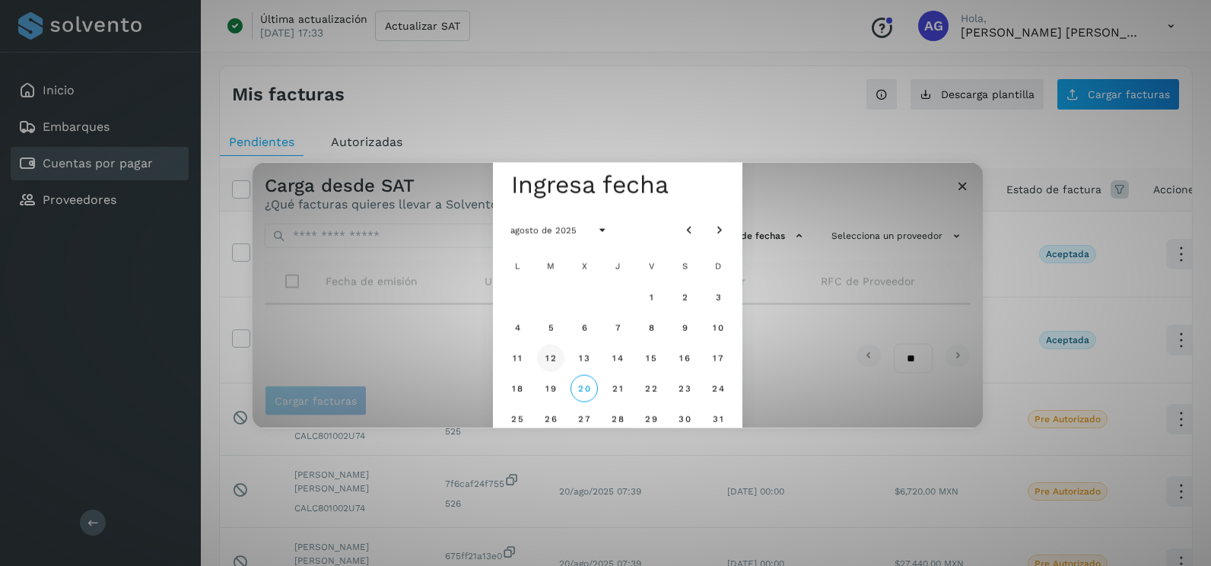
click at [547, 358] on span "12" at bounding box center [550, 357] width 11 height 11
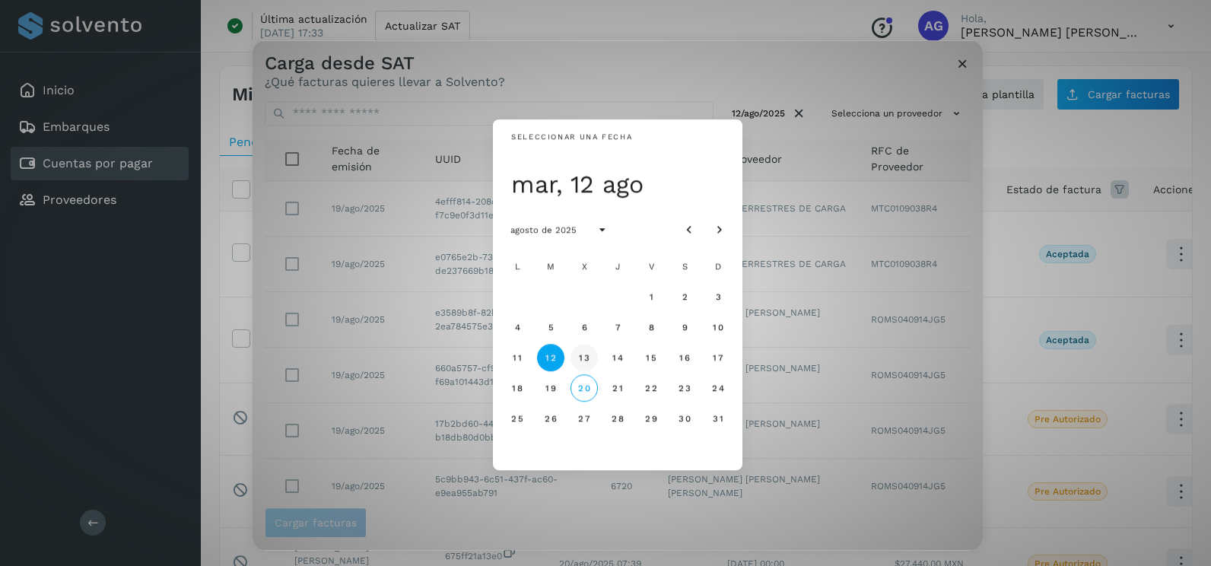
click at [585, 360] on span "13" at bounding box center [583, 357] width 11 height 11
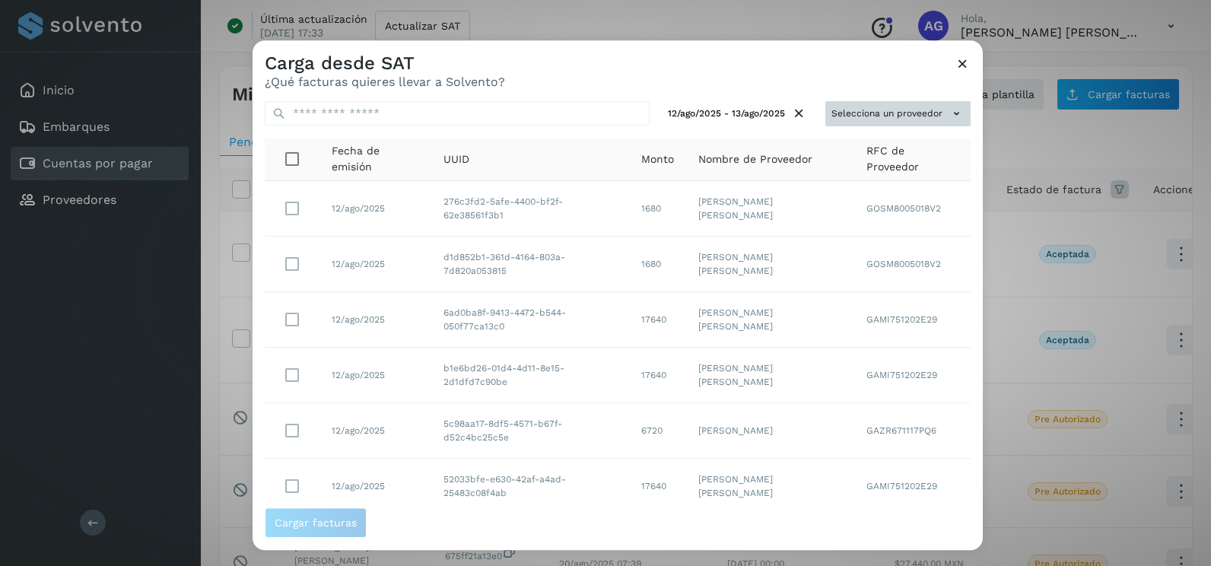
click at [872, 107] on button "Selecciona un proveedor" at bounding box center [898, 113] width 145 height 25
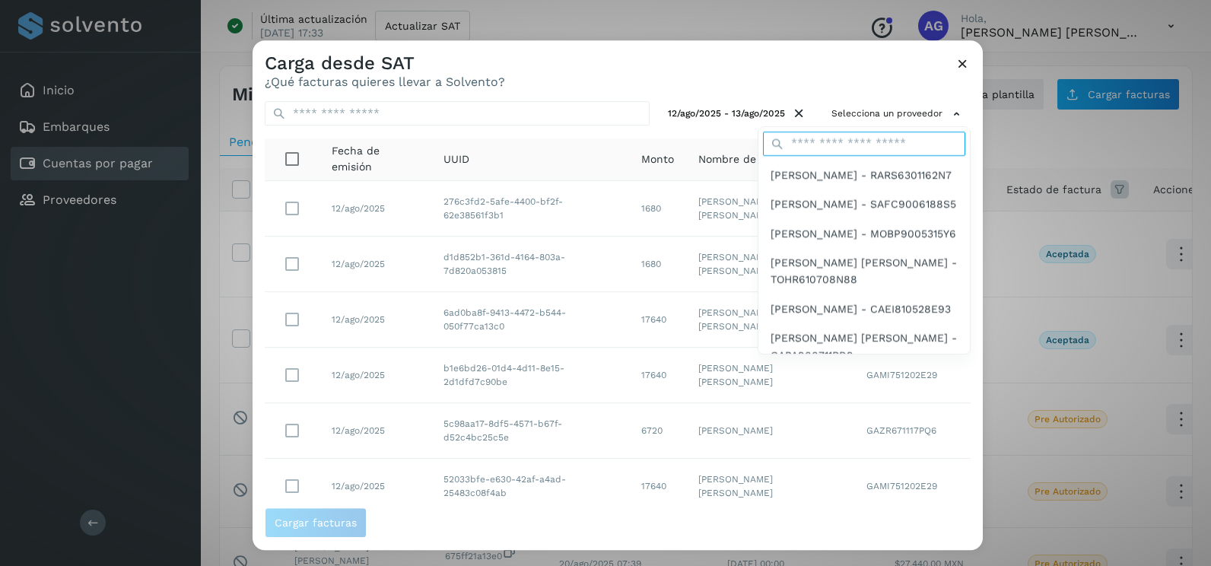
click at [829, 141] on input "text" at bounding box center [864, 144] width 202 height 24
type input "******"
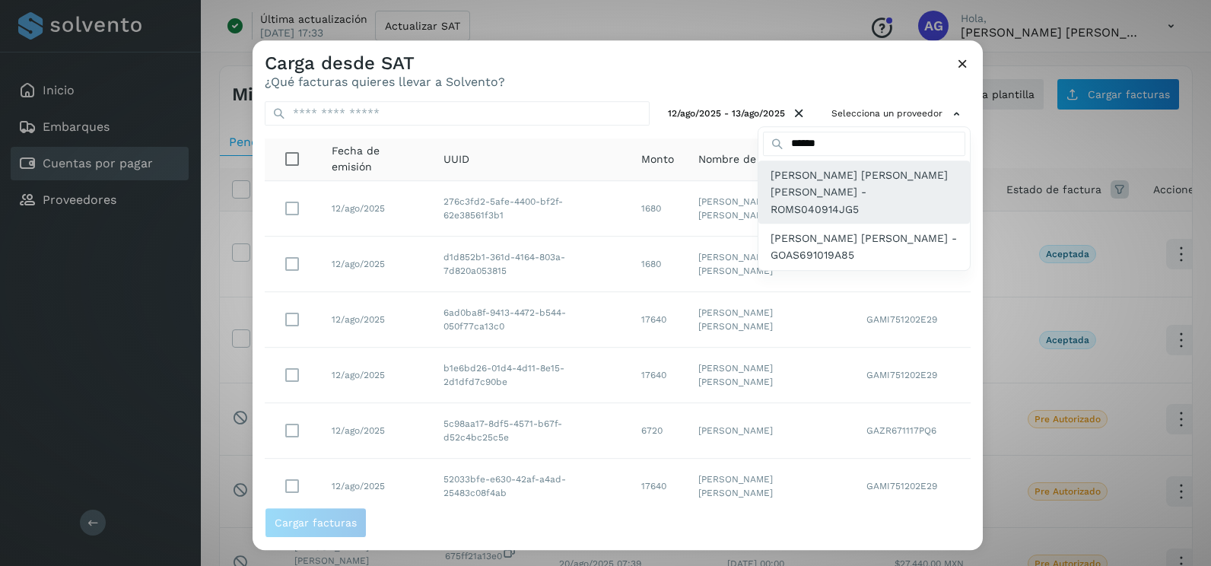
click at [811, 202] on div "[PERSON_NAME] [PERSON_NAME] [PERSON_NAME] - ROMS040914JG5" at bounding box center [865, 192] width 212 height 63
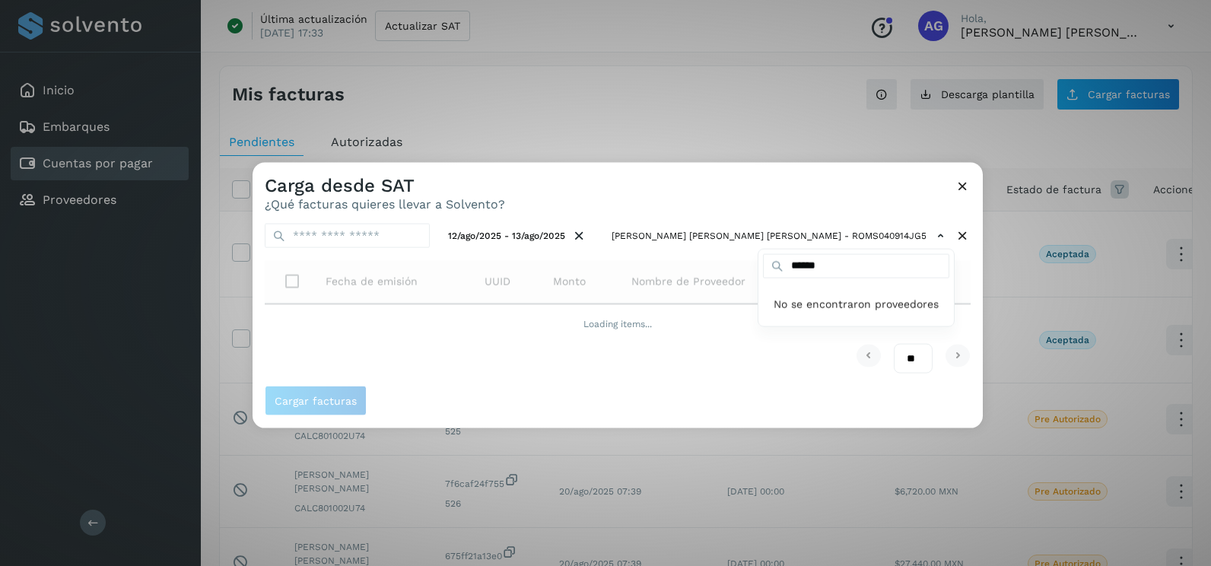
click at [778, 199] on div at bounding box center [858, 446] width 1211 height 566
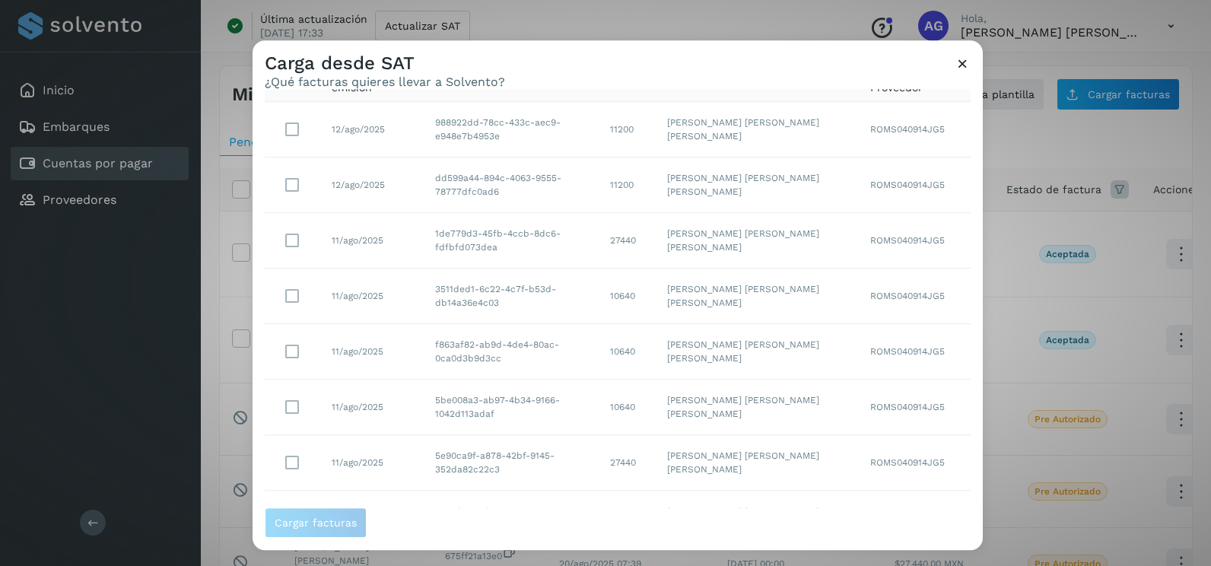
scroll to position [270, 0]
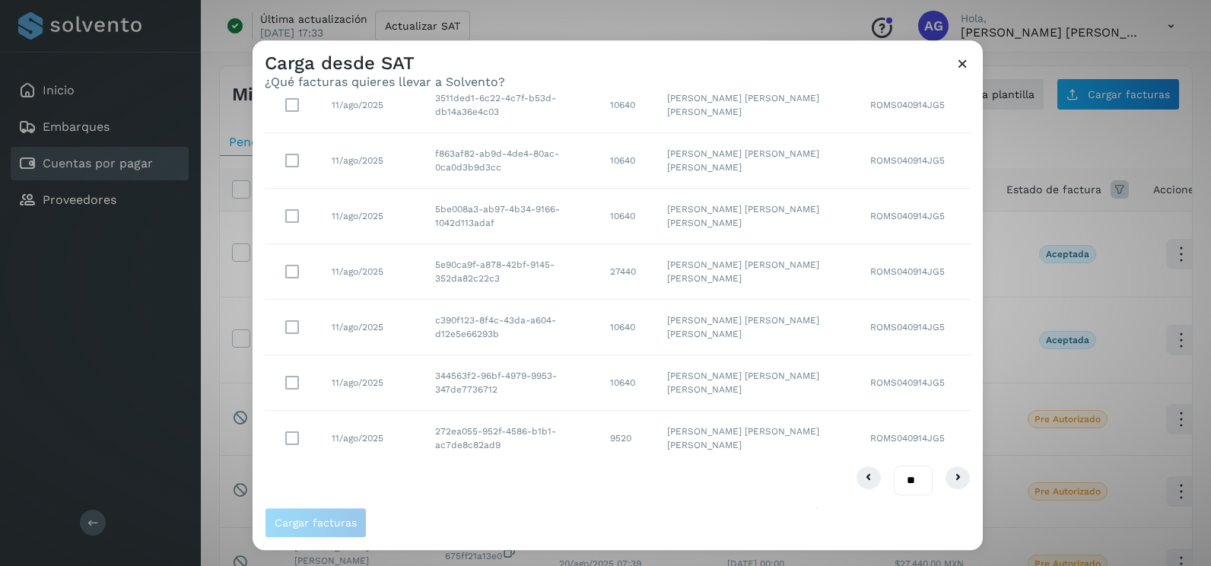
click at [906, 483] on select "** ** **" at bounding box center [913, 481] width 39 height 30
select select "**"
click at [894, 466] on select "** ** **" at bounding box center [913, 481] width 39 height 30
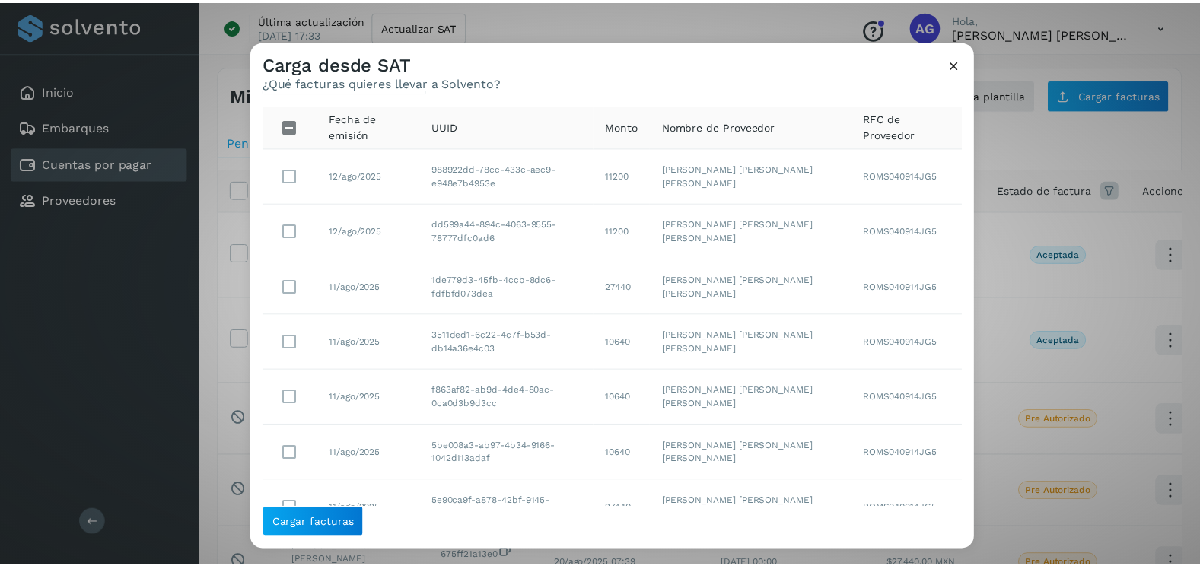
scroll to position [0, 0]
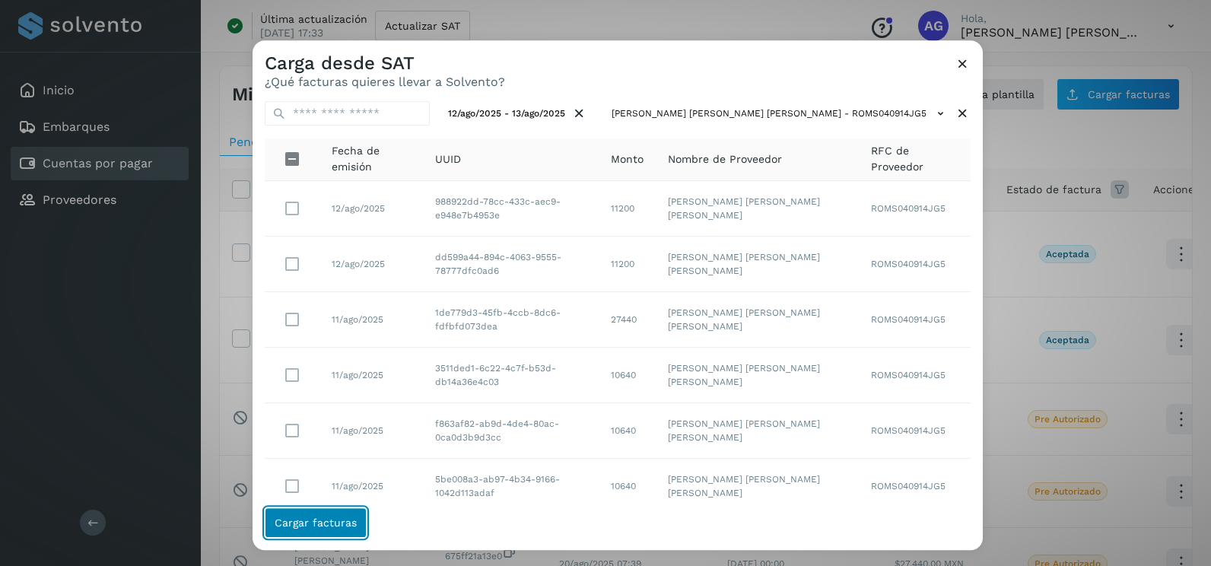
click at [323, 527] on span "Cargar facturas" at bounding box center [316, 522] width 82 height 11
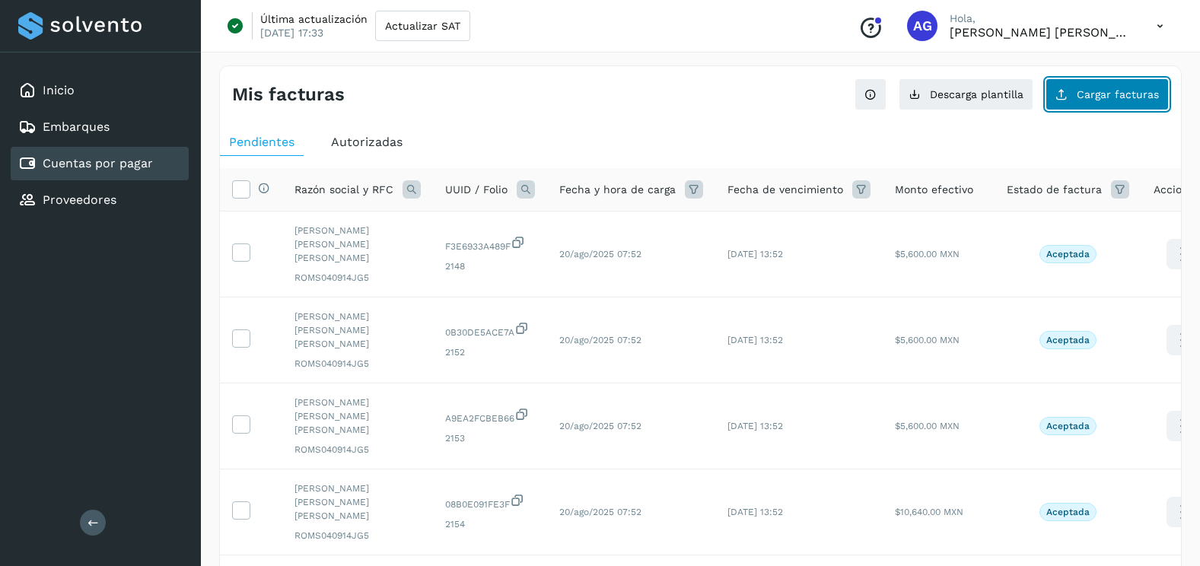
click at [1093, 97] on span "Cargar facturas" at bounding box center [1118, 94] width 82 height 11
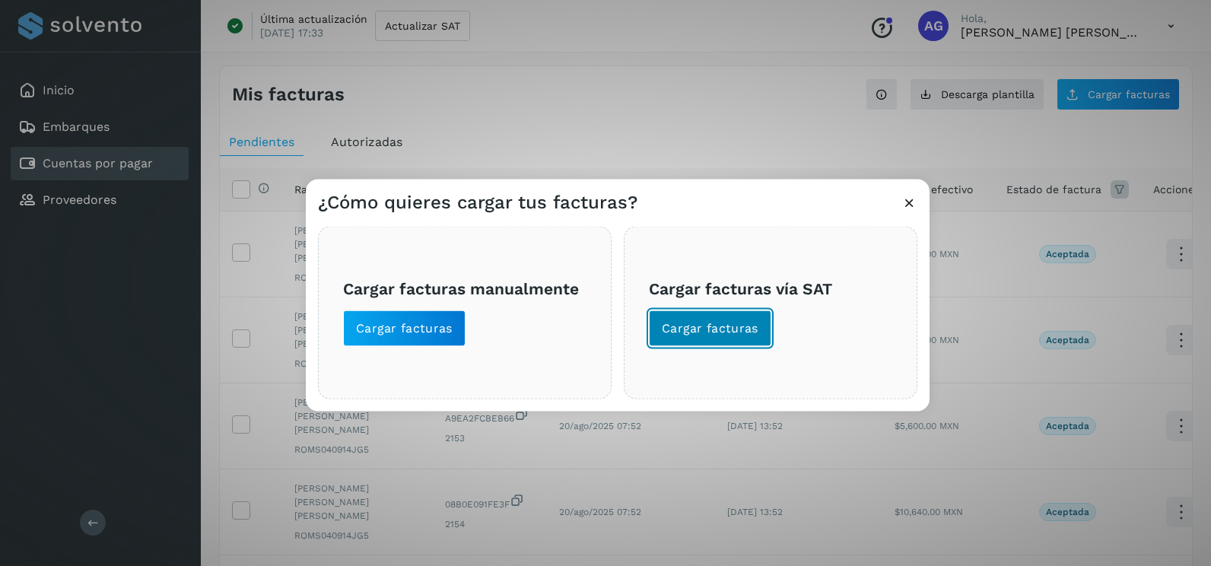
click at [748, 332] on span "Cargar facturas" at bounding box center [710, 328] width 97 height 17
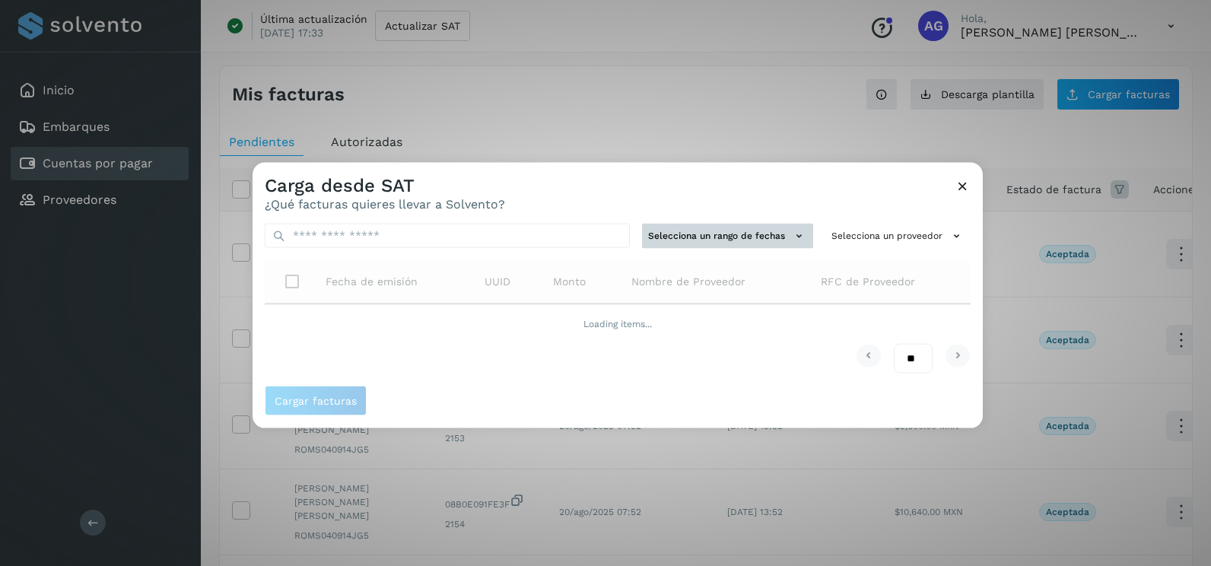
click at [753, 237] on button "Selecciona un rango de fechas" at bounding box center [727, 236] width 171 height 25
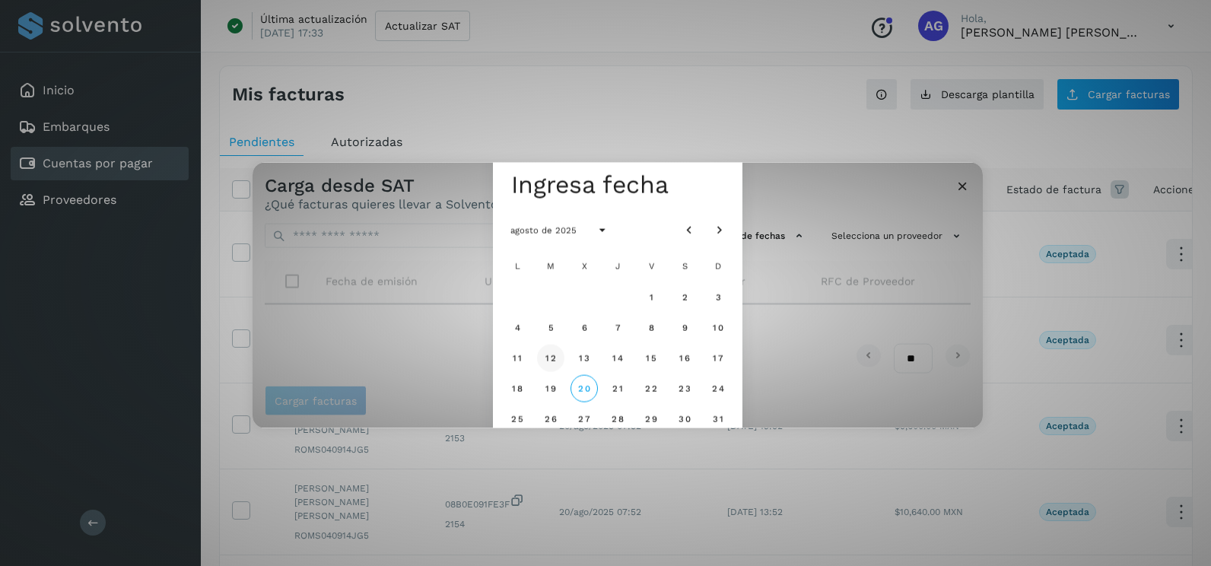
click at [548, 360] on span "12" at bounding box center [550, 357] width 11 height 11
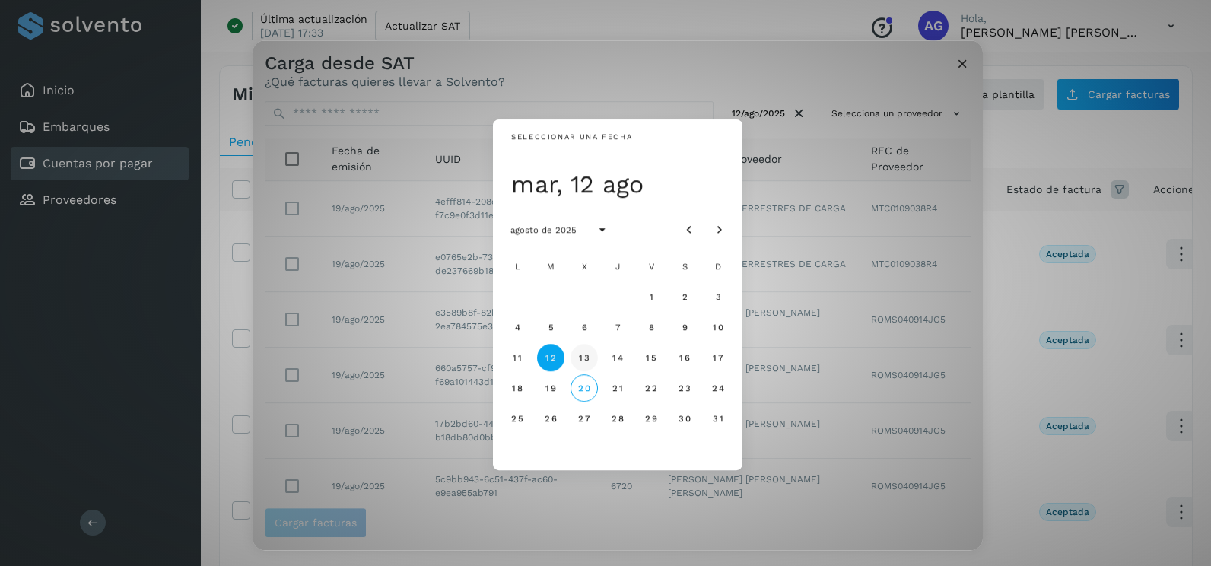
click at [584, 361] on span "13" at bounding box center [583, 357] width 11 height 11
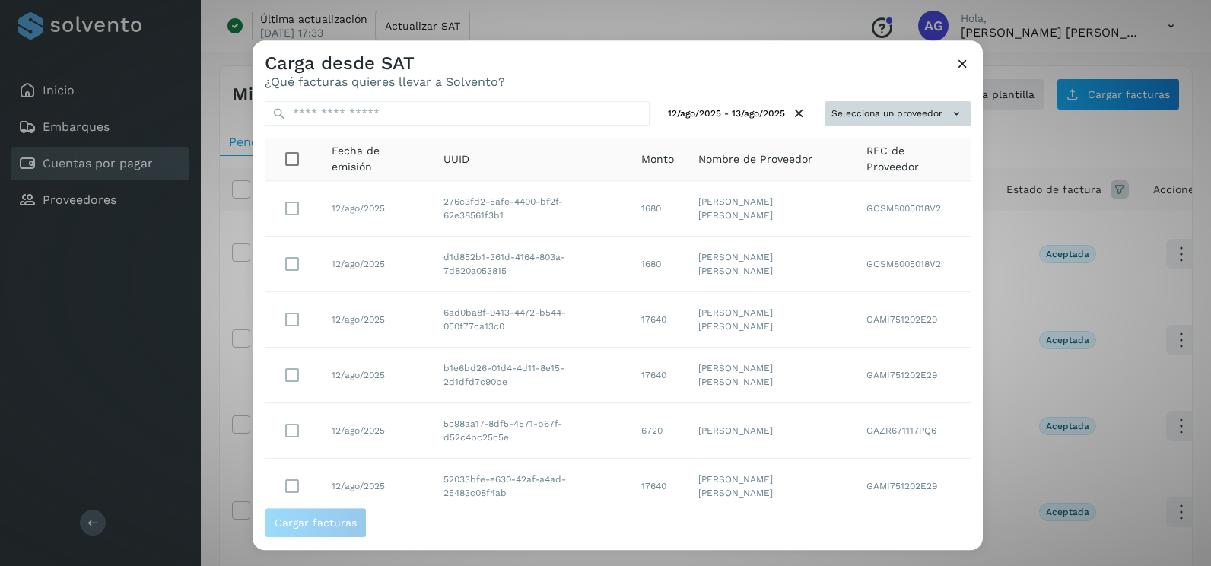
click at [931, 116] on button "Selecciona un proveedor" at bounding box center [898, 113] width 145 height 25
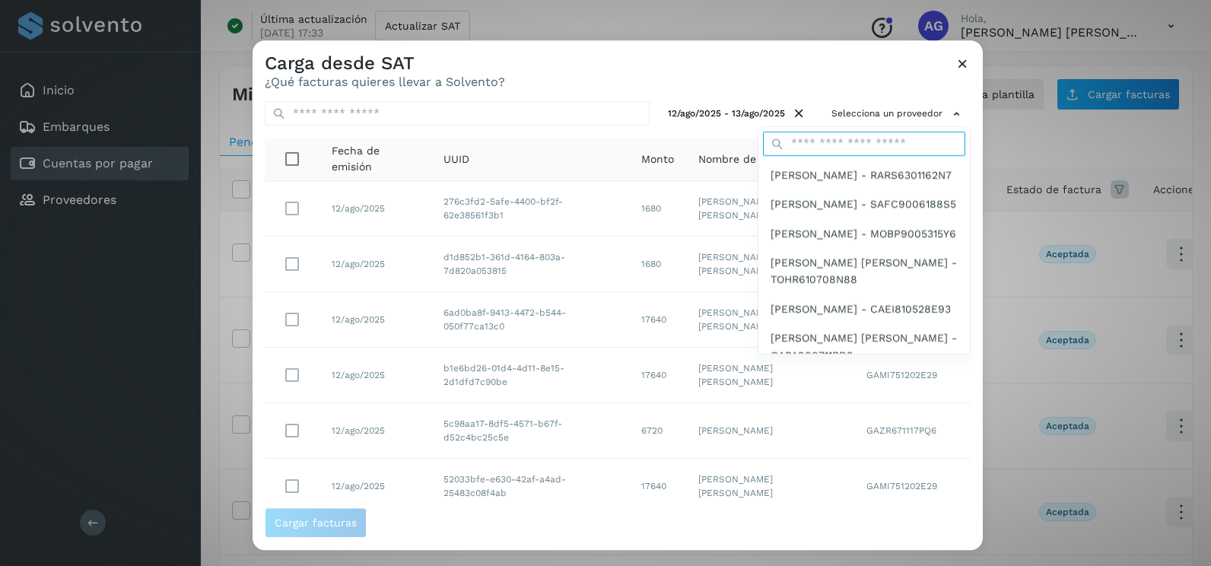
click at [876, 142] on input "text" at bounding box center [864, 144] width 202 height 24
type input "******"
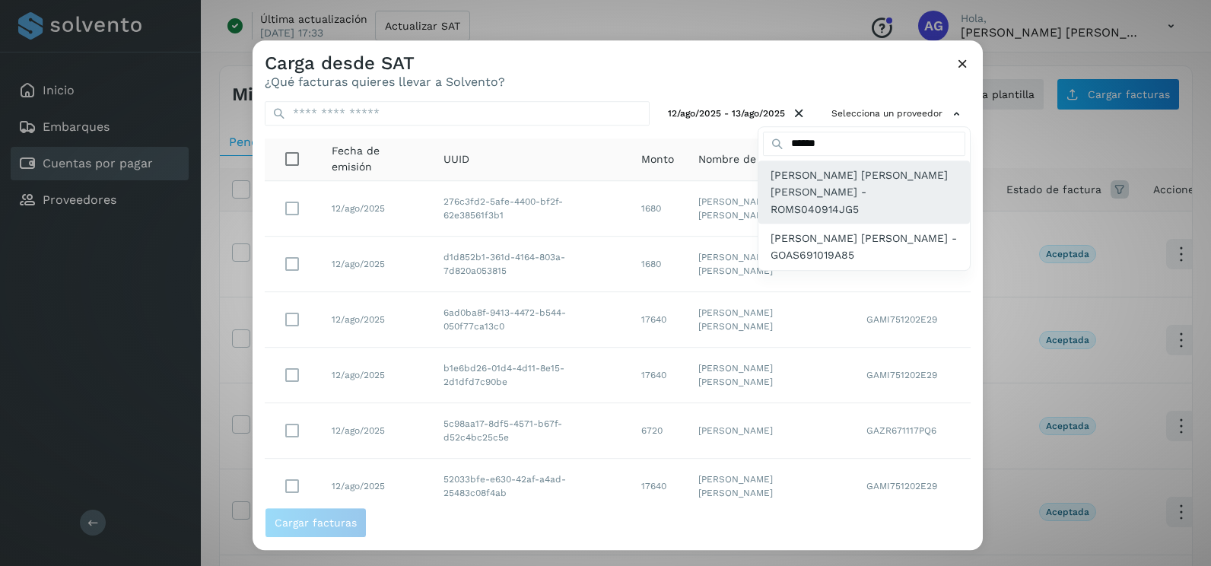
click at [827, 192] on span "[PERSON_NAME] [PERSON_NAME] [PERSON_NAME] - ROMS040914JG5" at bounding box center [864, 192] width 187 height 51
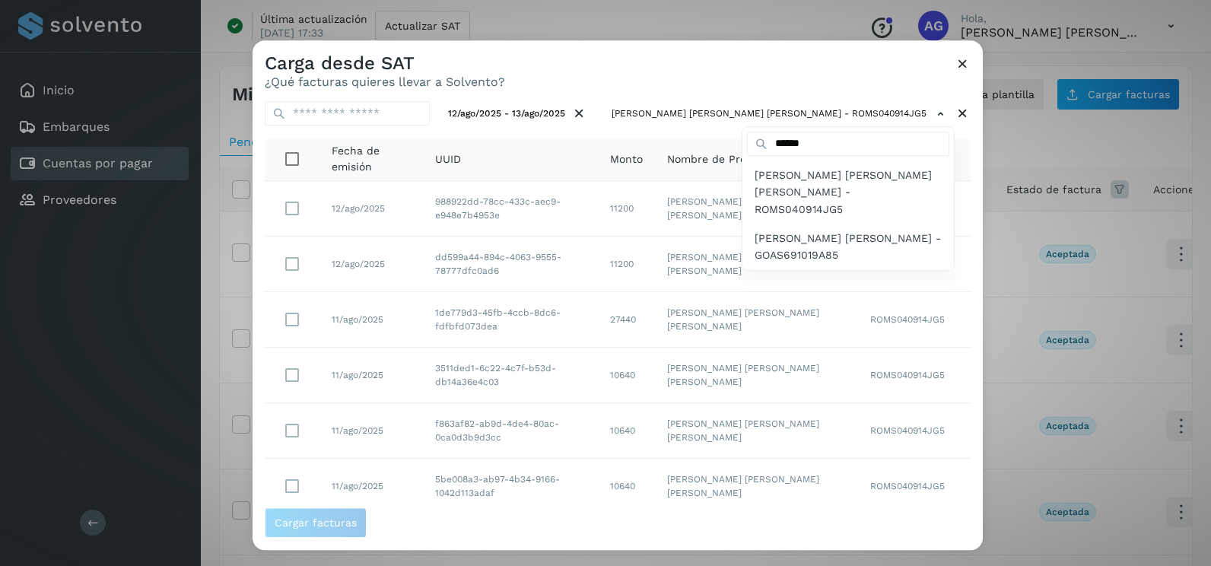
click at [685, 68] on div at bounding box center [858, 323] width 1211 height 566
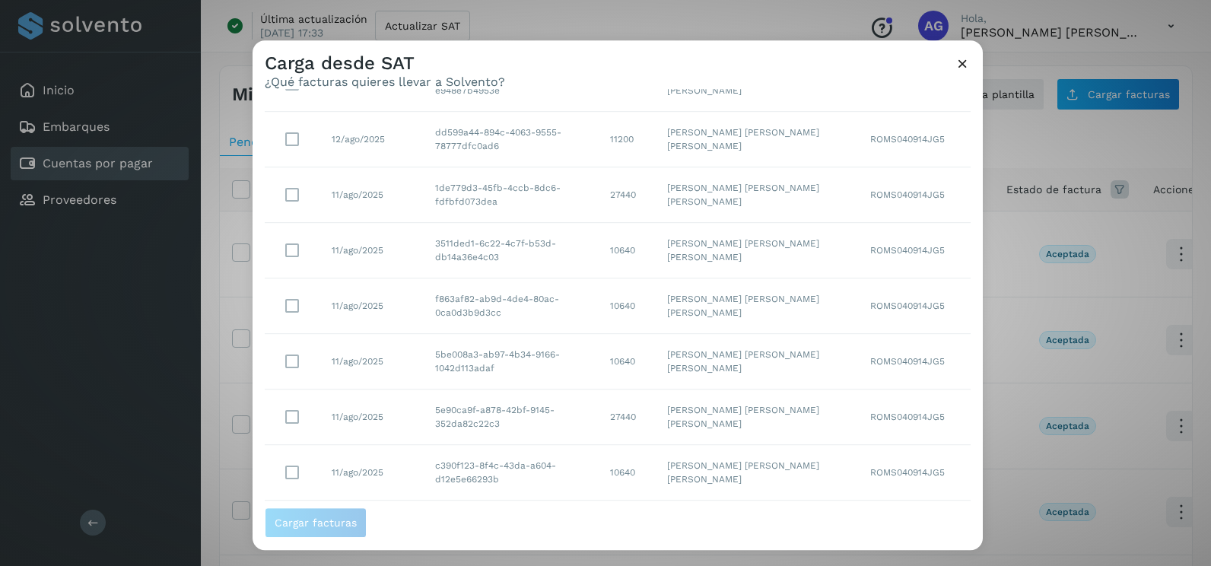
scroll to position [270, 0]
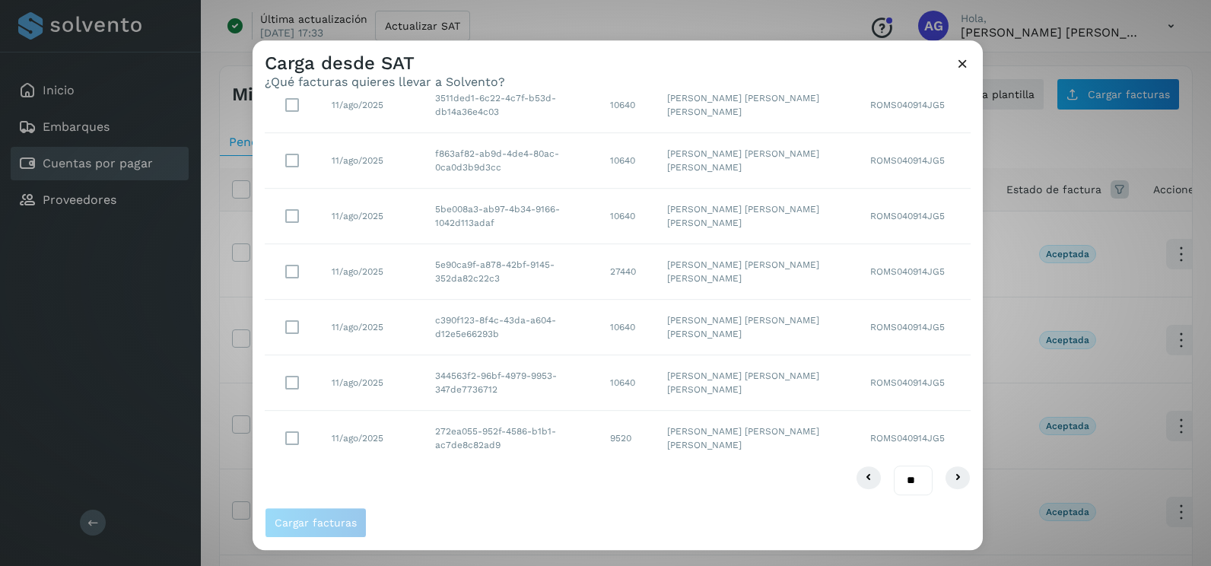
click at [894, 479] on select "** ** **" at bounding box center [913, 481] width 39 height 30
select select "**"
click at [894, 466] on select "** ** **" at bounding box center [913, 481] width 39 height 30
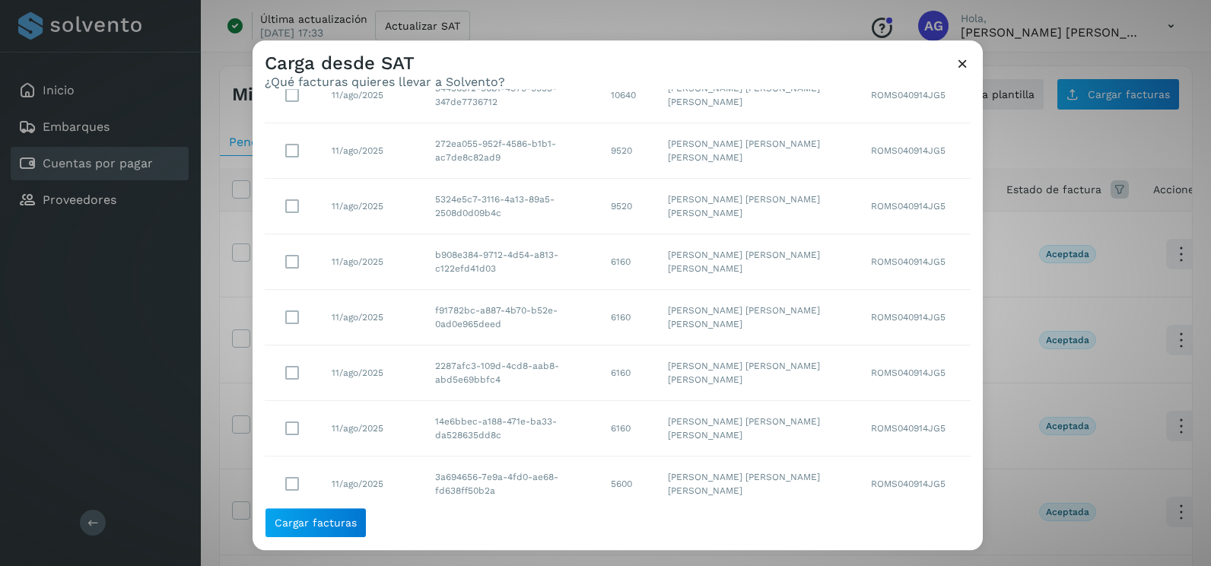
scroll to position [533, 0]
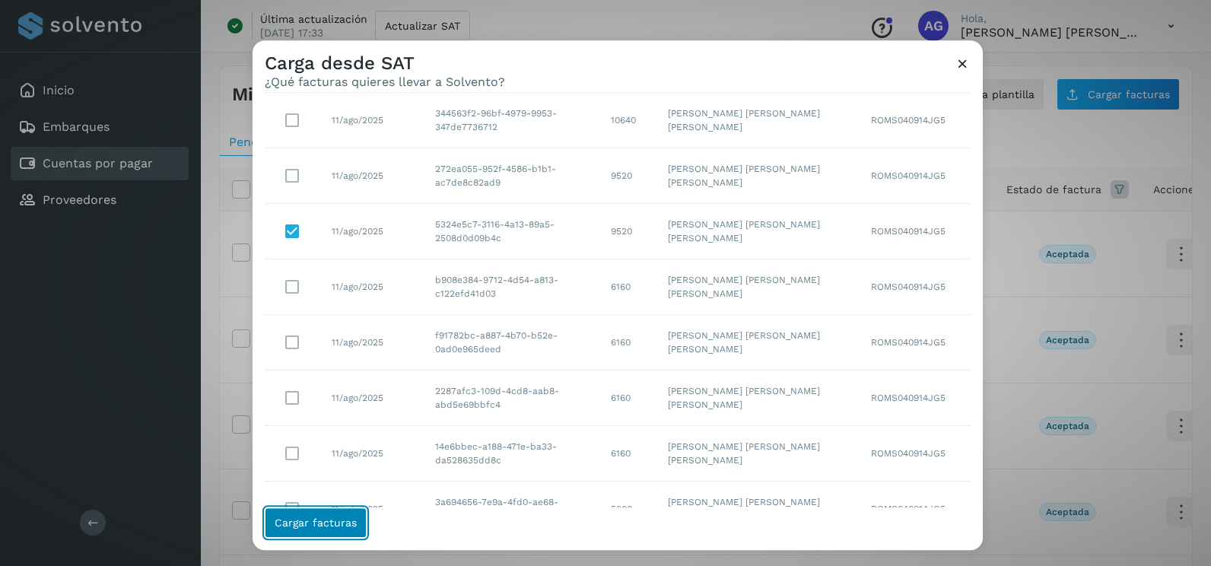
click at [328, 526] on span "Cargar facturas" at bounding box center [316, 522] width 82 height 11
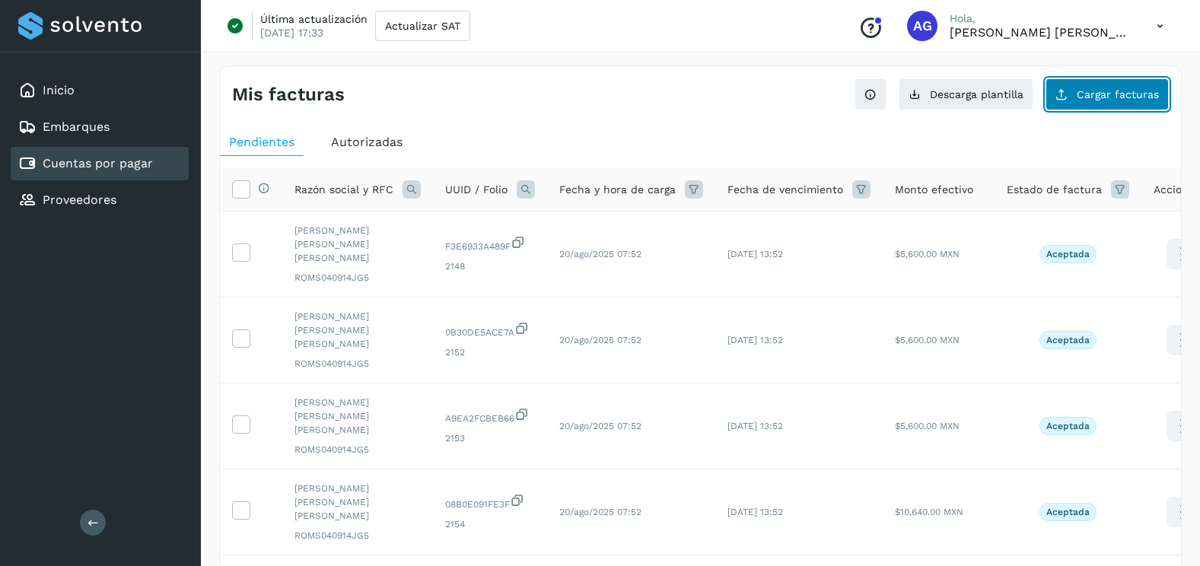
click at [1147, 84] on button "Cargar facturas" at bounding box center [1106, 94] width 123 height 32
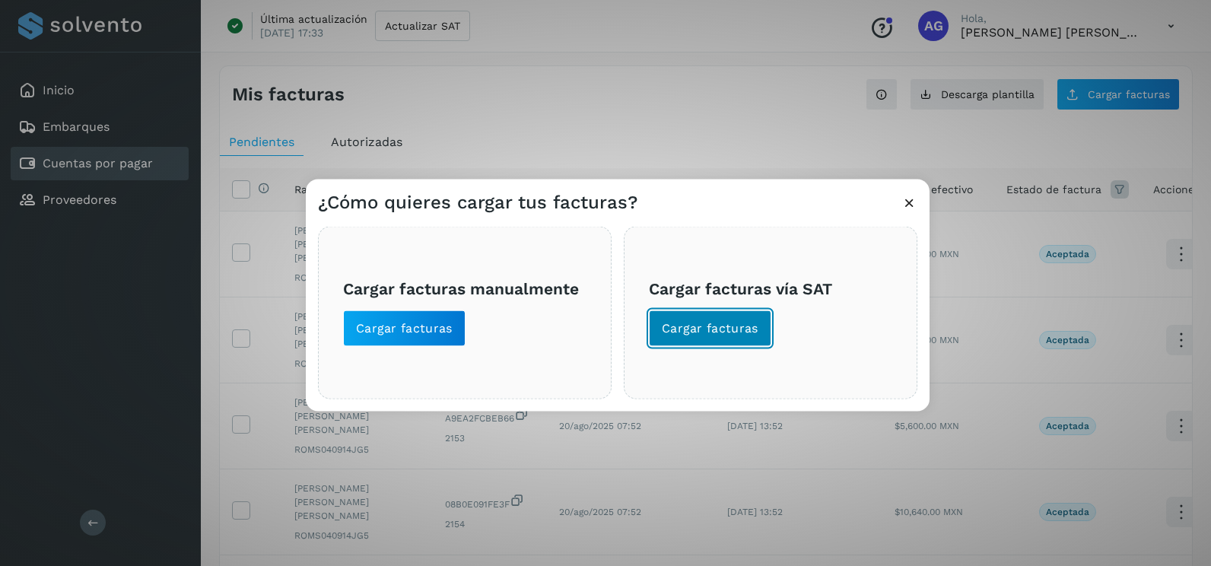
click at [731, 339] on button "Cargar facturas" at bounding box center [710, 328] width 122 height 37
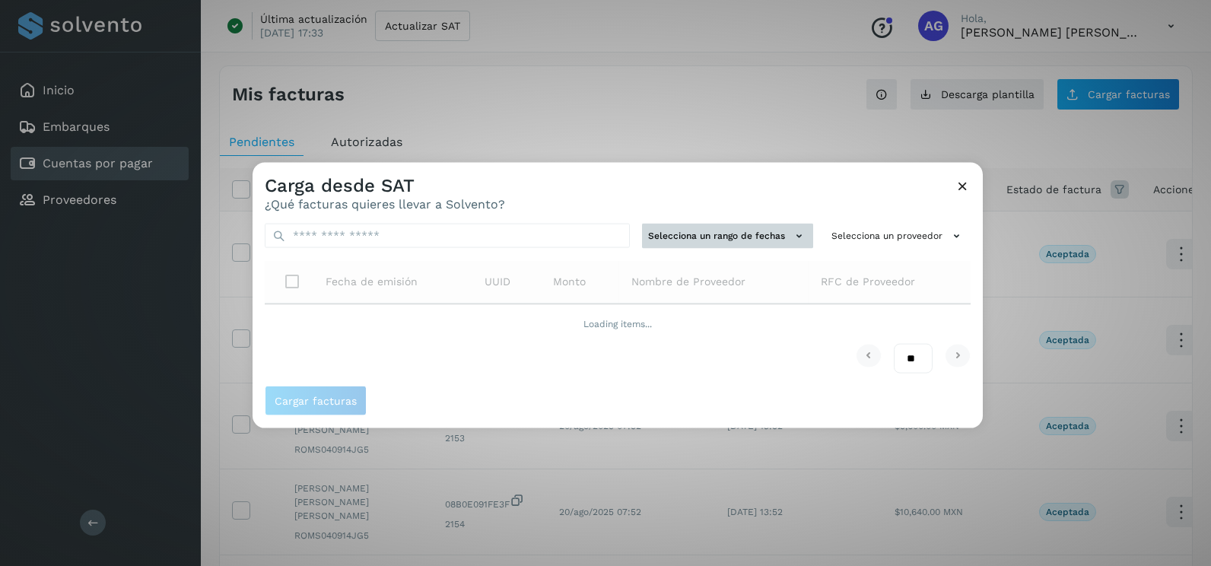
click at [711, 233] on button "Selecciona un rango de fechas" at bounding box center [727, 236] width 171 height 25
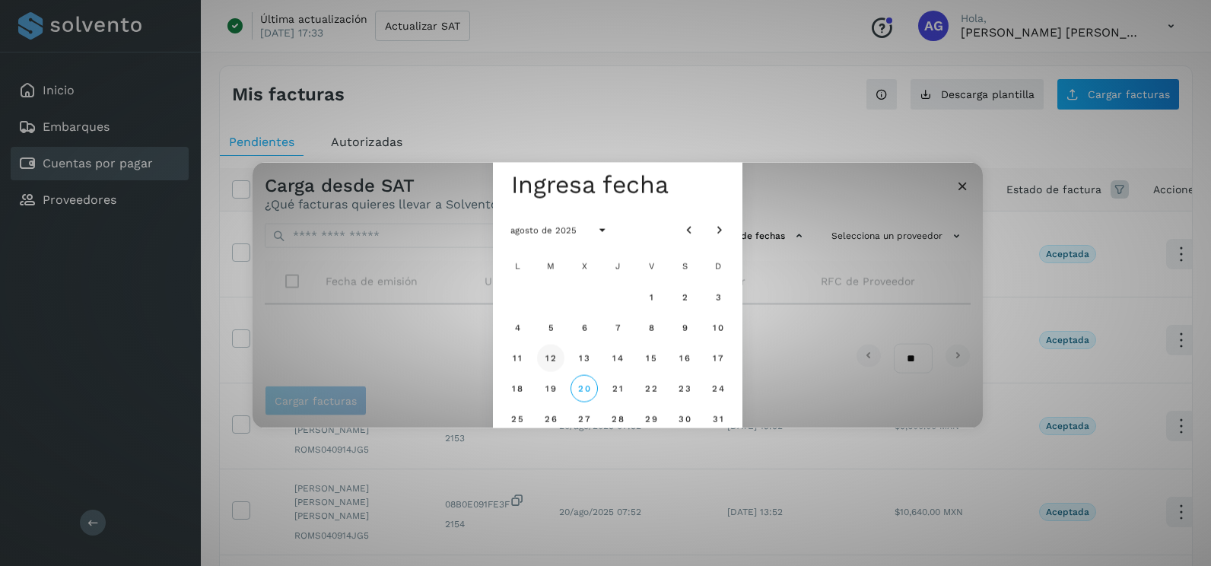
click at [555, 358] on span "12" at bounding box center [550, 357] width 11 height 11
click at [581, 360] on span "13" at bounding box center [583, 357] width 11 height 11
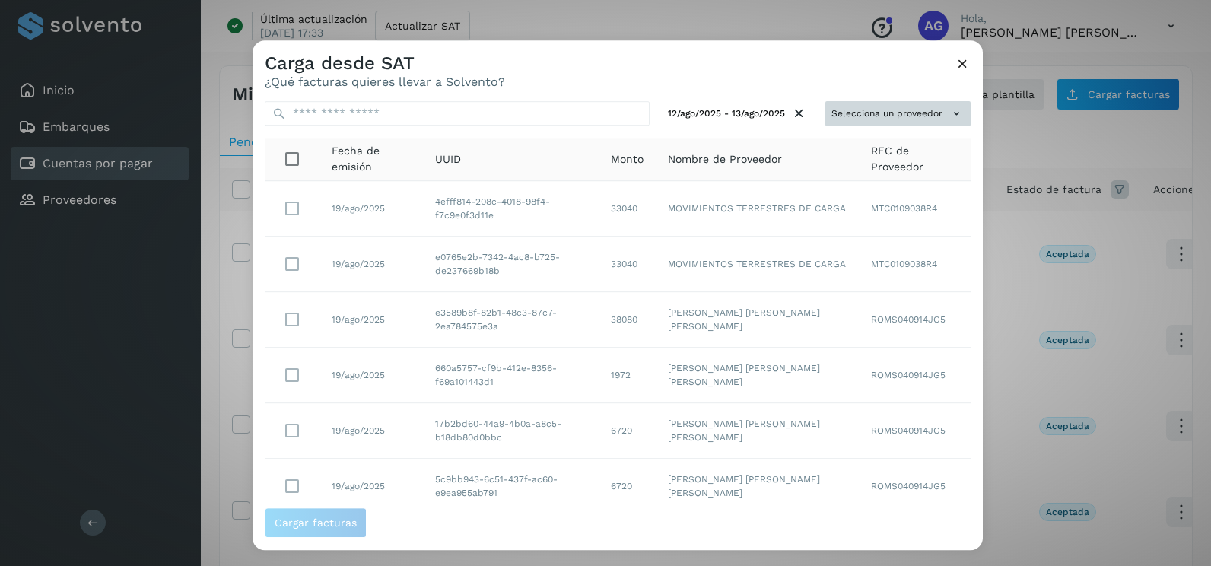
click at [929, 110] on button "Selecciona un proveedor" at bounding box center [898, 113] width 145 height 25
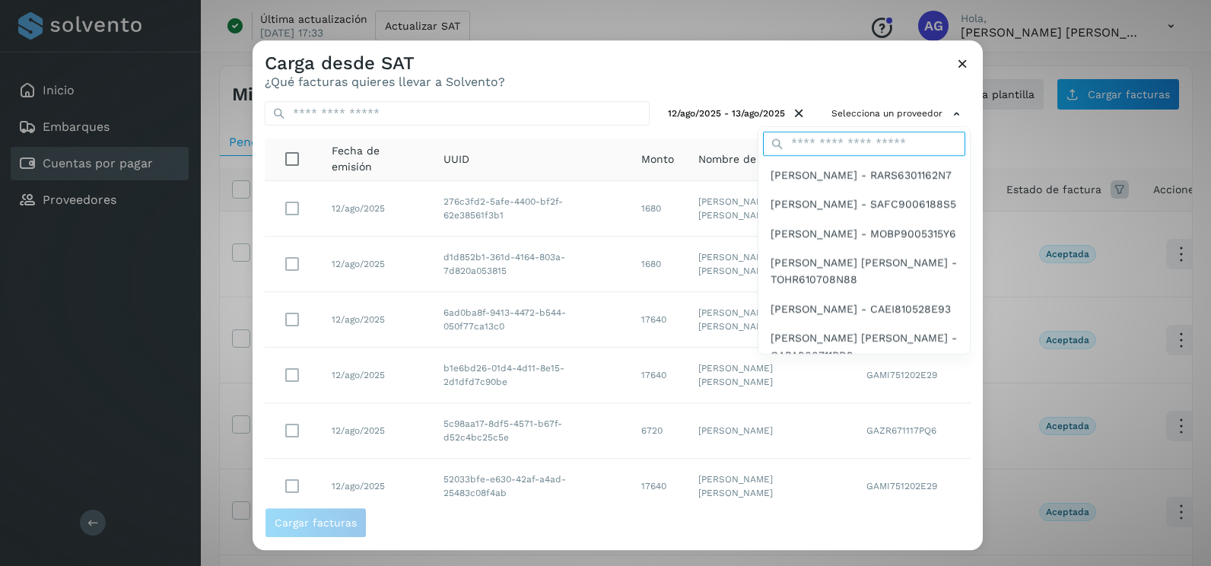
click at [854, 151] on input "text" at bounding box center [864, 144] width 202 height 24
type input "******"
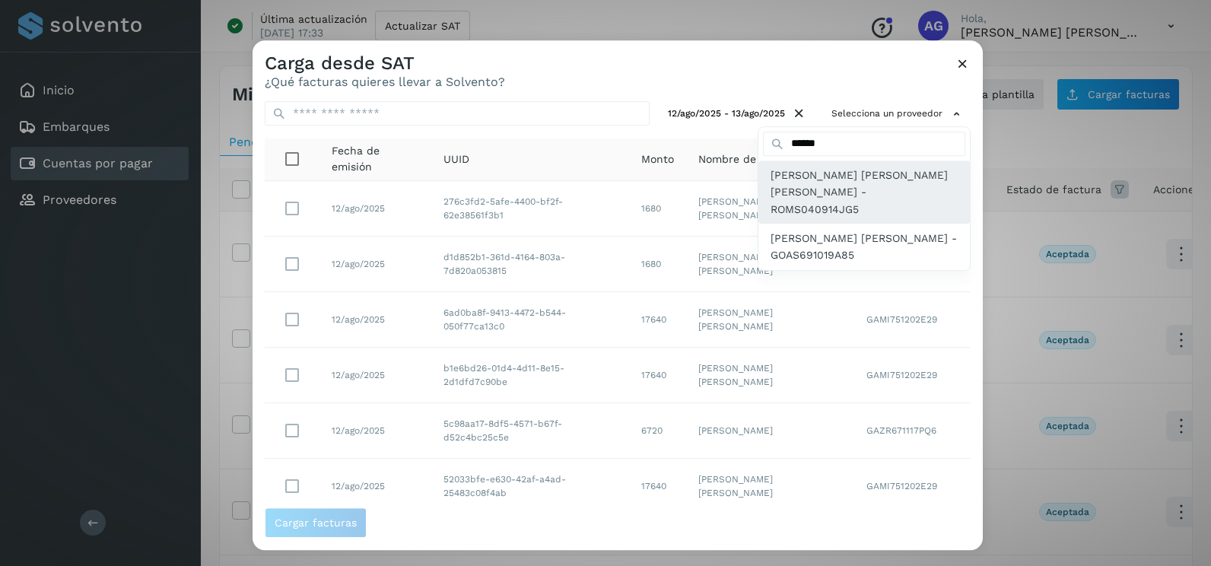
click at [824, 185] on span "[PERSON_NAME] [PERSON_NAME] [PERSON_NAME] - ROMS040914JG5" at bounding box center [864, 192] width 187 height 51
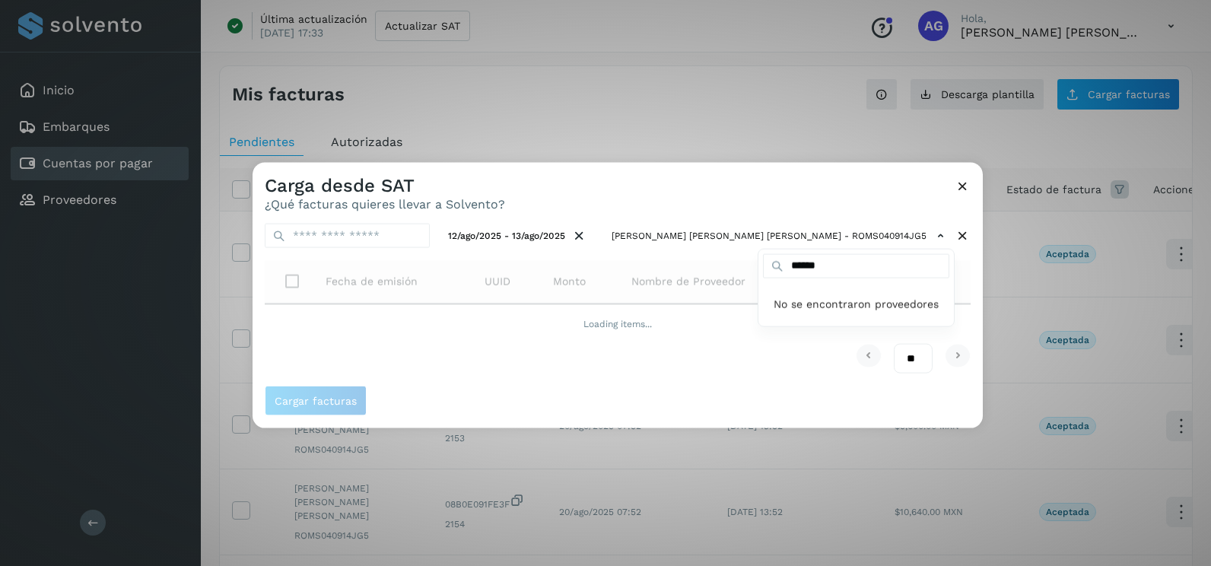
click at [824, 185] on div at bounding box center [858, 446] width 1211 height 566
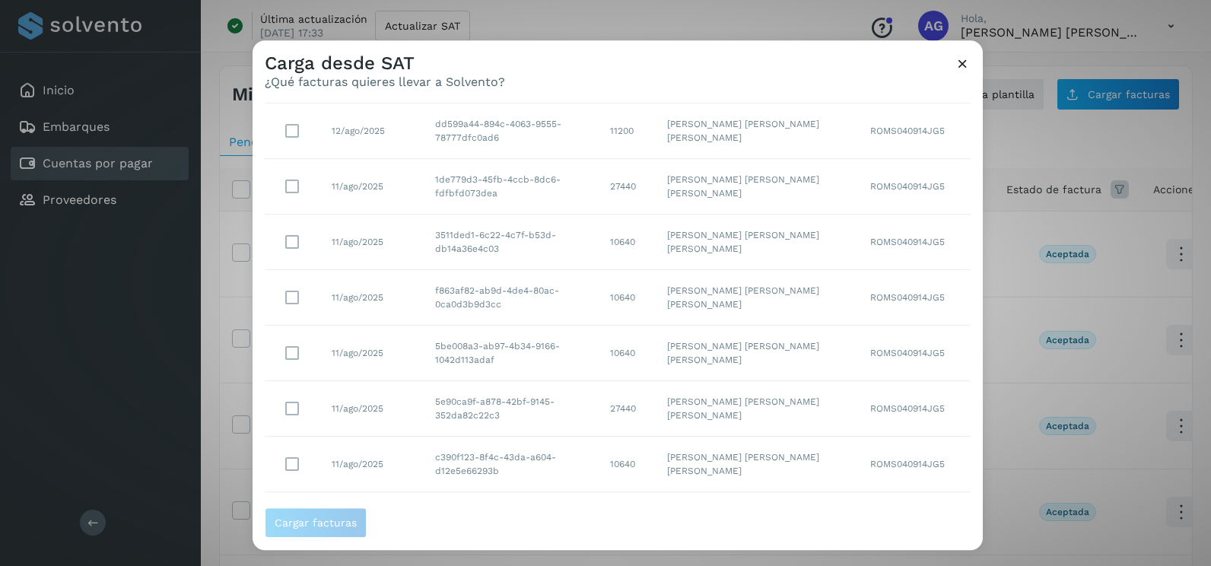
scroll to position [270, 0]
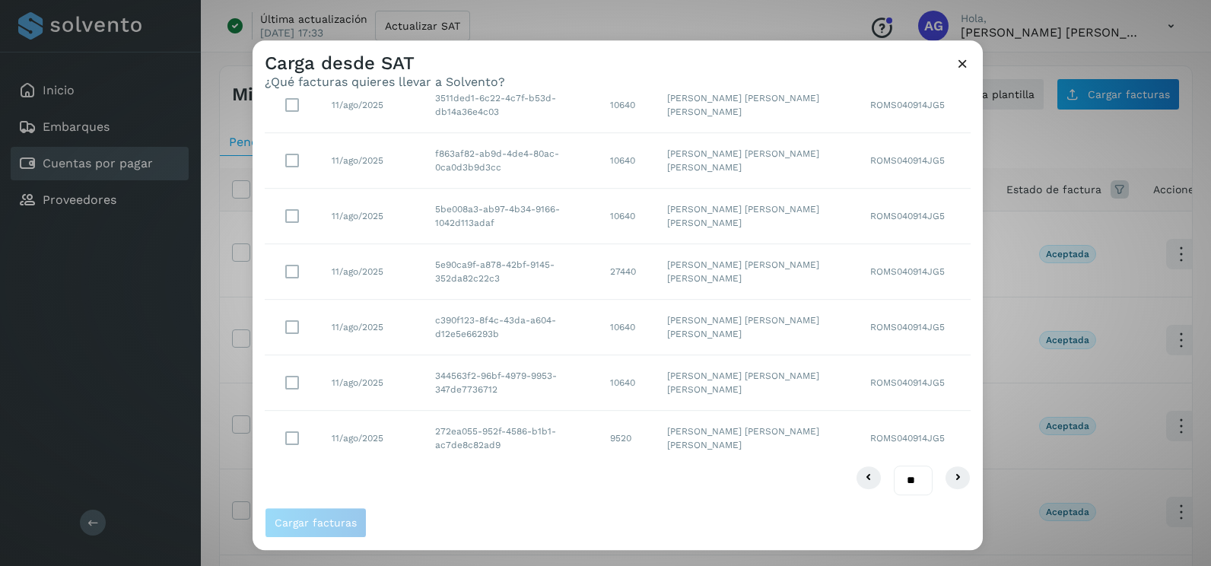
drag, startPoint x: 902, startPoint y: 479, endPoint x: 901, endPoint y: 486, distance: 7.6
click at [902, 479] on select "** ** **" at bounding box center [913, 481] width 39 height 30
click at [905, 489] on select "** ** **" at bounding box center [913, 481] width 39 height 30
select select "**"
click at [894, 466] on select "** ** **" at bounding box center [913, 481] width 39 height 30
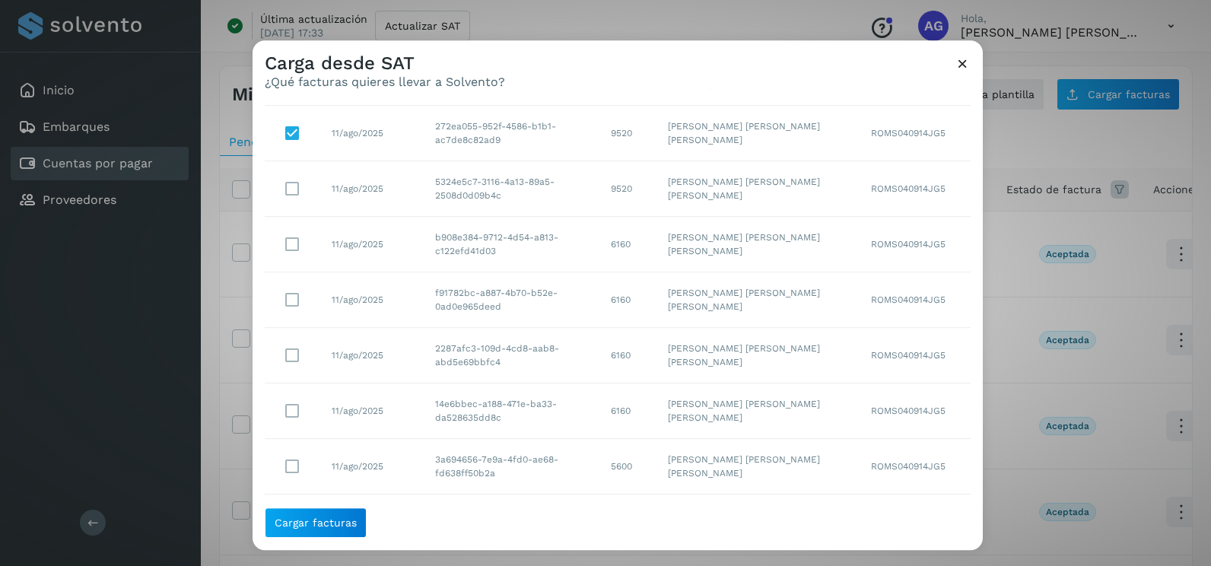
scroll to position [550, 0]
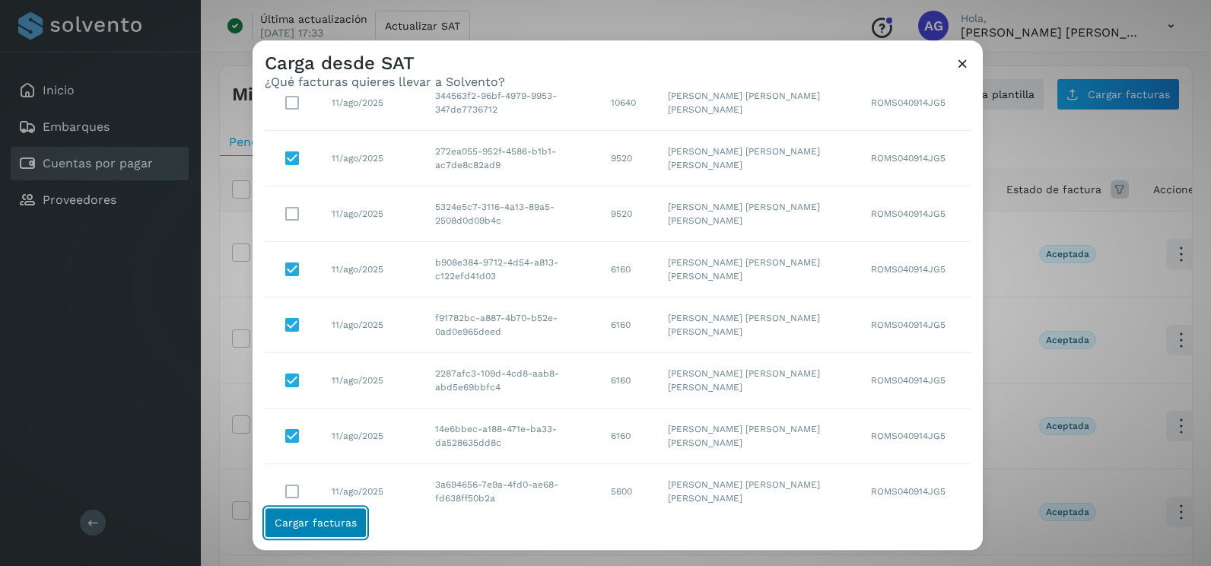
click at [310, 527] on span "Cargar facturas" at bounding box center [316, 522] width 82 height 11
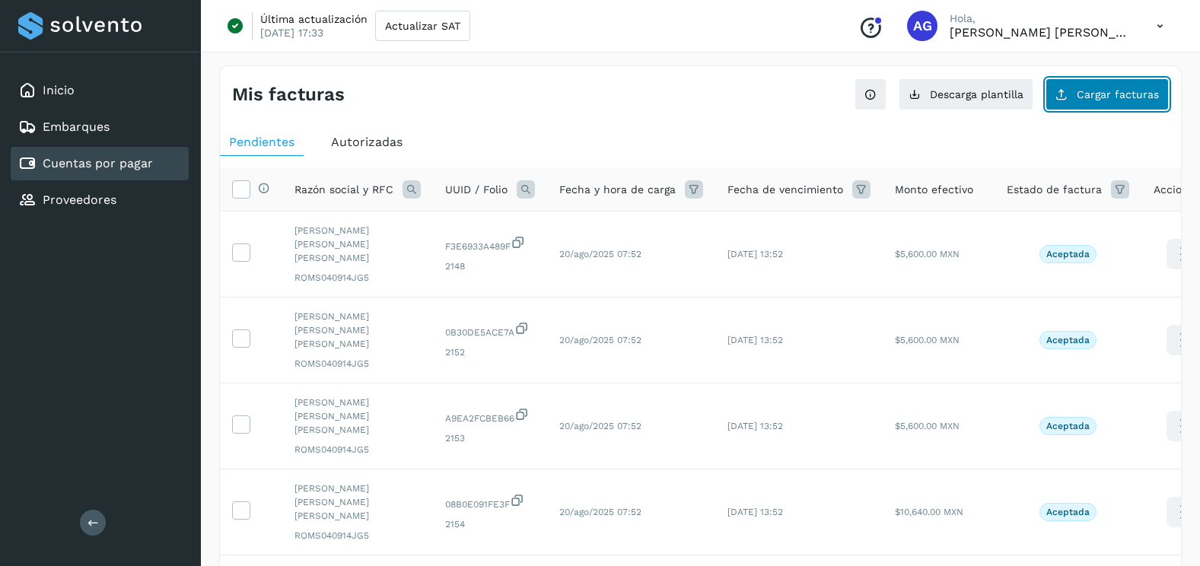
click at [1066, 92] on icon at bounding box center [1061, 94] width 12 height 12
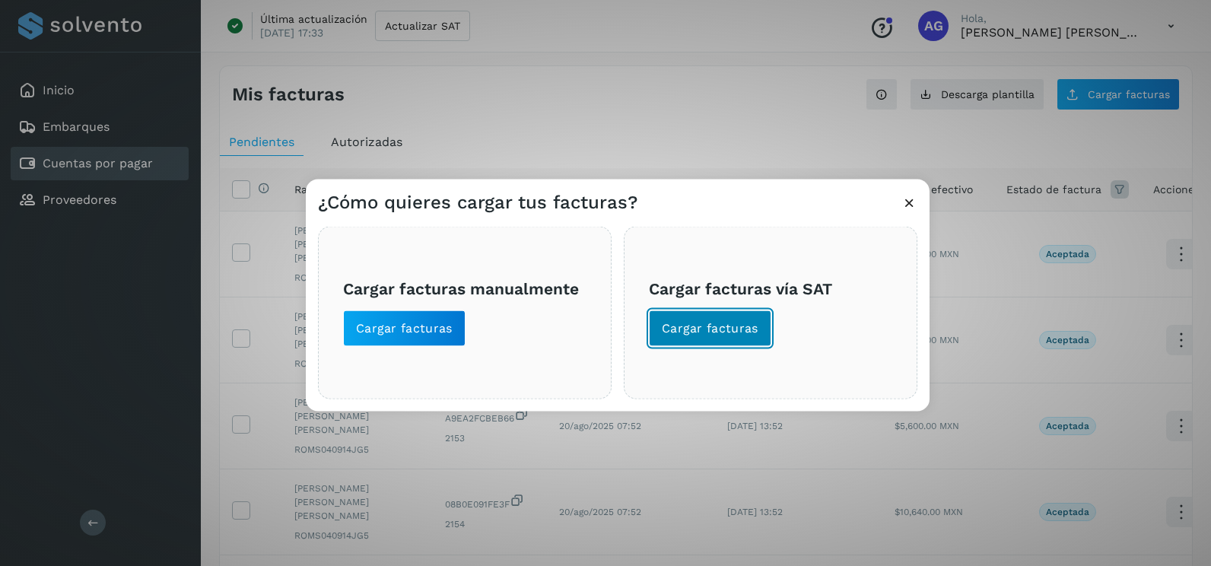
click at [738, 322] on span "Cargar facturas" at bounding box center [710, 328] width 97 height 17
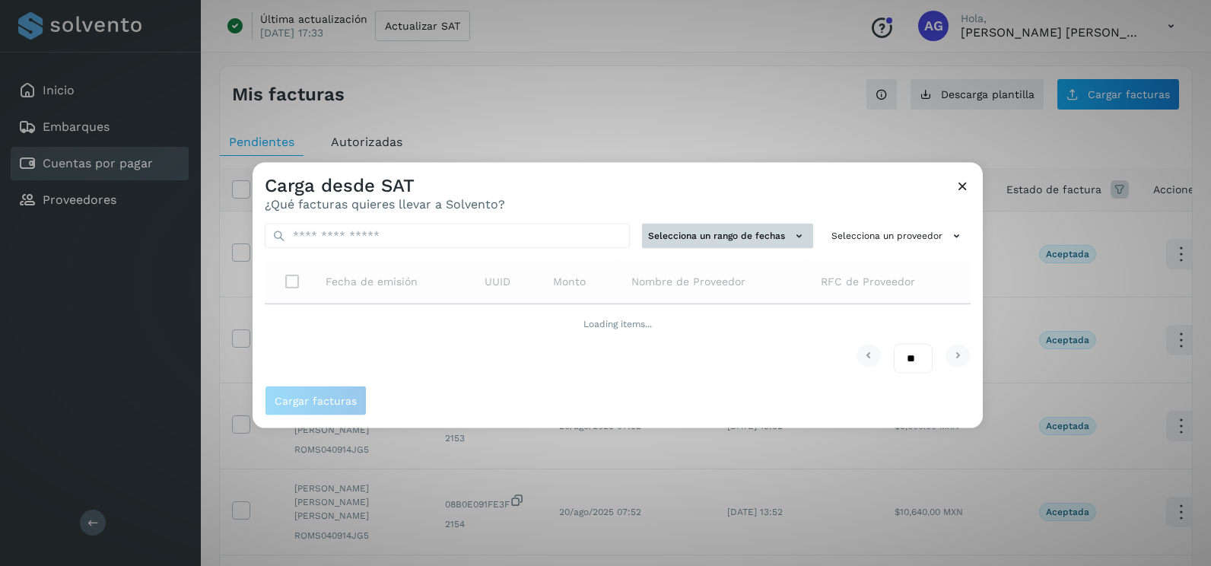
click at [778, 235] on button "Selecciona un rango de fechas" at bounding box center [727, 236] width 171 height 25
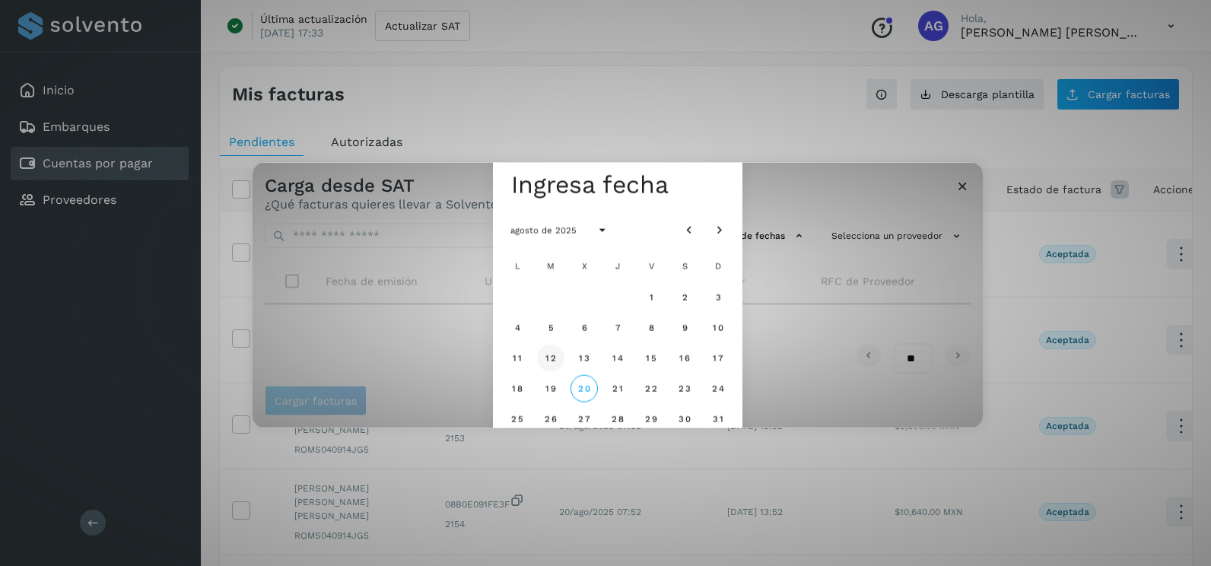
click at [554, 360] on span "12" at bounding box center [550, 357] width 11 height 11
click at [586, 362] on span "13" at bounding box center [583, 357] width 11 height 11
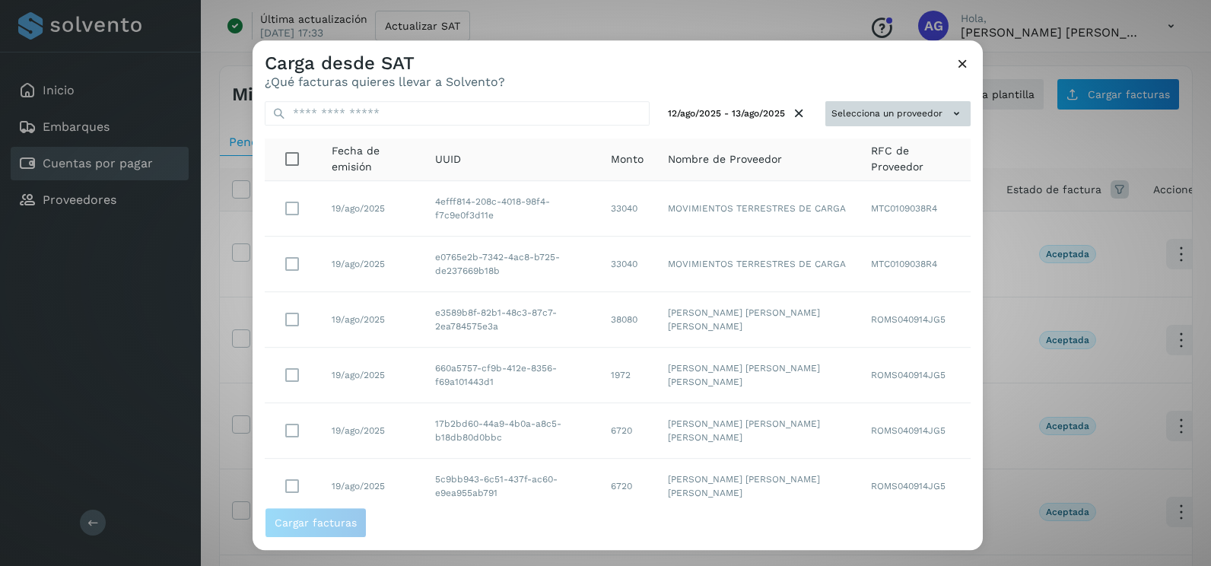
click at [875, 117] on button "Selecciona un proveedor" at bounding box center [898, 113] width 145 height 25
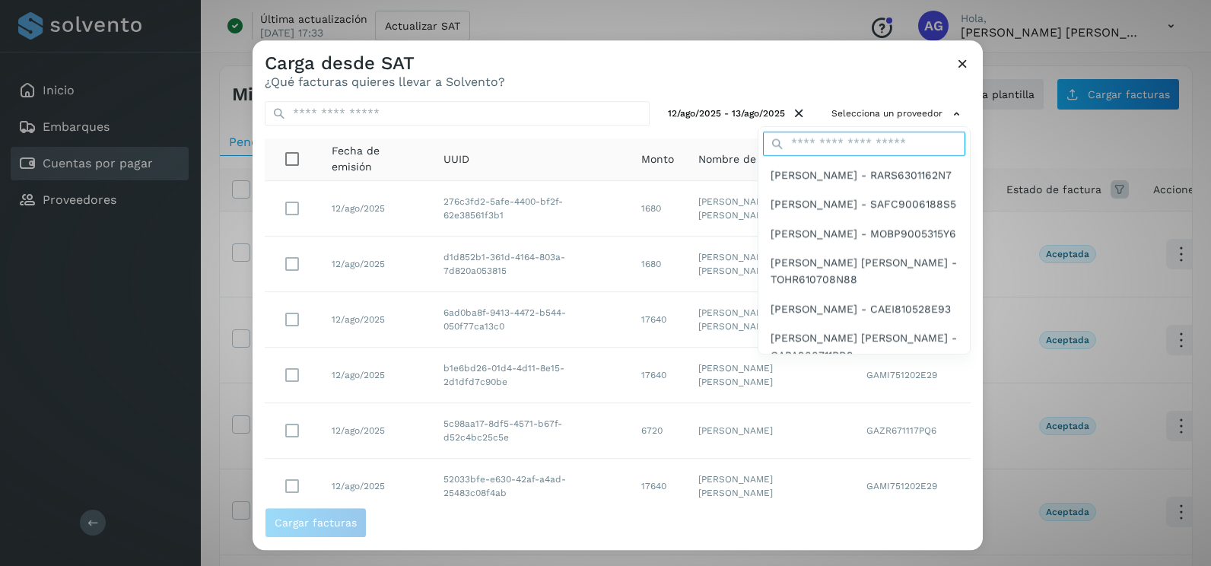
click at [809, 151] on input "text" at bounding box center [864, 144] width 202 height 24
type input "******"
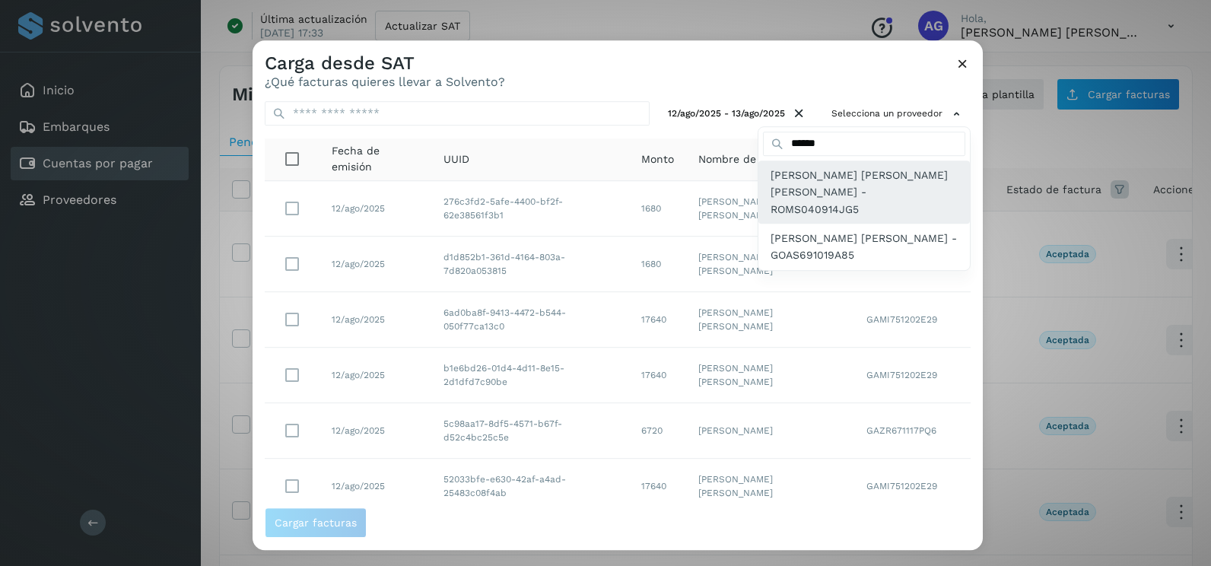
click at [818, 183] on span "[PERSON_NAME] [PERSON_NAME] [PERSON_NAME] - ROMS040914JG5" at bounding box center [864, 192] width 187 height 51
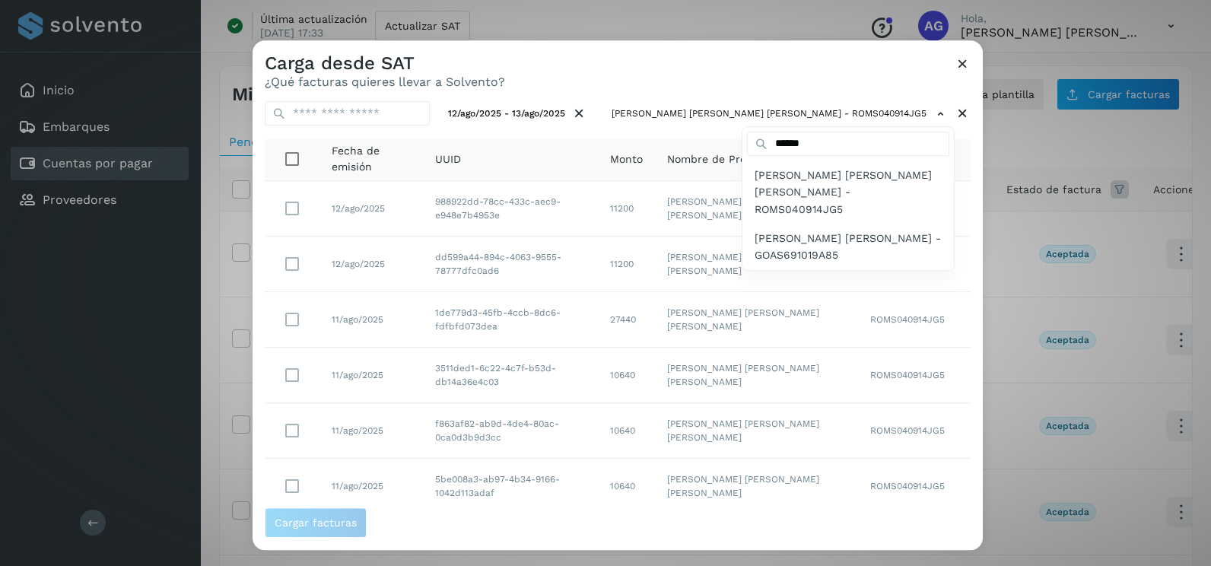
click at [957, 260] on div at bounding box center [858, 323] width 1211 height 566
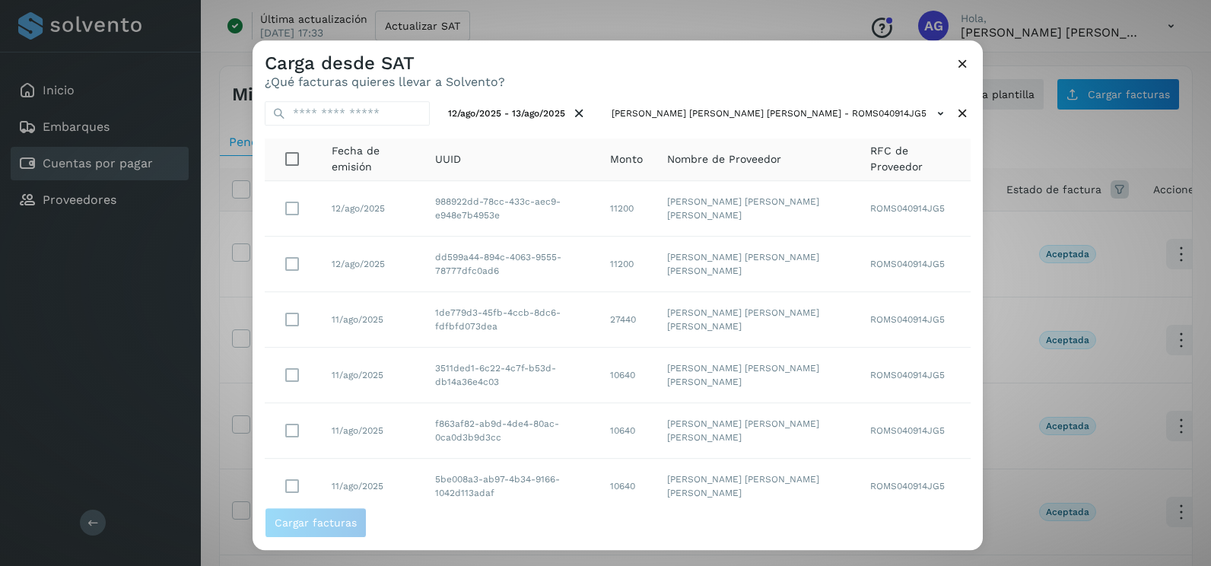
scroll to position [270, 0]
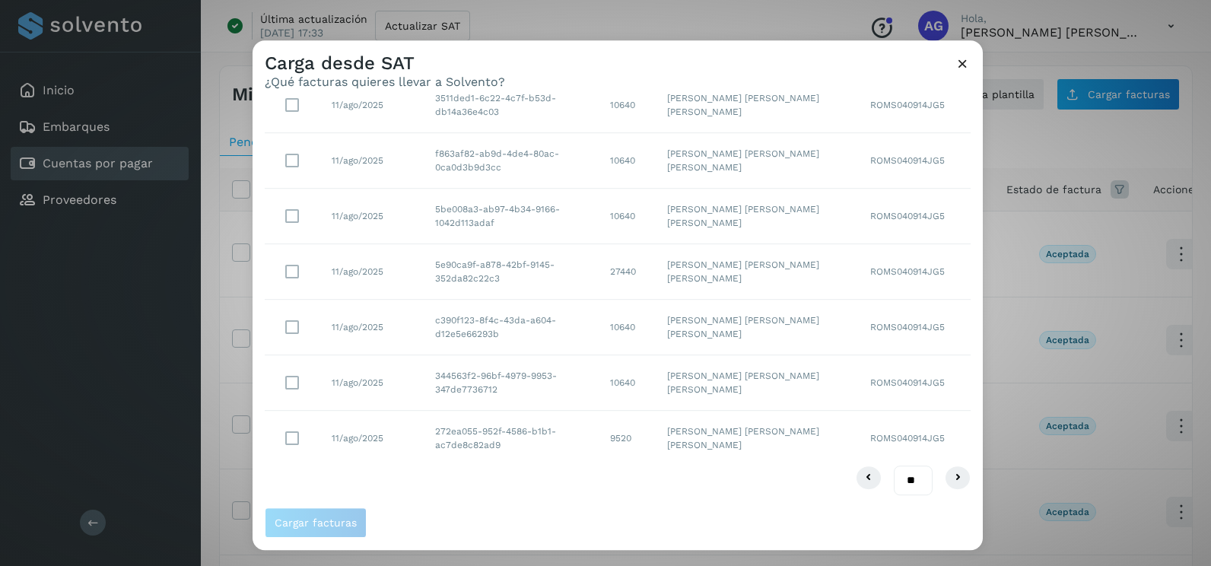
click at [908, 485] on select "** ** **" at bounding box center [913, 481] width 39 height 30
select select "**"
click at [894, 466] on select "** ** **" at bounding box center [913, 481] width 39 height 30
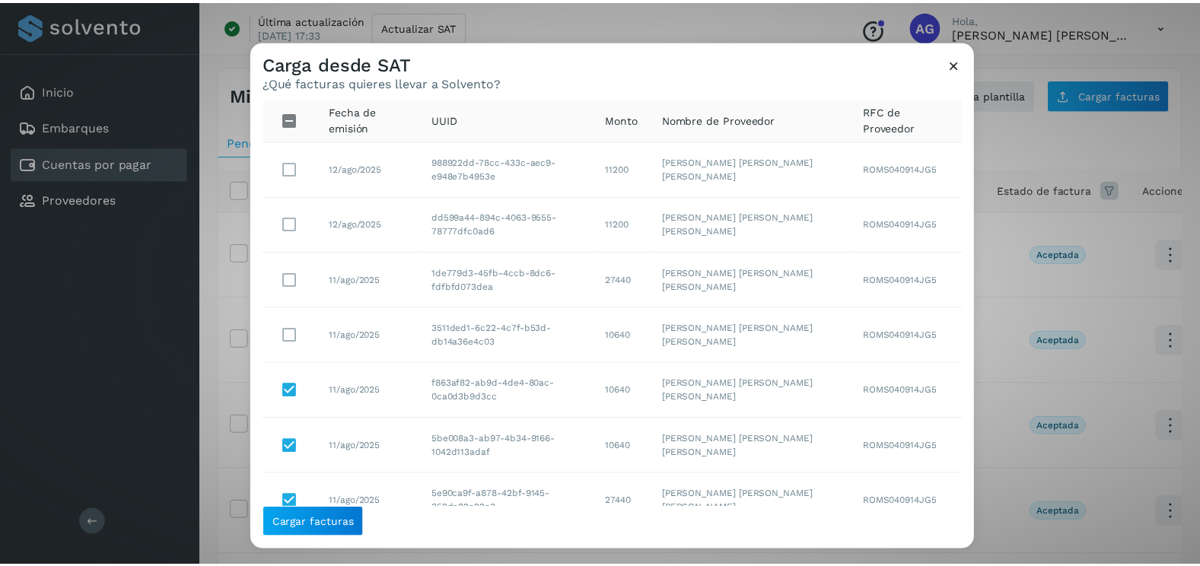
scroll to position [17, 0]
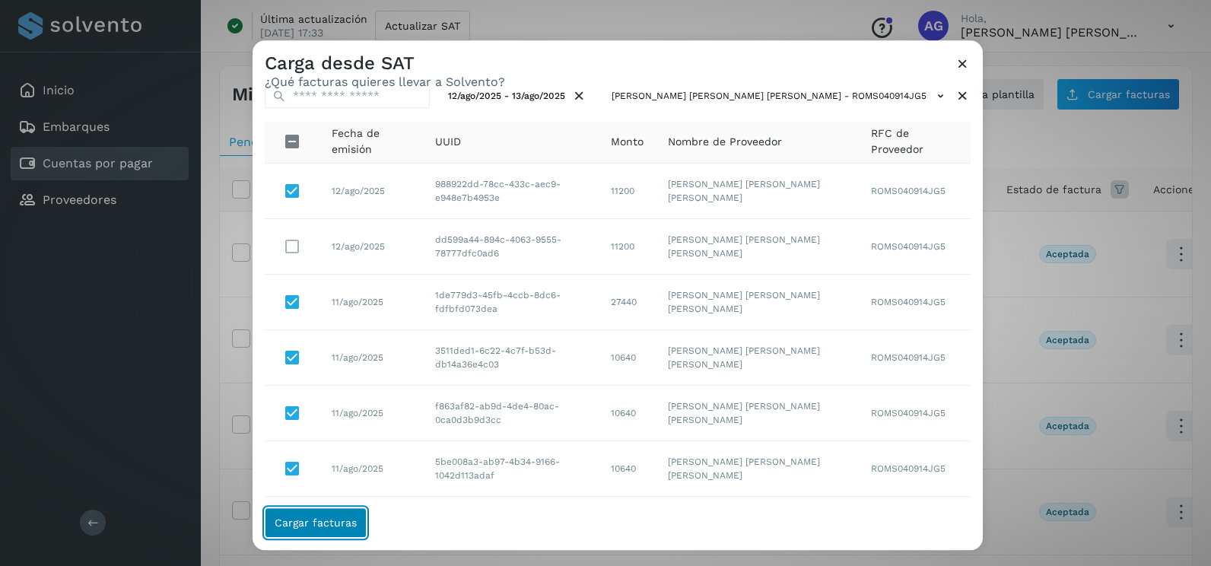
click at [304, 527] on span "Cargar facturas" at bounding box center [316, 522] width 82 height 11
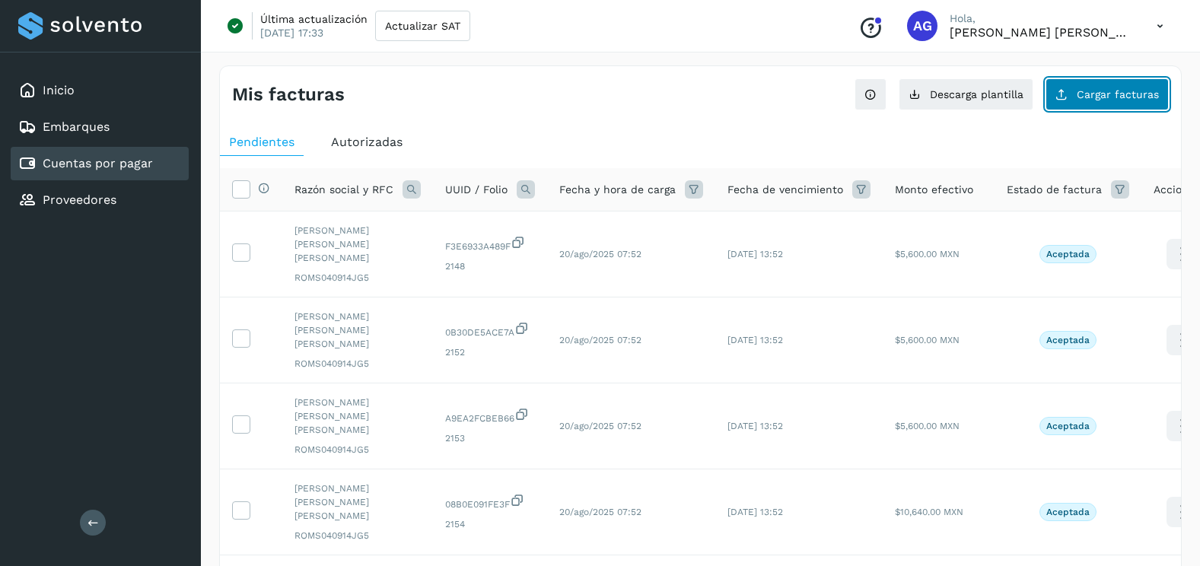
click at [1145, 95] on span "Cargar facturas" at bounding box center [1118, 94] width 82 height 11
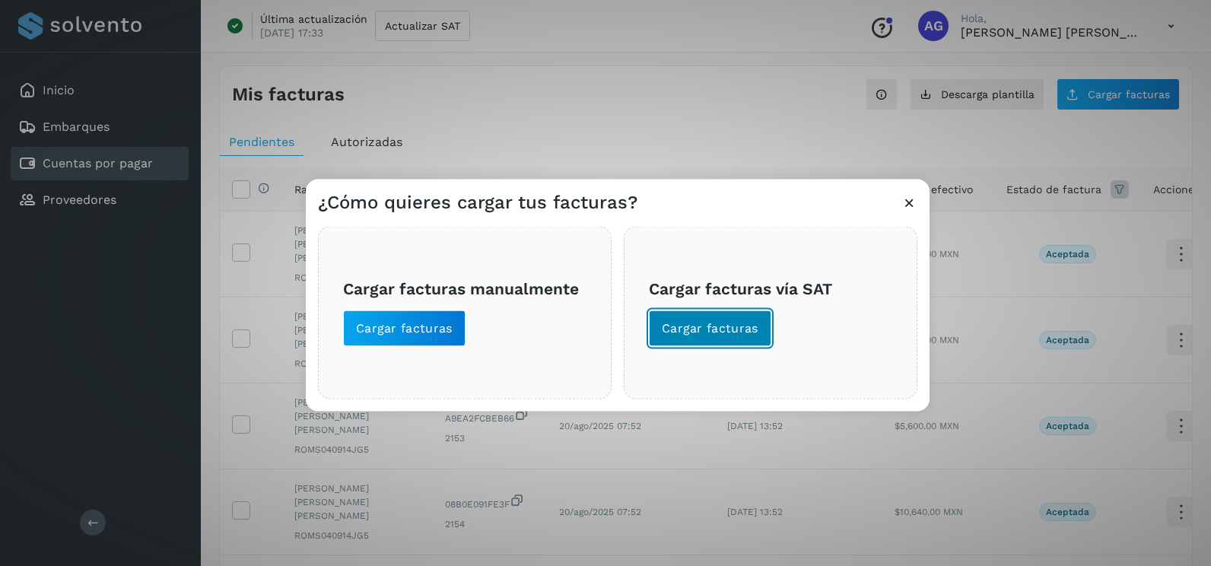
click at [749, 330] on span "Cargar facturas" at bounding box center [710, 328] width 97 height 17
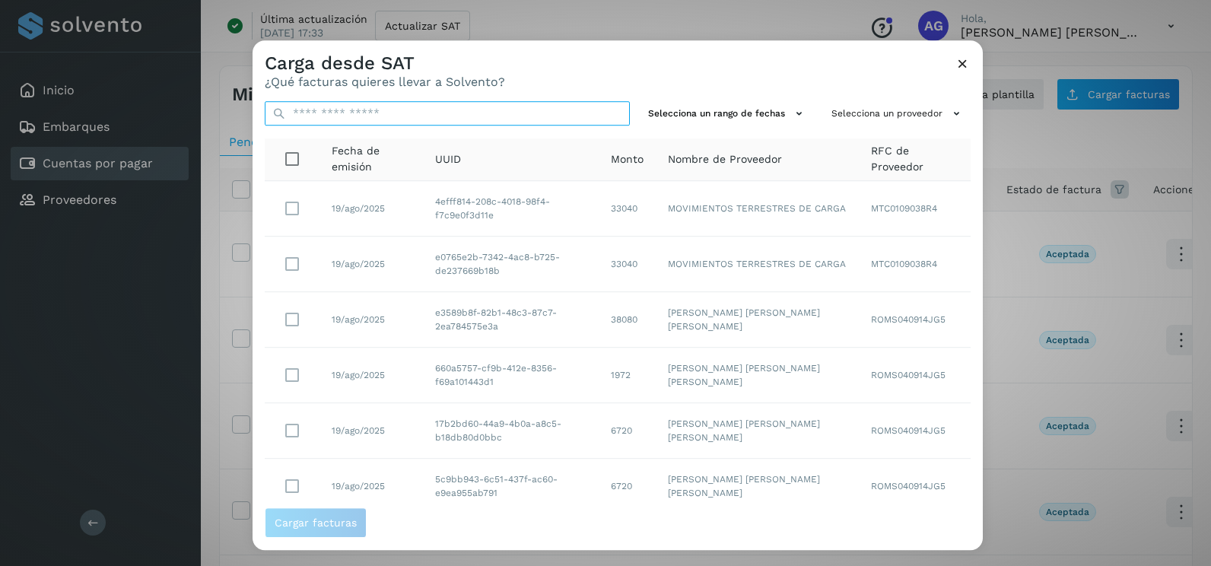
click at [527, 110] on input "text" at bounding box center [447, 113] width 365 height 24
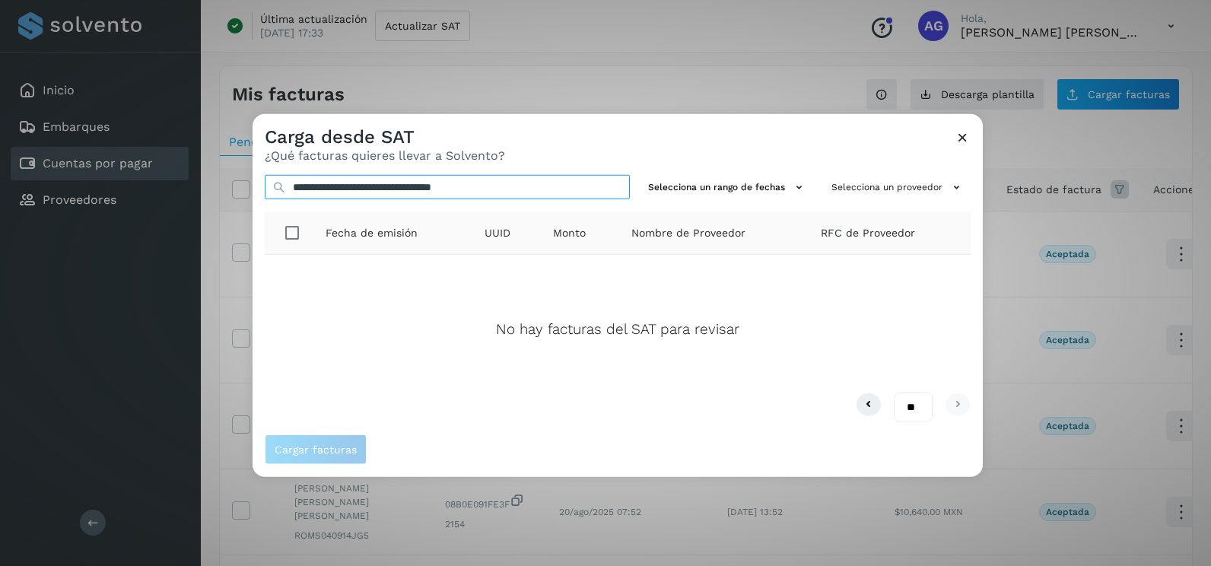
type input "**********"
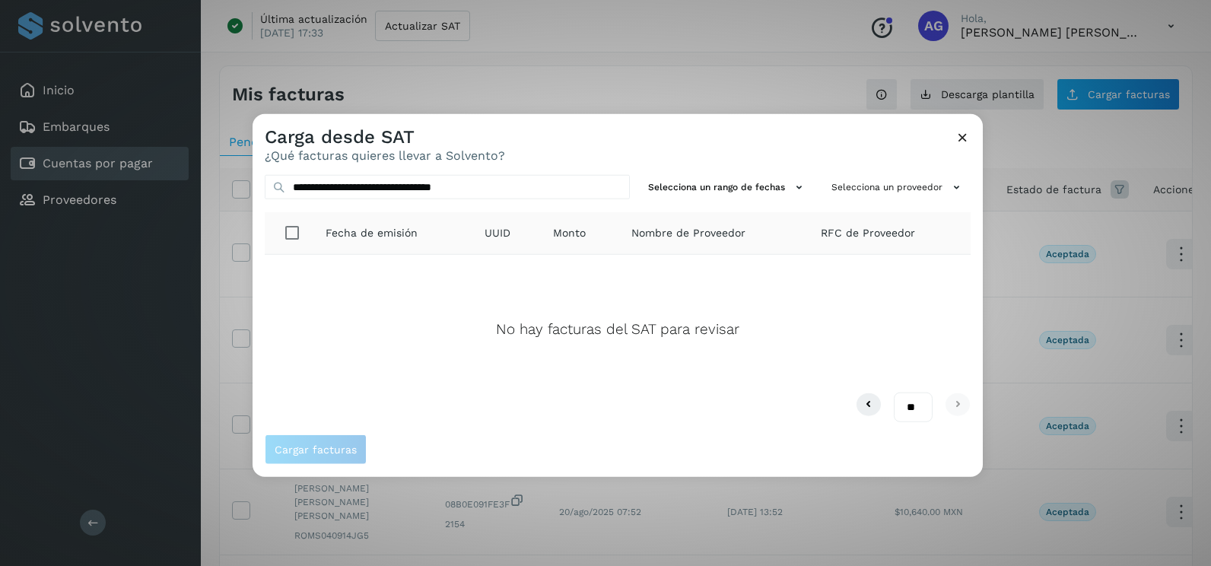
click at [966, 141] on icon at bounding box center [963, 137] width 16 height 16
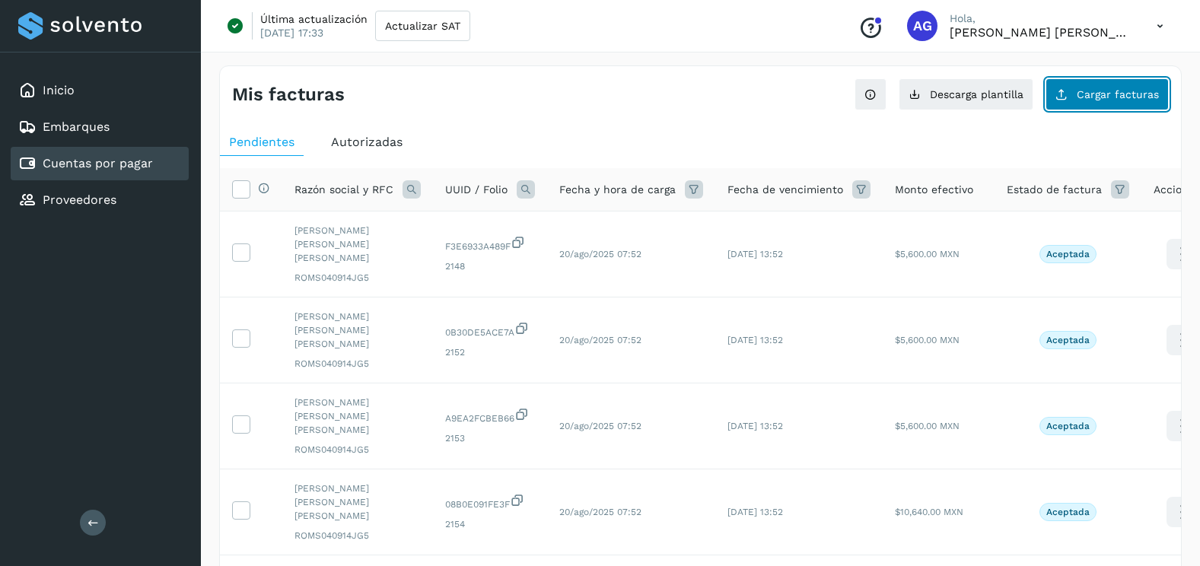
click at [1092, 81] on button "Cargar facturas" at bounding box center [1106, 94] width 123 height 32
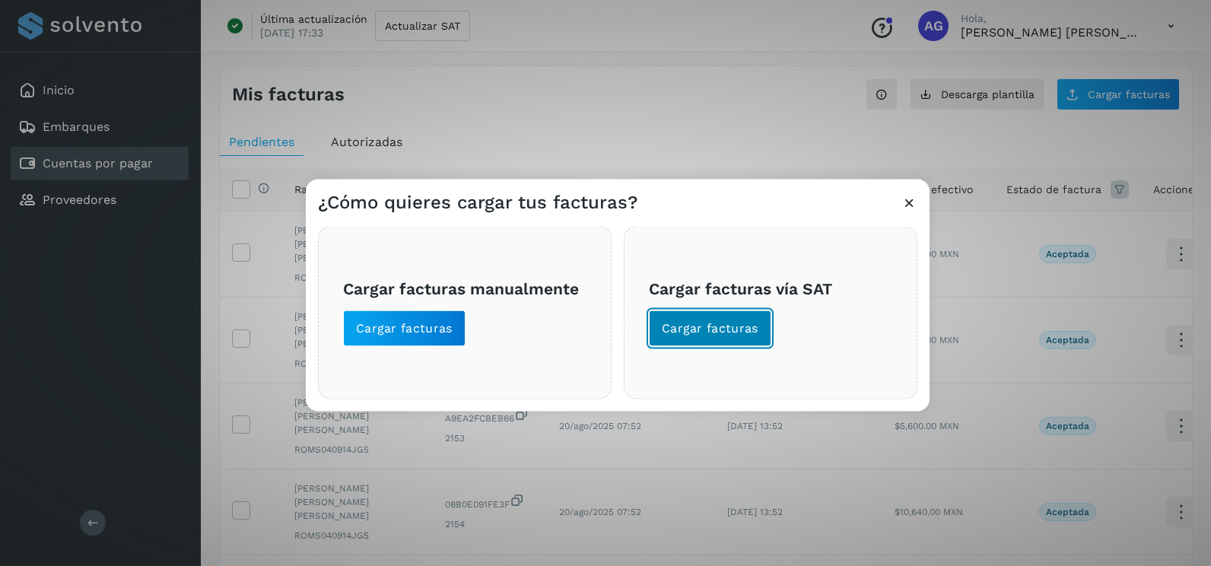
click at [728, 339] on button "Cargar facturas" at bounding box center [710, 328] width 122 height 37
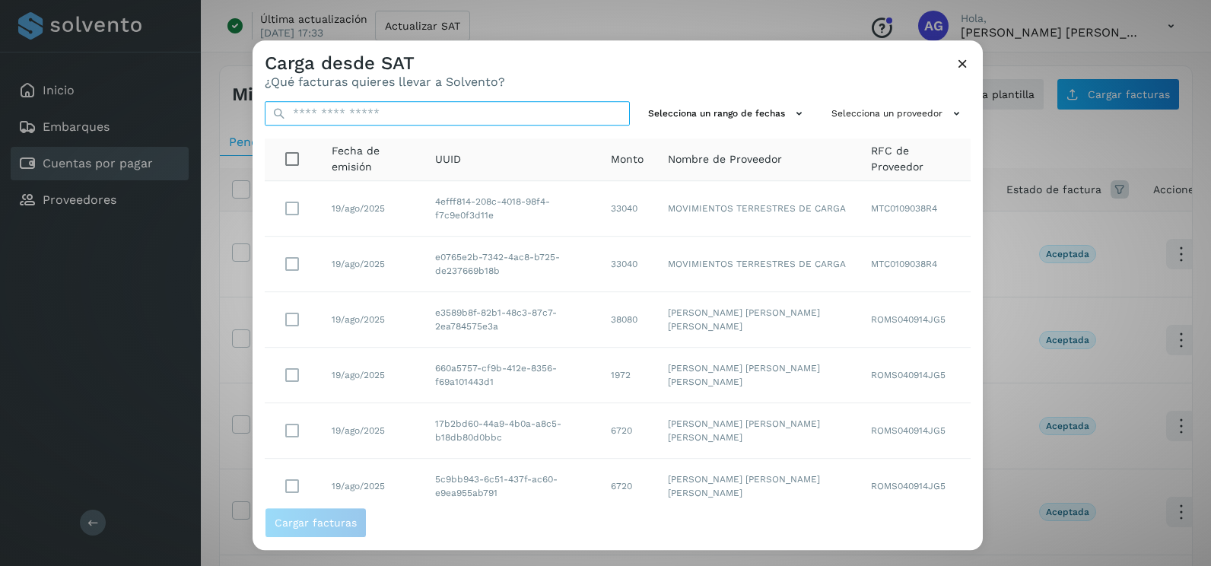
click at [478, 111] on input "text" at bounding box center [447, 113] width 365 height 24
paste input "**********"
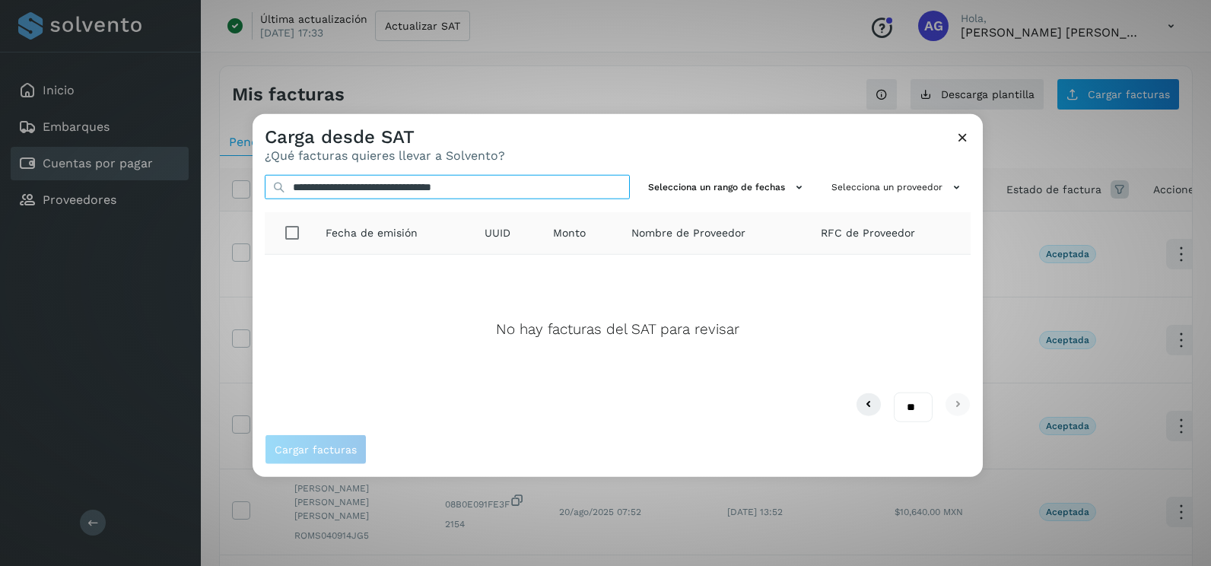
type input "**********"
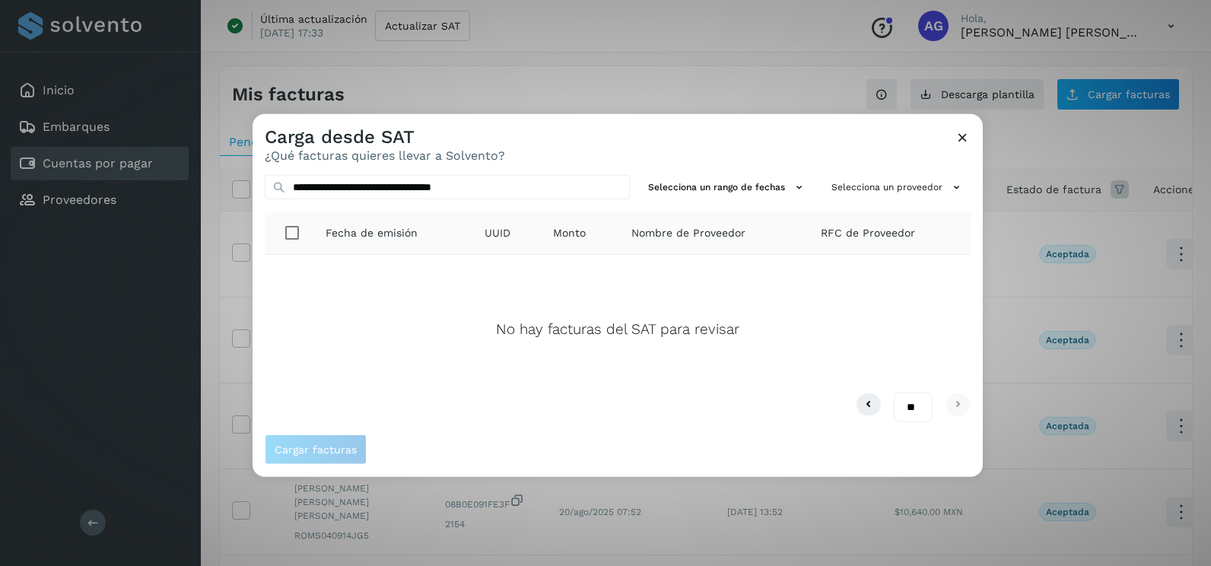
click at [966, 135] on icon at bounding box center [963, 137] width 16 height 16
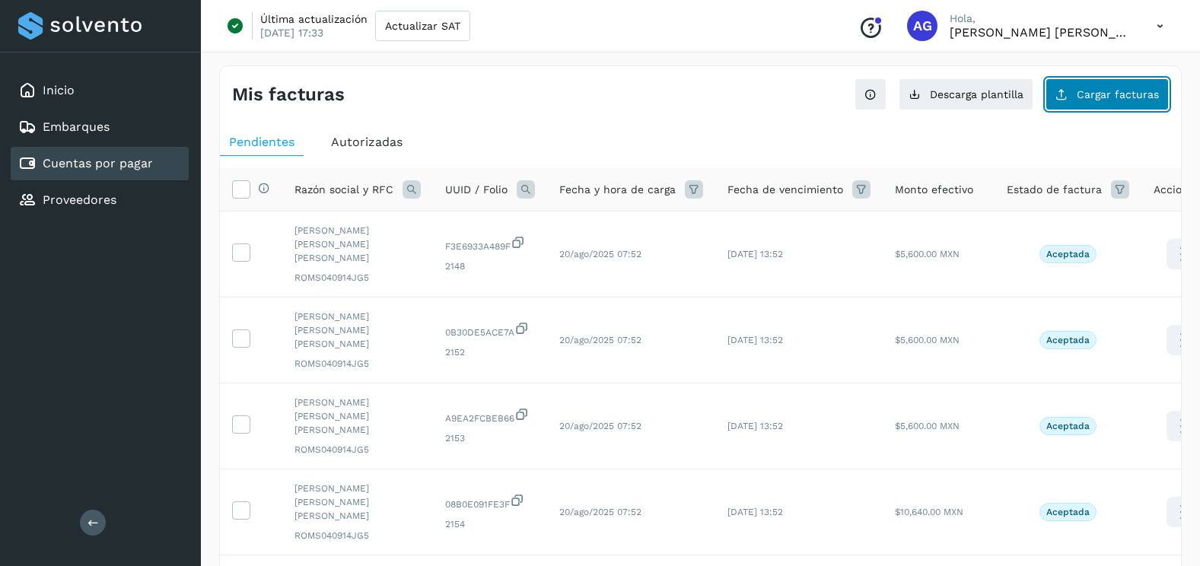
click at [1074, 109] on button "Cargar facturas" at bounding box center [1106, 94] width 123 height 32
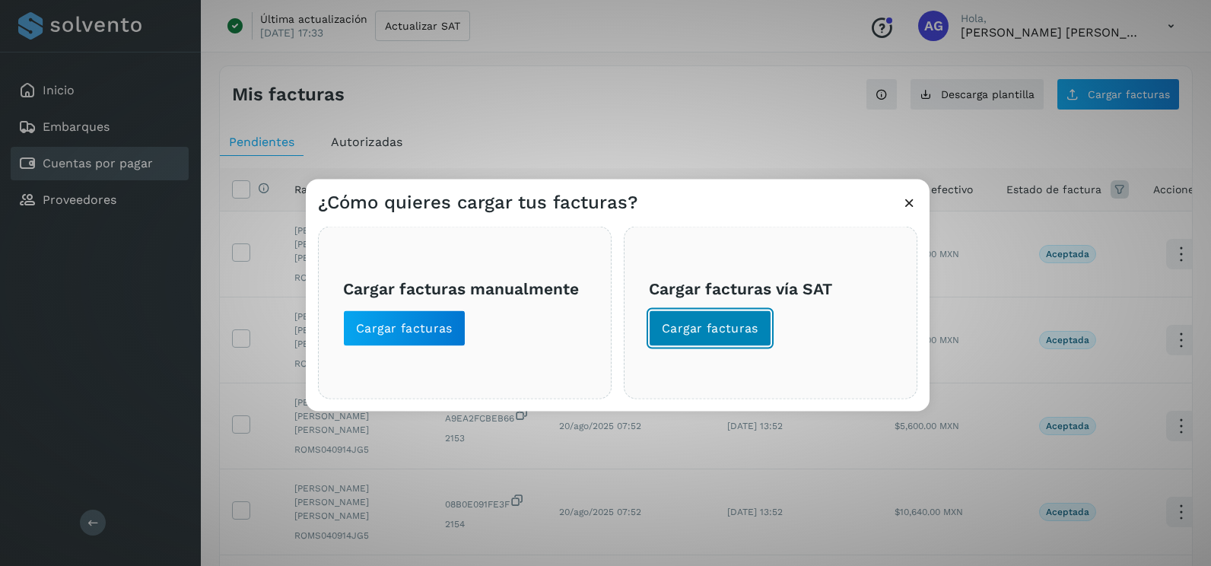
click at [710, 329] on span "Cargar facturas" at bounding box center [710, 328] width 97 height 17
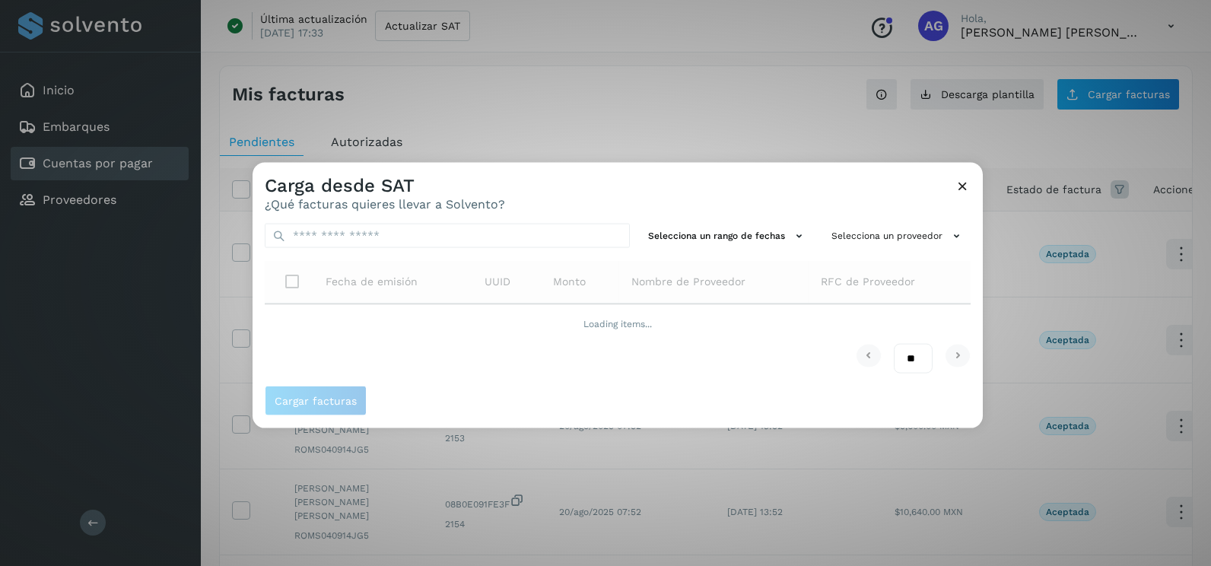
click at [962, 192] on icon at bounding box center [963, 186] width 16 height 16
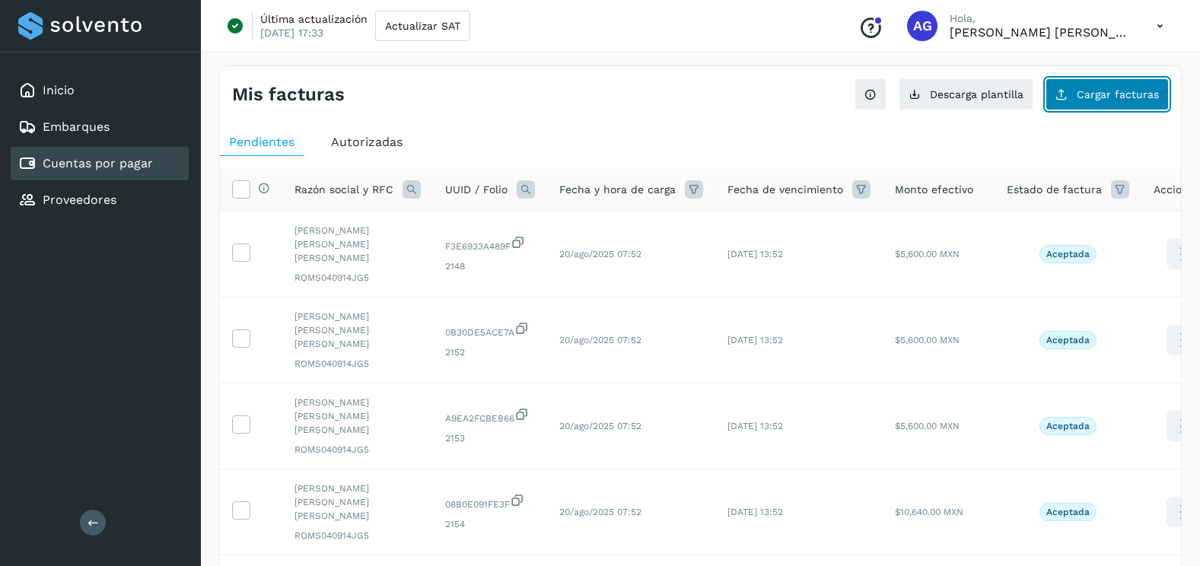
click at [1072, 92] on button "Cargar facturas" at bounding box center [1106, 94] width 123 height 32
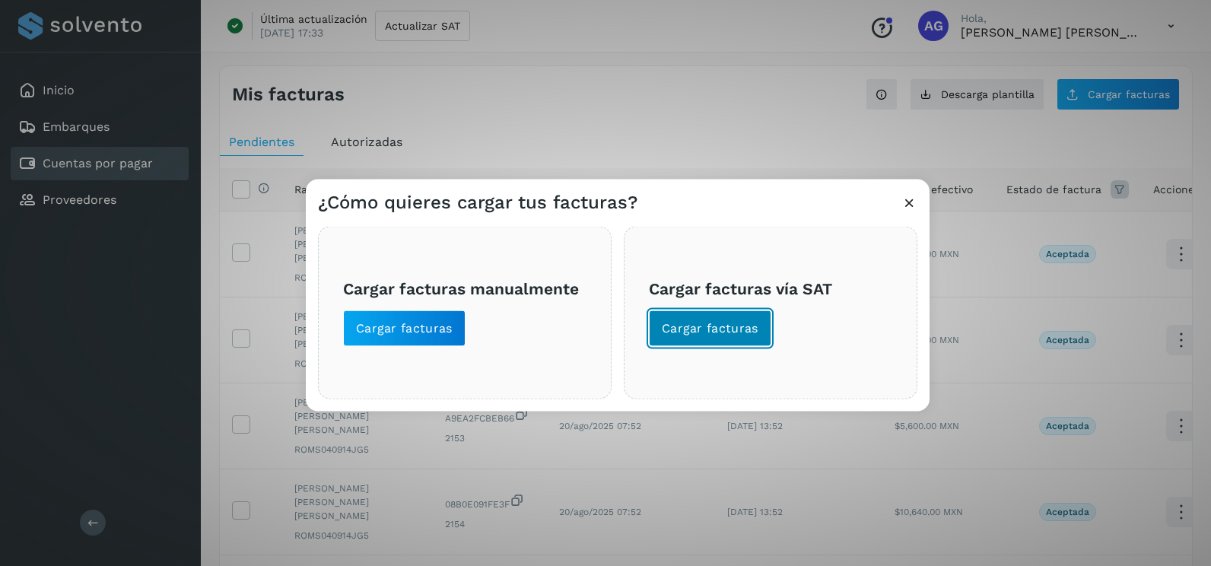
click at [681, 326] on span "Cargar facturas" at bounding box center [710, 328] width 97 height 17
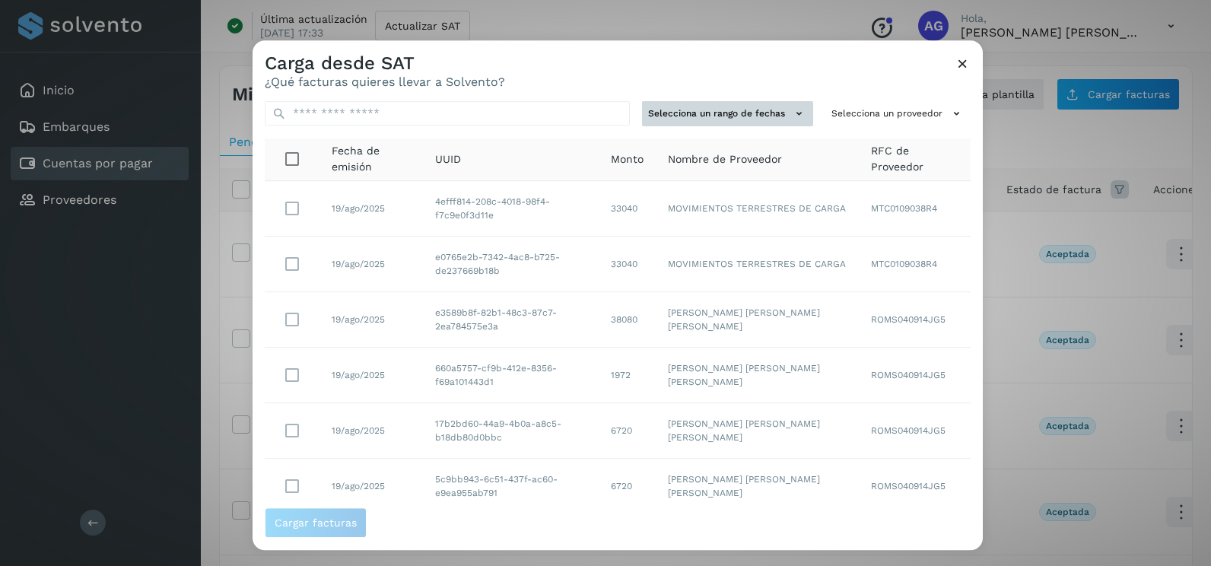
click at [777, 112] on button "Selecciona un rango de fechas" at bounding box center [727, 113] width 171 height 25
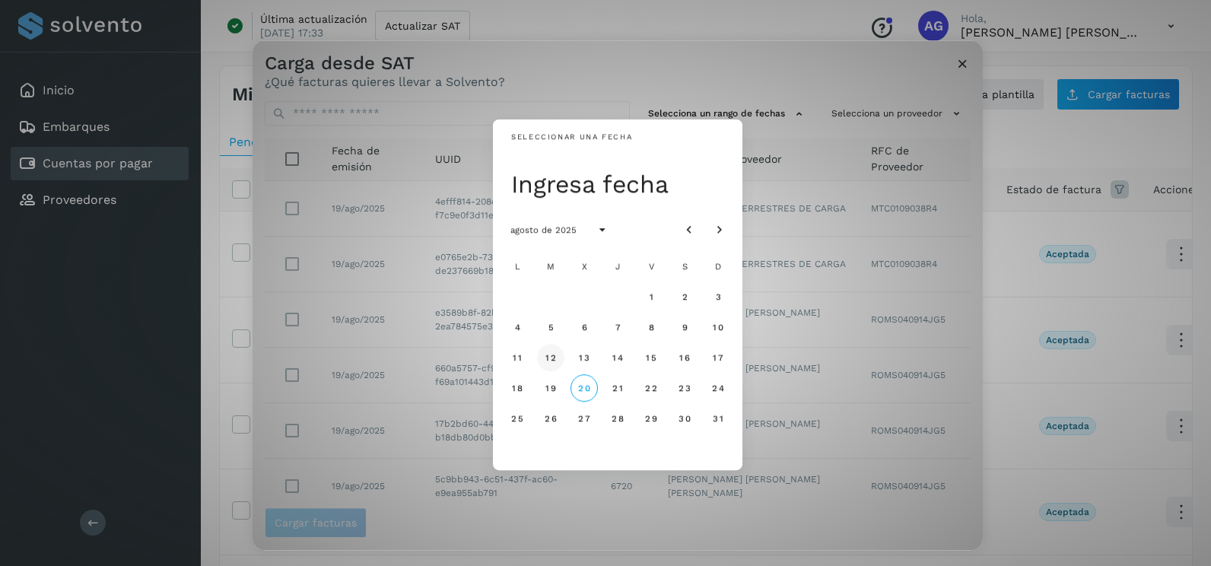
click at [546, 355] on span "12" at bounding box center [550, 357] width 11 height 11
click at [590, 353] on span "13" at bounding box center [583, 357] width 11 height 11
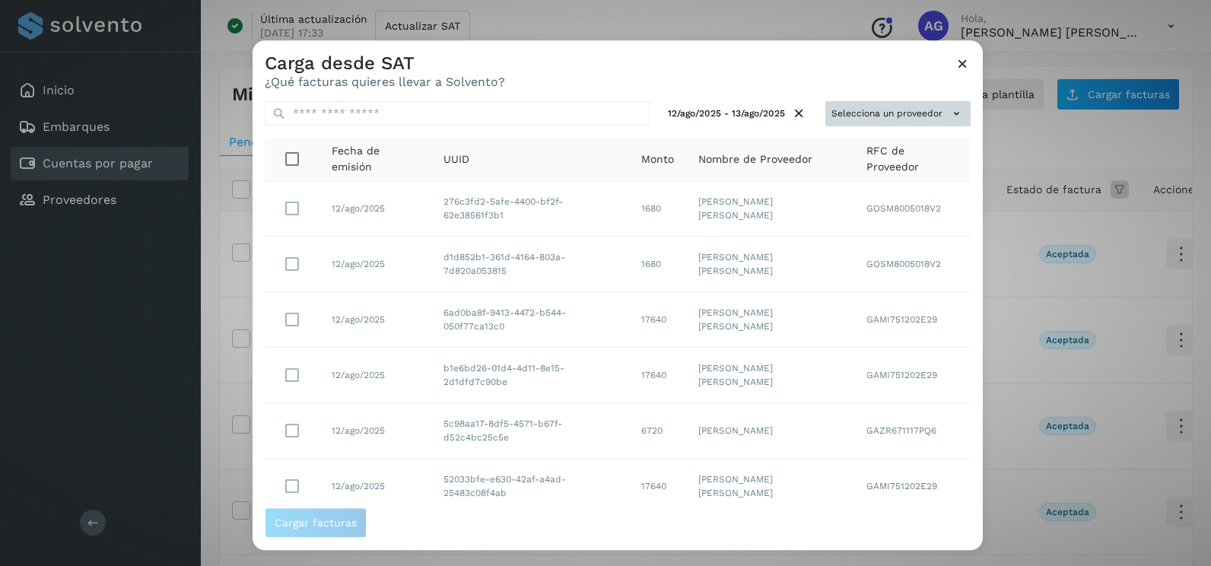
click at [835, 119] on button "Selecciona un proveedor" at bounding box center [898, 113] width 145 height 25
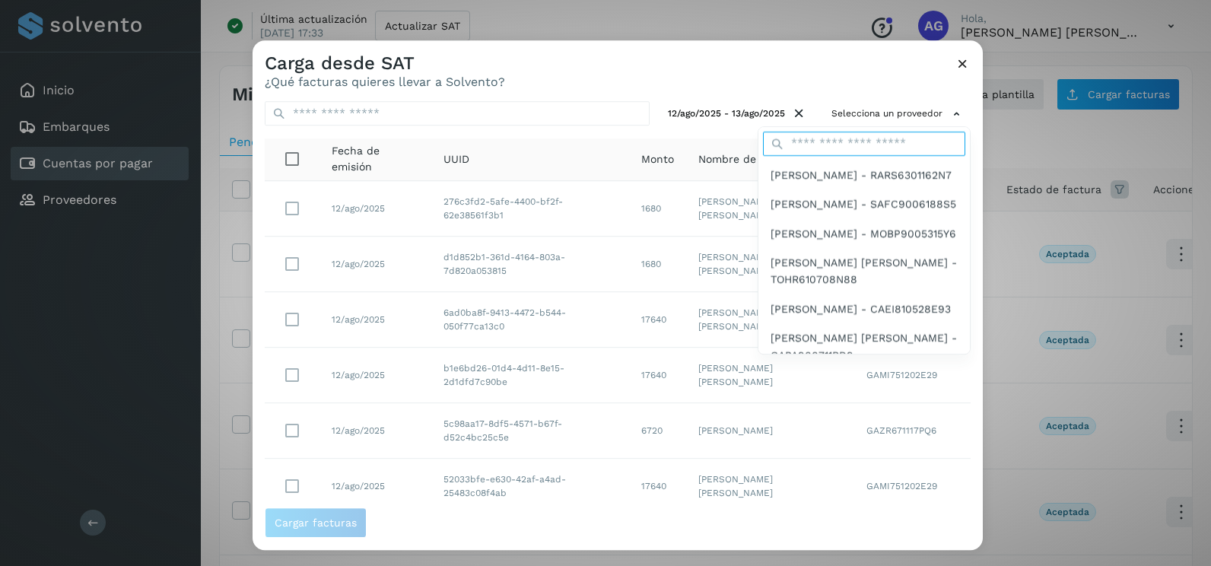
click at [821, 139] on input "text" at bounding box center [864, 144] width 202 height 24
type input "******"
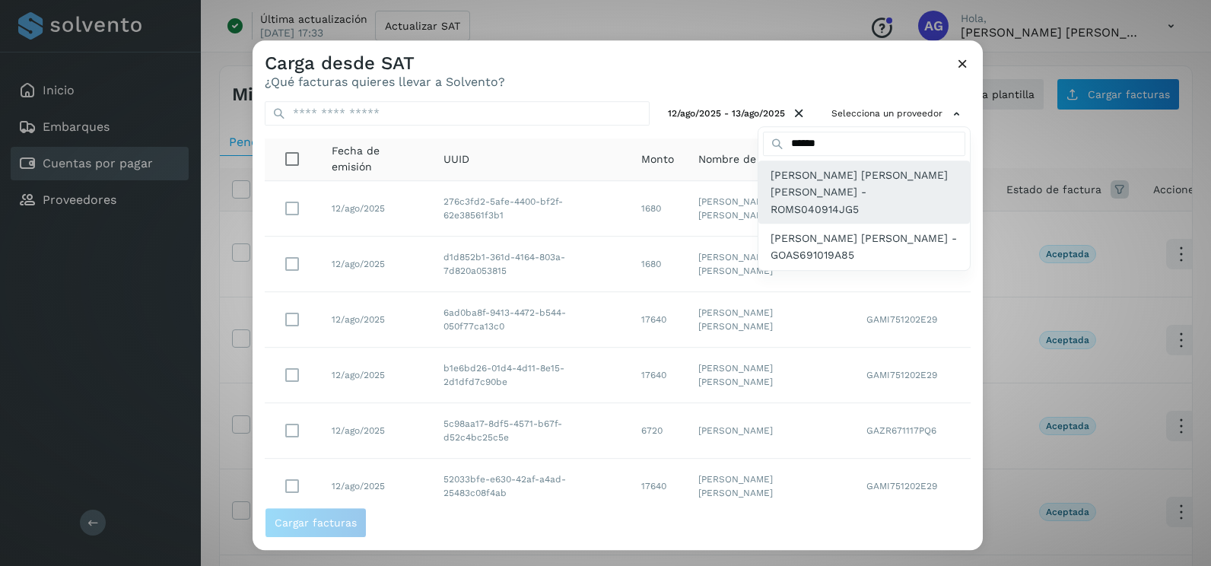
click at [810, 201] on div "[PERSON_NAME] [PERSON_NAME] [PERSON_NAME] - ROMS040914JG5" at bounding box center [865, 192] width 212 height 63
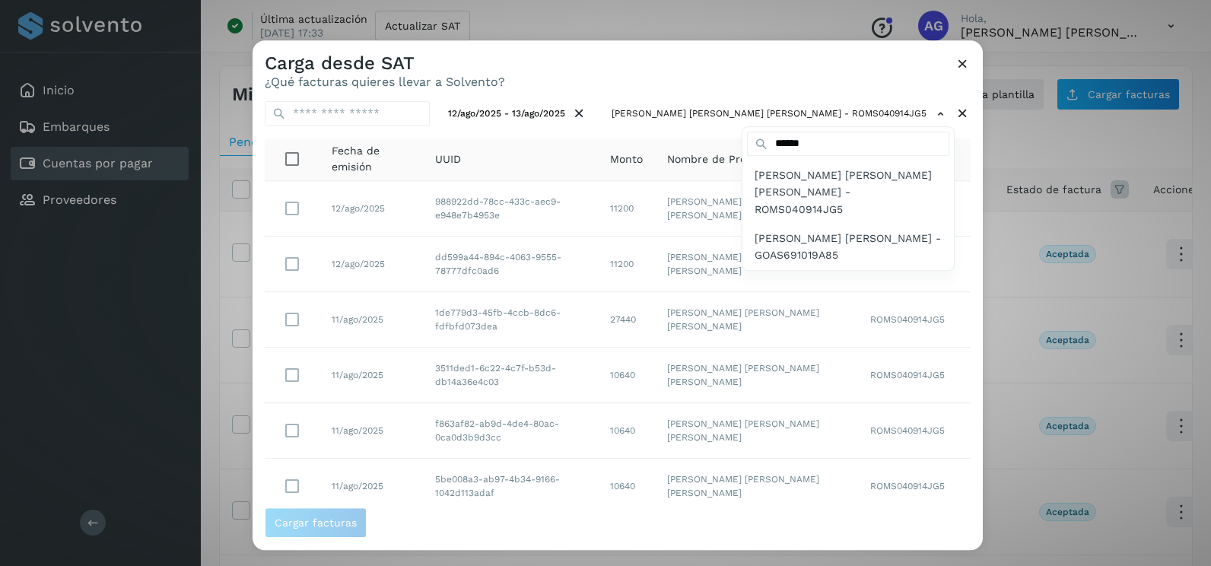
click at [950, 376] on div at bounding box center [858, 323] width 1211 height 566
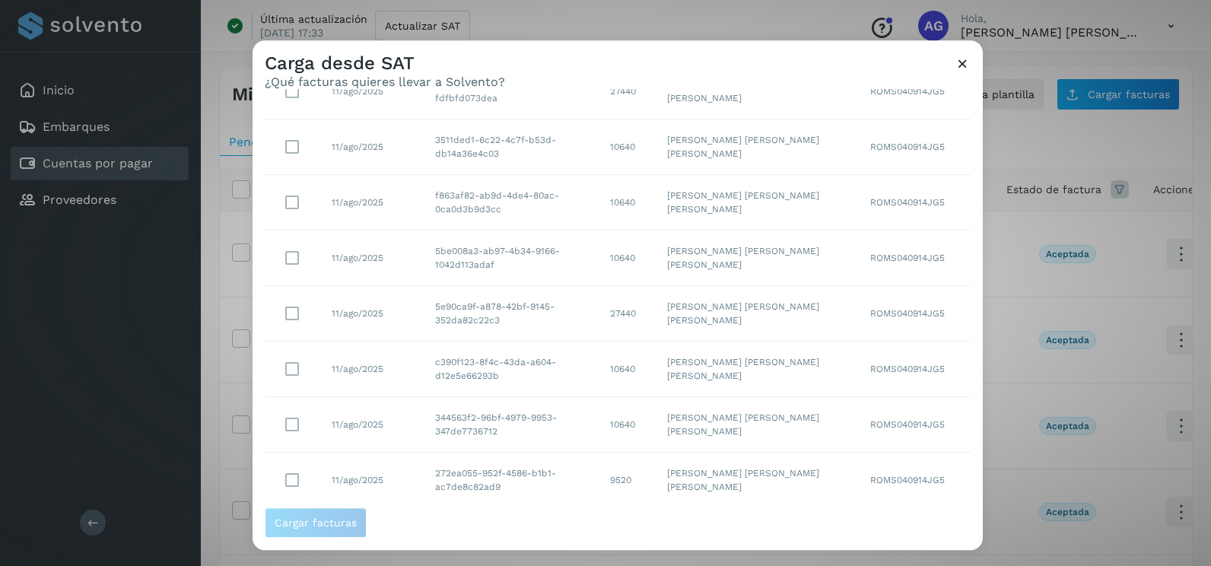
scroll to position [270, 0]
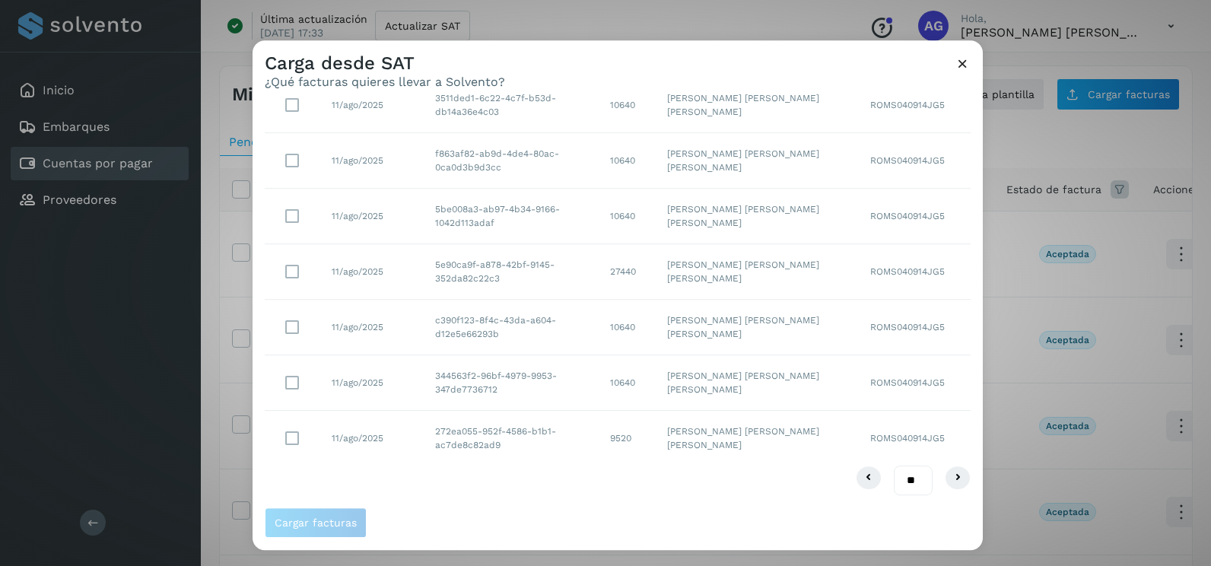
click at [908, 482] on select "** ** **" at bounding box center [913, 481] width 39 height 30
select select "**"
click at [894, 466] on select "** ** **" at bounding box center [913, 481] width 39 height 30
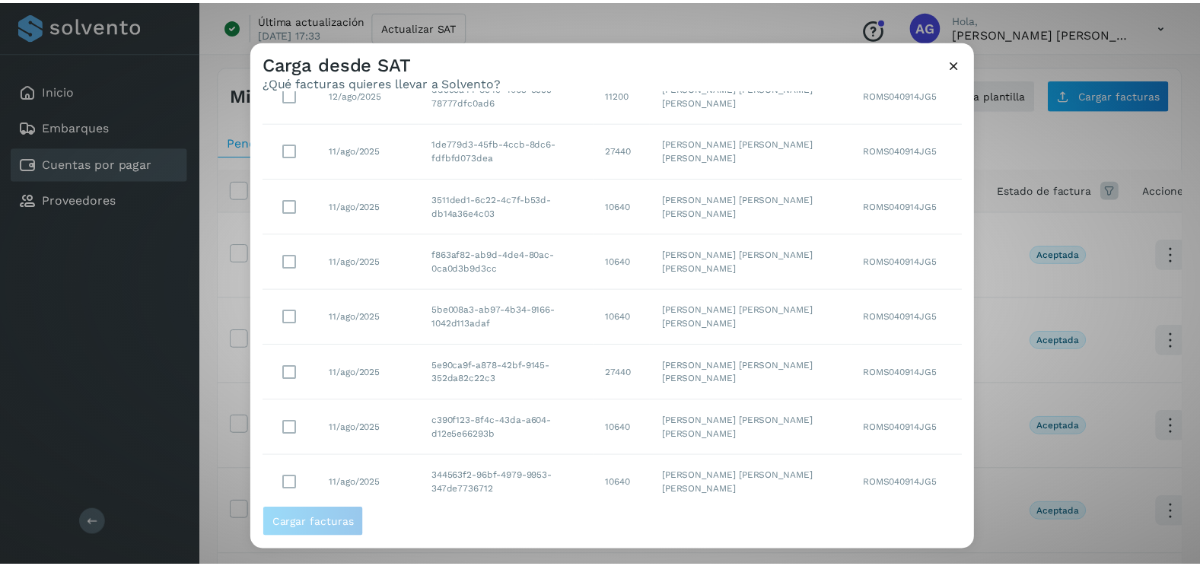
scroll to position [0, 0]
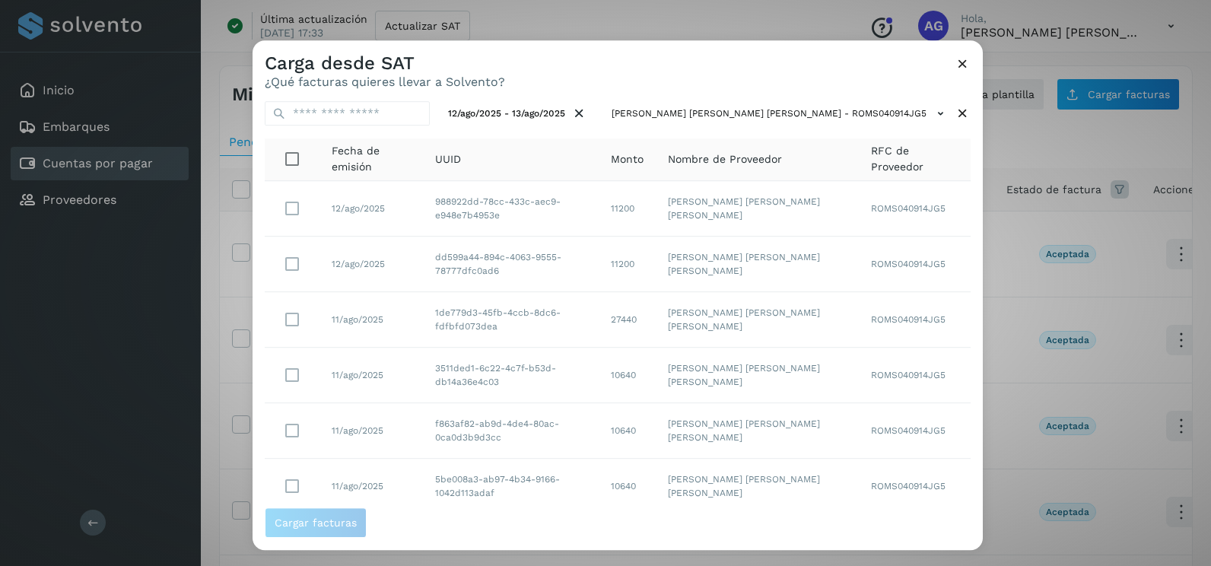
click at [959, 68] on icon at bounding box center [963, 64] width 16 height 16
